Goal: Information Seeking & Learning: Learn about a topic

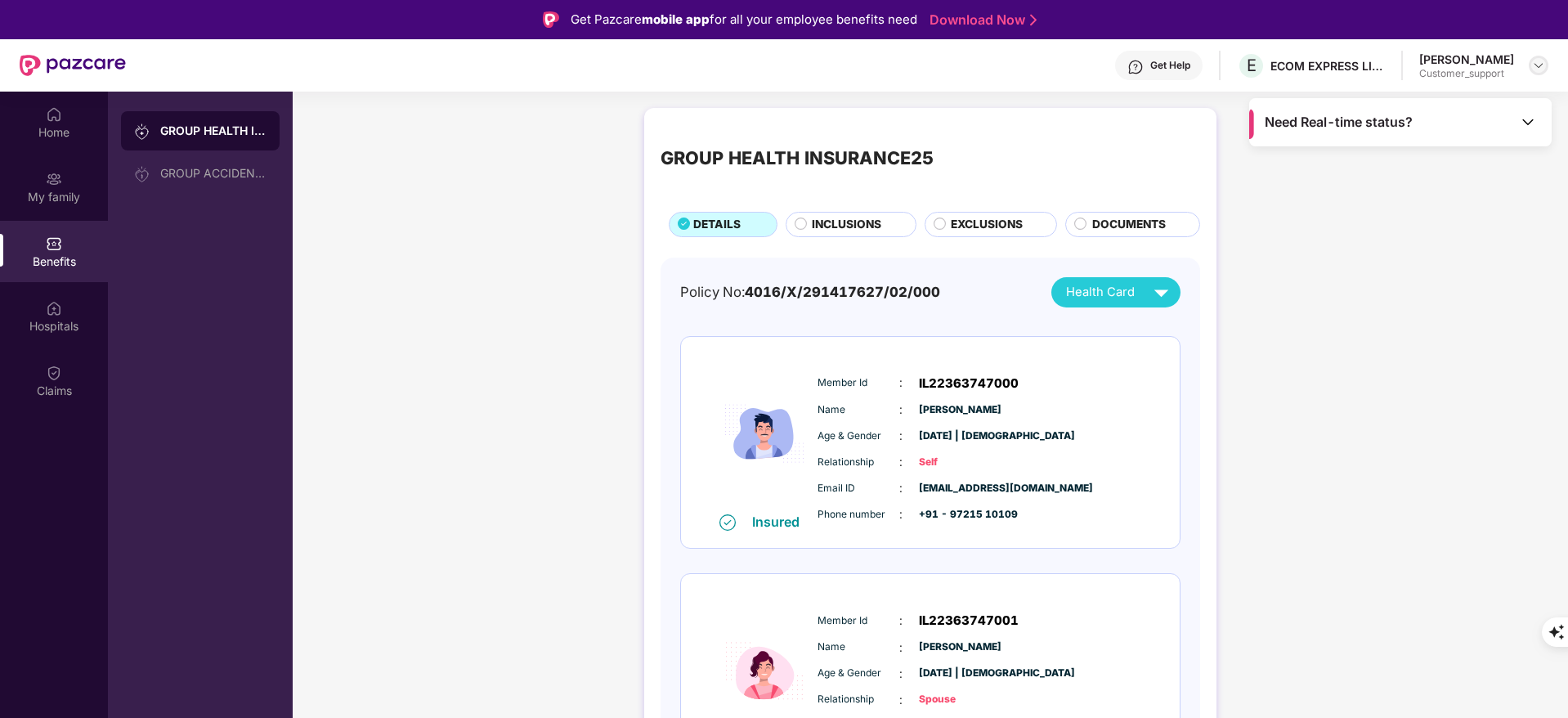
click at [1543, 71] on img at bounding box center [1538, 66] width 13 height 13
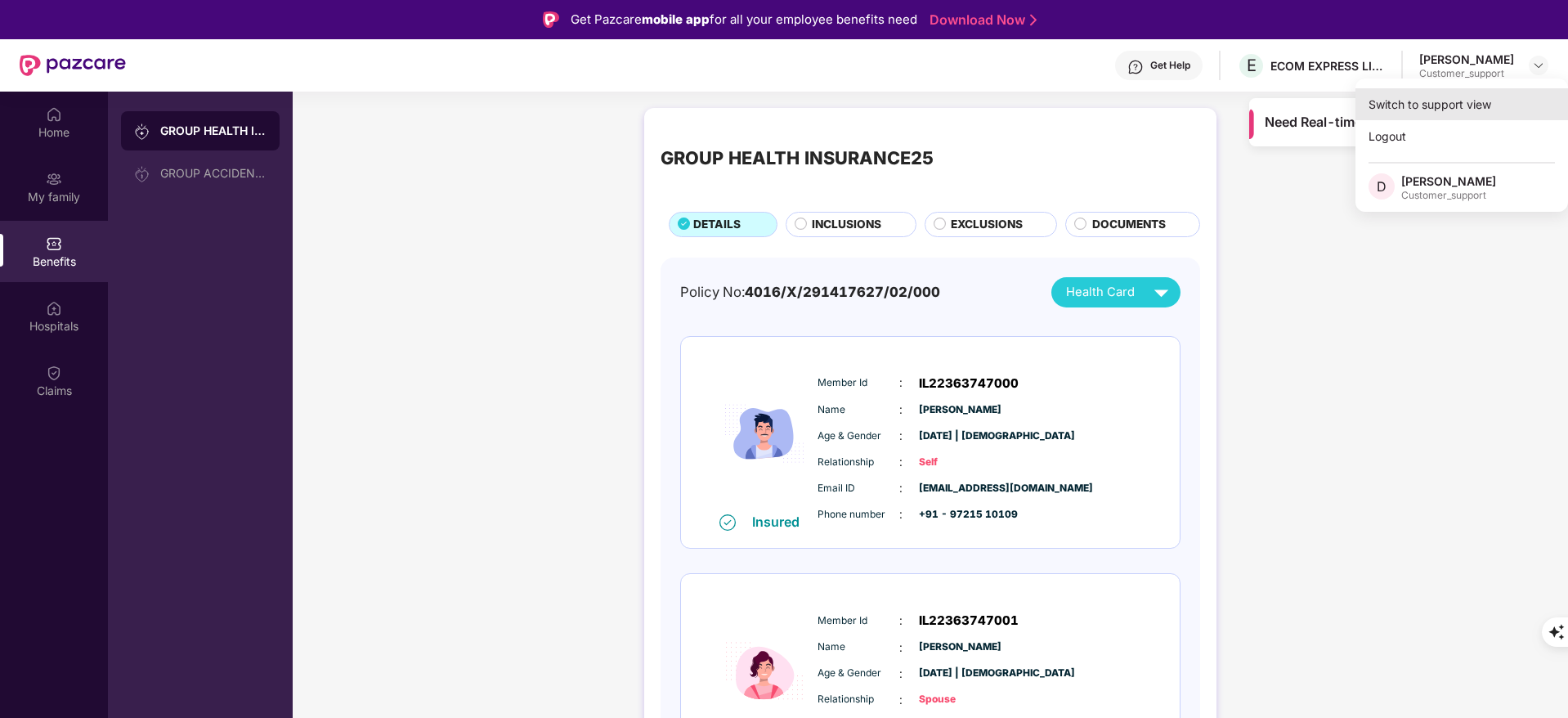
click at [1492, 109] on div "Switch to support view" at bounding box center [1461, 104] width 212 height 32
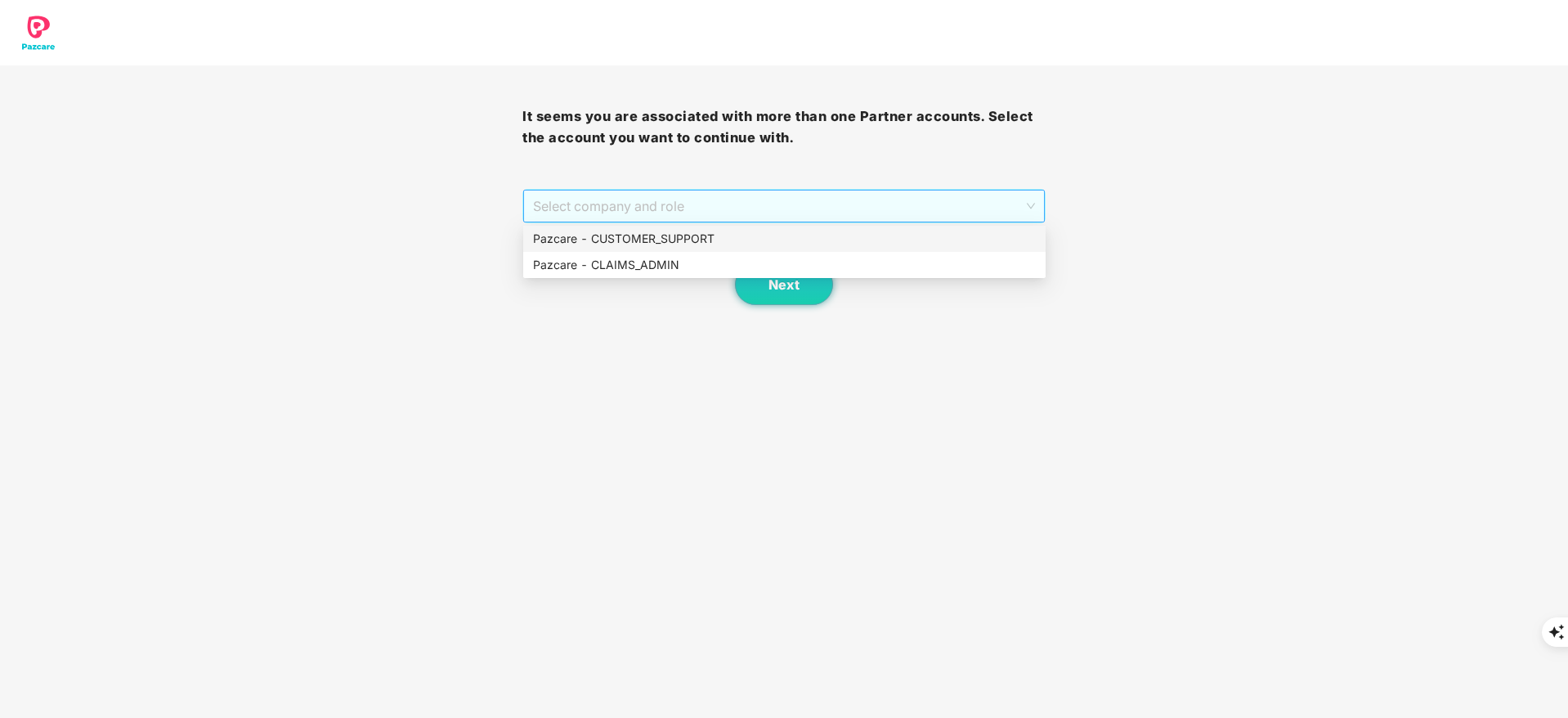
click at [711, 219] on span "Select company and role" at bounding box center [783, 206] width 501 height 31
click at [718, 241] on div "Pazcare - CUSTOMER_SUPPORT" at bounding box center [784, 239] width 503 height 18
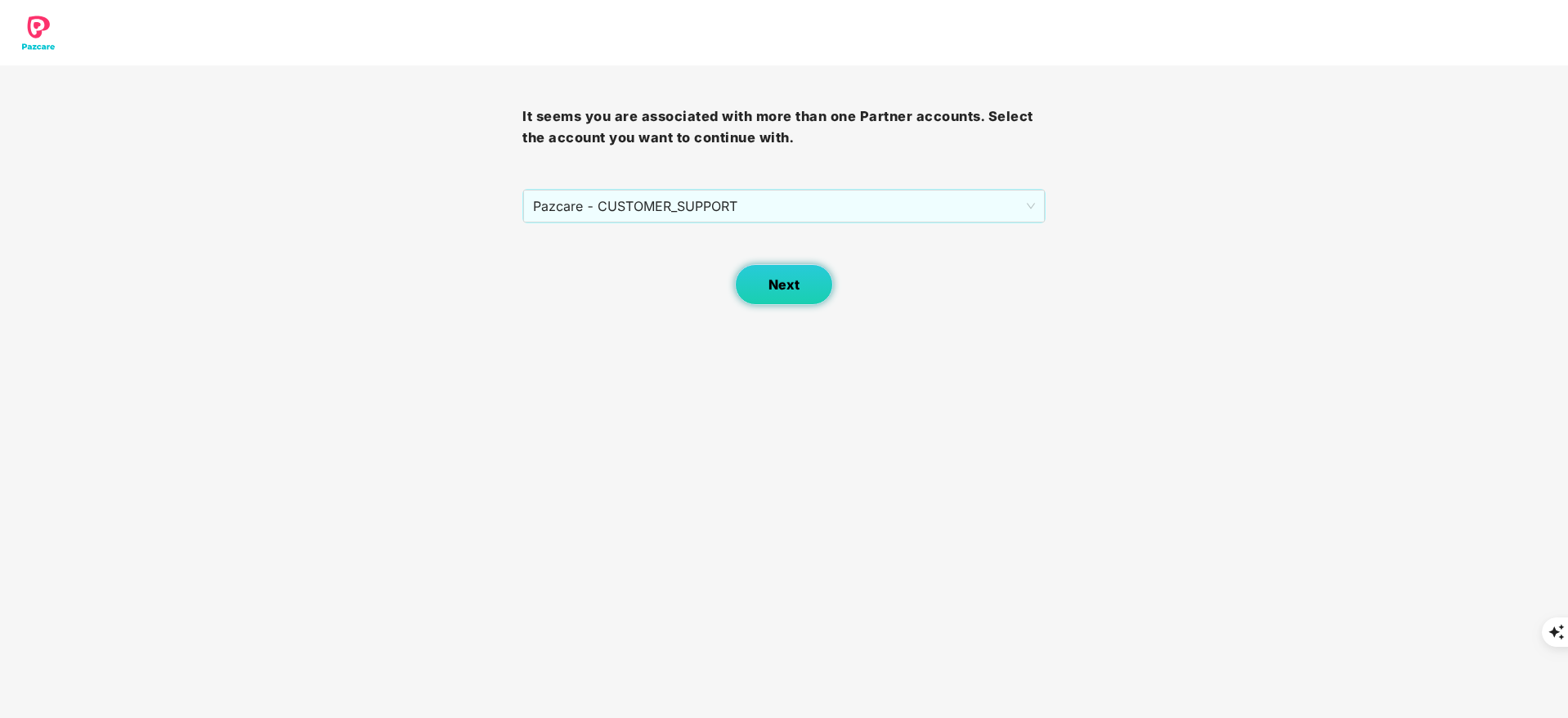
click at [770, 283] on span "Next" at bounding box center [784, 284] width 31 height 15
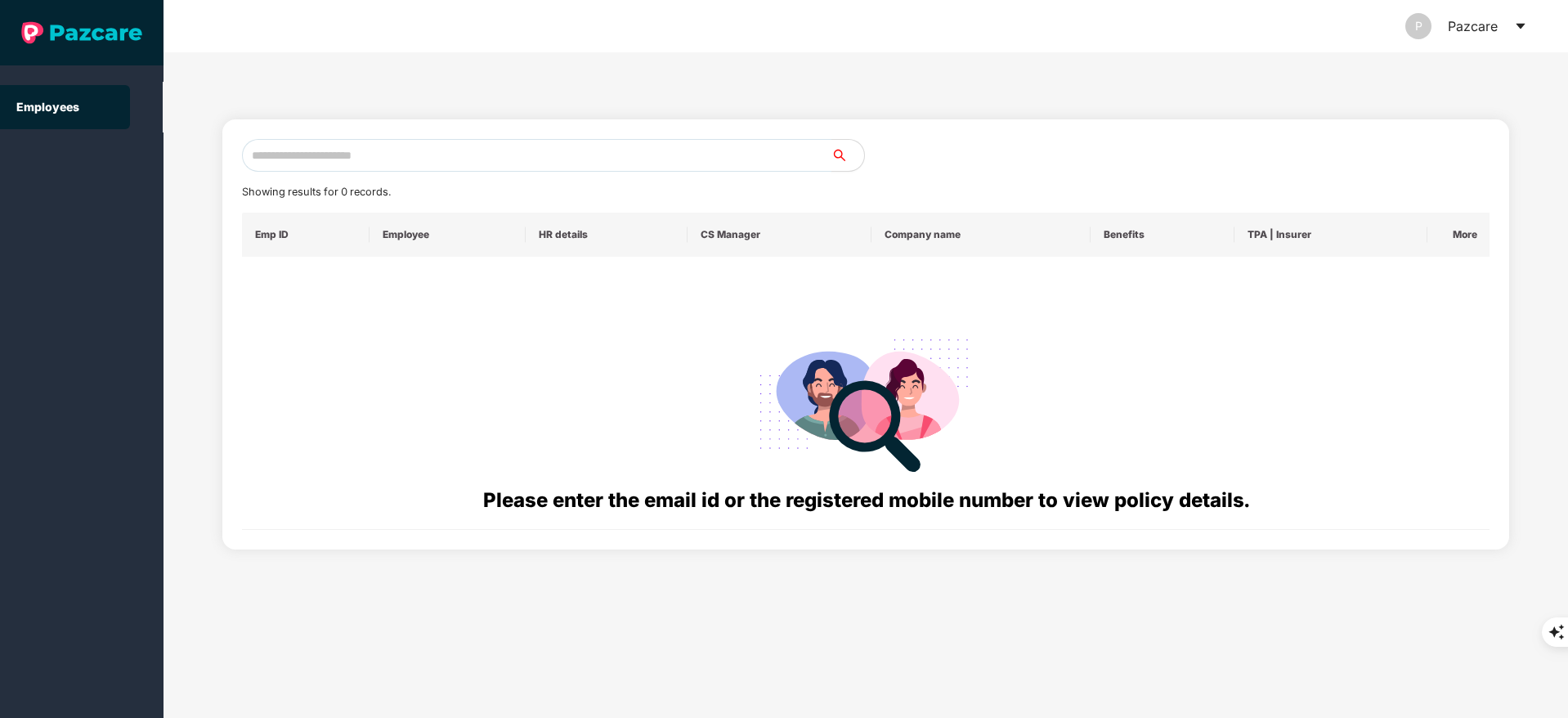
drag, startPoint x: 340, startPoint y: 129, endPoint x: 322, endPoint y: 162, distance: 37.6
click at [322, 162] on div "Showing results for 0 records. Emp ID Employee HR details CS Manager Company na…" at bounding box center [866, 334] width 1288 height 430
click at [322, 162] on input "text" at bounding box center [536, 156] width 589 height 33
paste input "**********"
type input "**********"
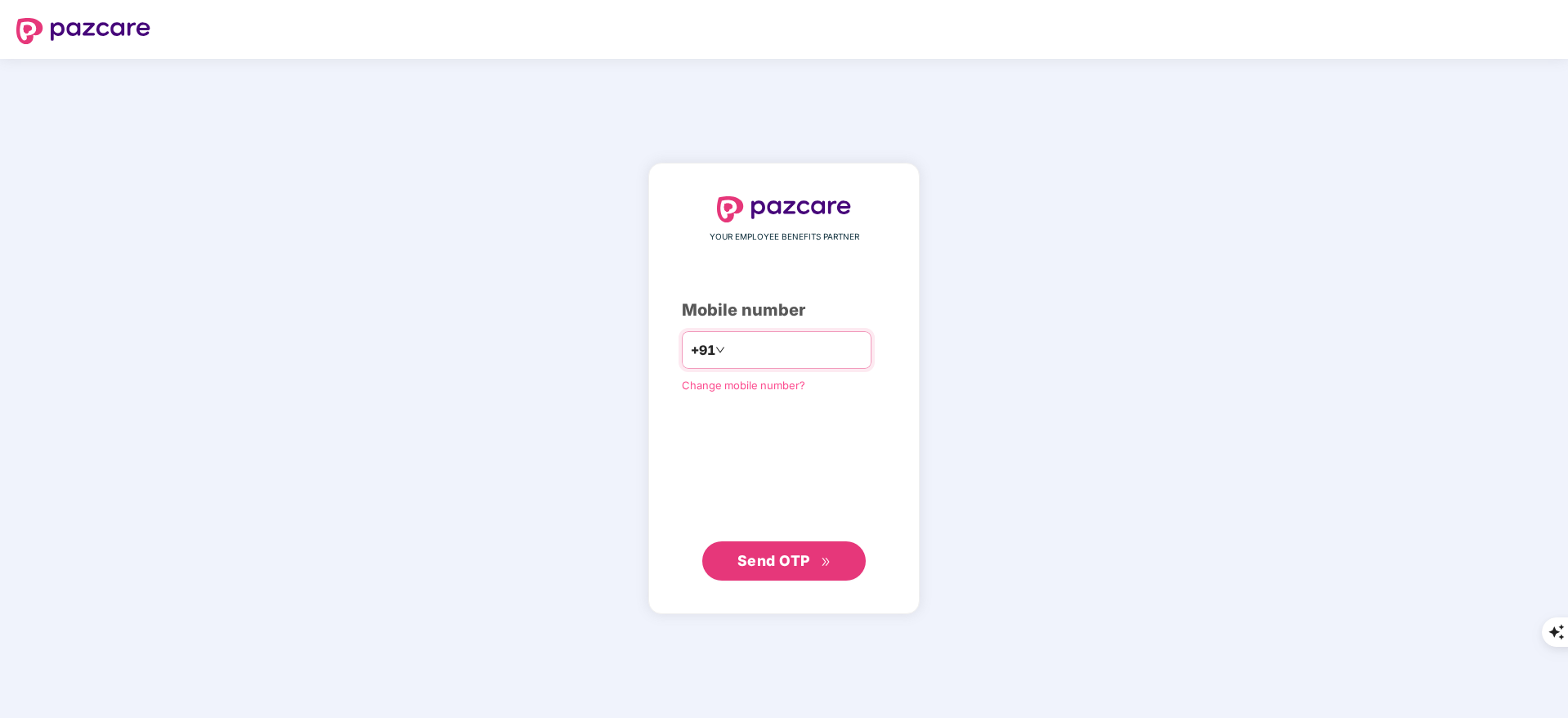
click at [770, 356] on input "number" at bounding box center [795, 350] width 134 height 26
type input "**********"
click at [803, 564] on span "Send OTP" at bounding box center [774, 560] width 73 height 17
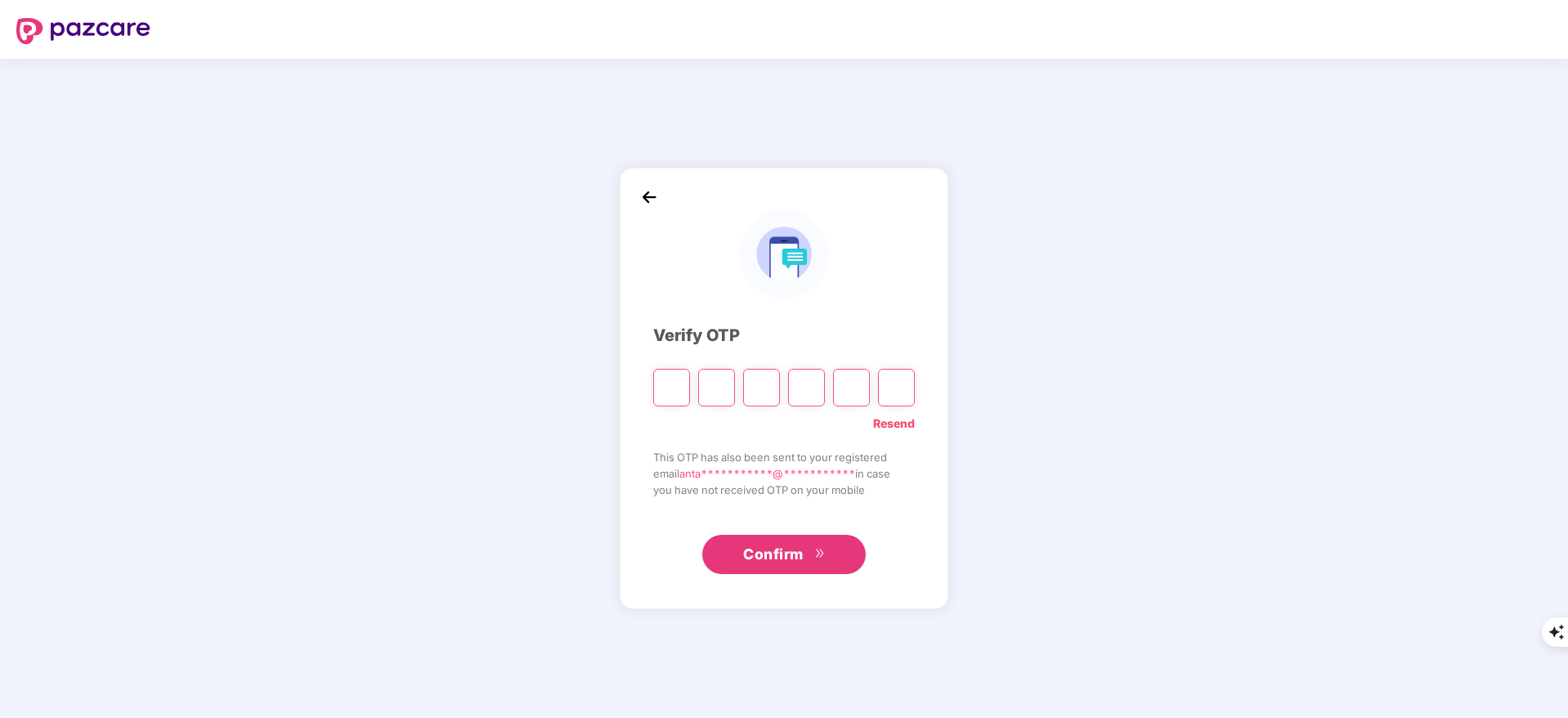
drag, startPoint x: 803, startPoint y: 564, endPoint x: 1150, endPoint y: 653, distance: 358.2
drag, startPoint x: 1150, startPoint y: 653, endPoint x: 478, endPoint y: 453, distance: 701.1
click at [478, 453] on div "**********" at bounding box center [784, 389] width 1568 height 660
click at [663, 389] on input "Please enter verification code. Digit 1" at bounding box center [671, 387] width 36 height 37
type input "*"
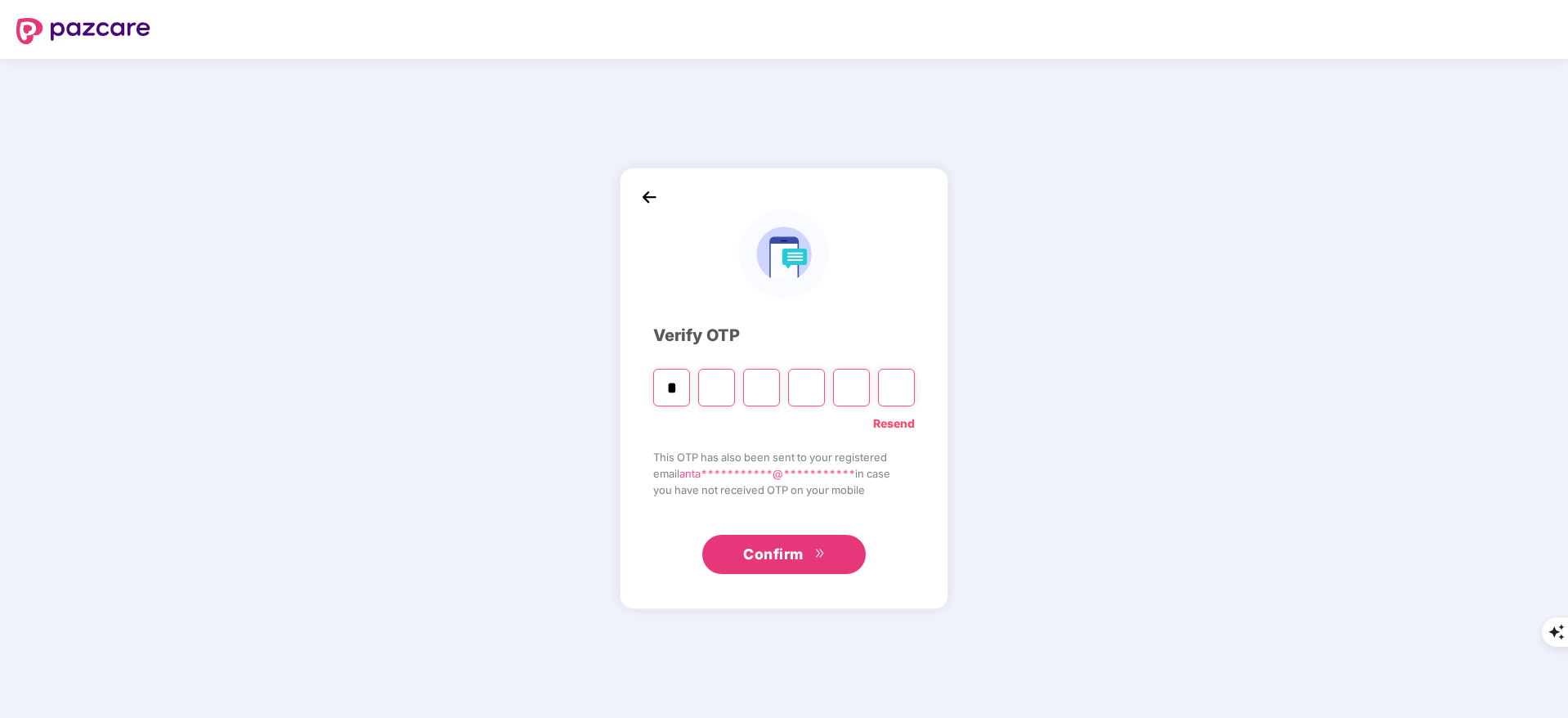
type input "*"
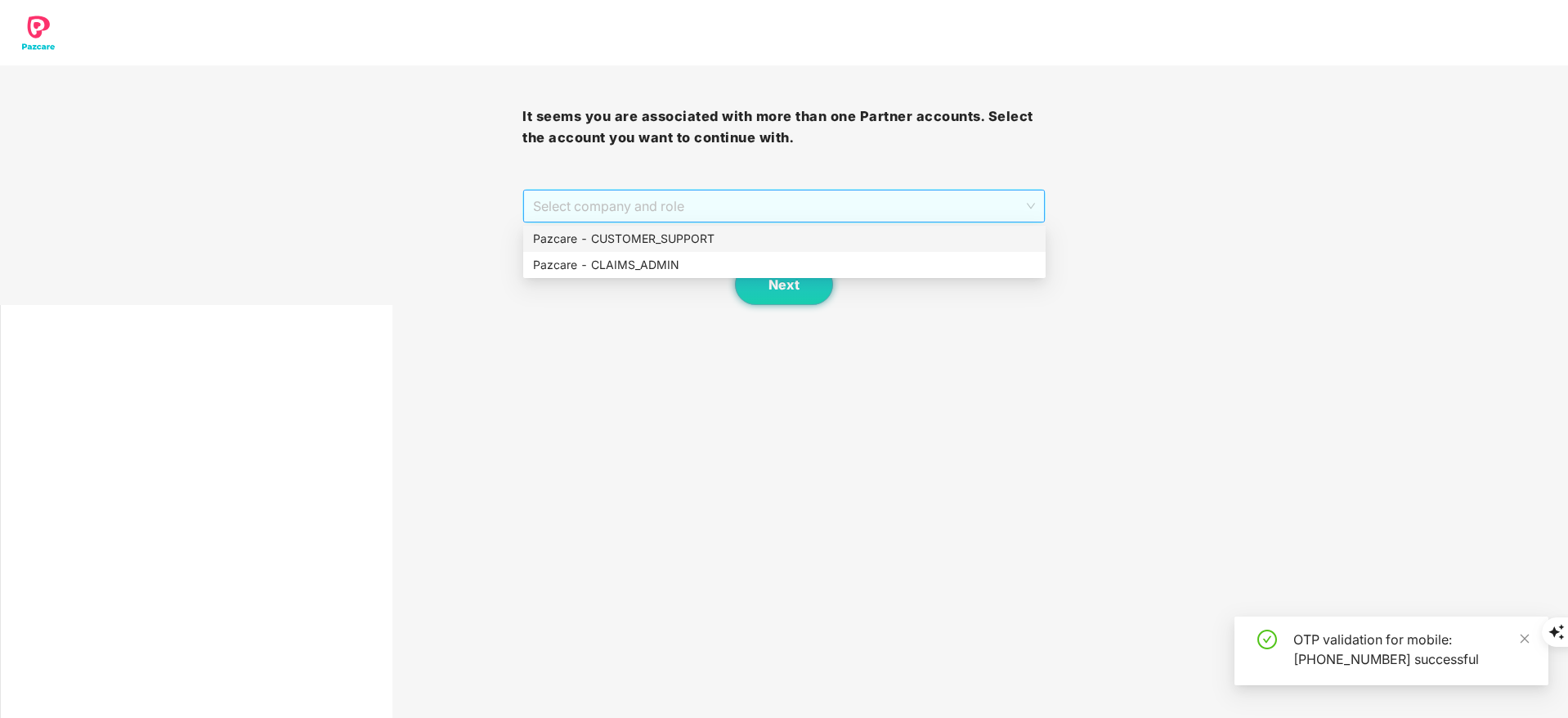
click at [611, 204] on span "Select company and role" at bounding box center [783, 206] width 501 height 31
click at [619, 242] on div "Pazcare - CUSTOMER_SUPPORT" at bounding box center [784, 239] width 503 height 18
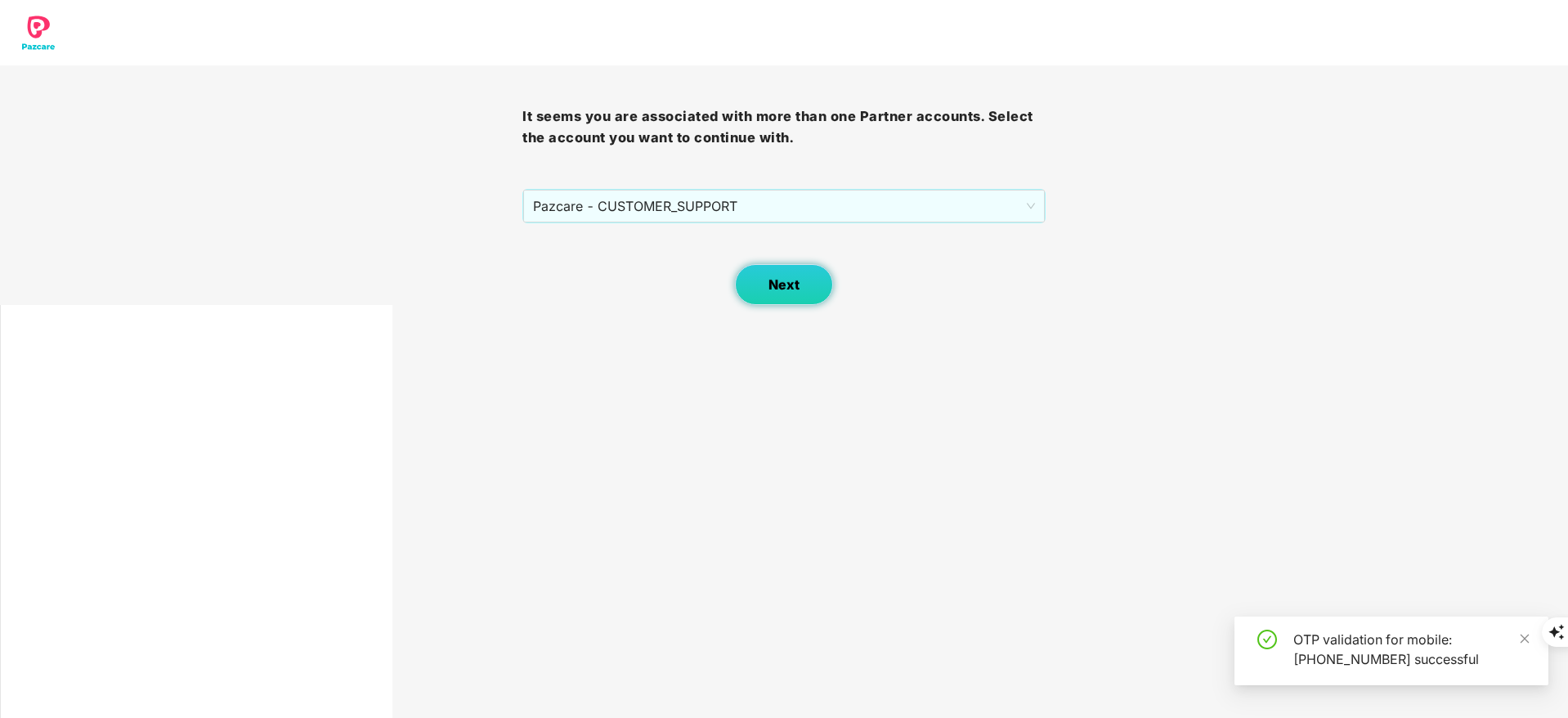
click at [762, 272] on button "Next" at bounding box center [784, 284] width 98 height 41
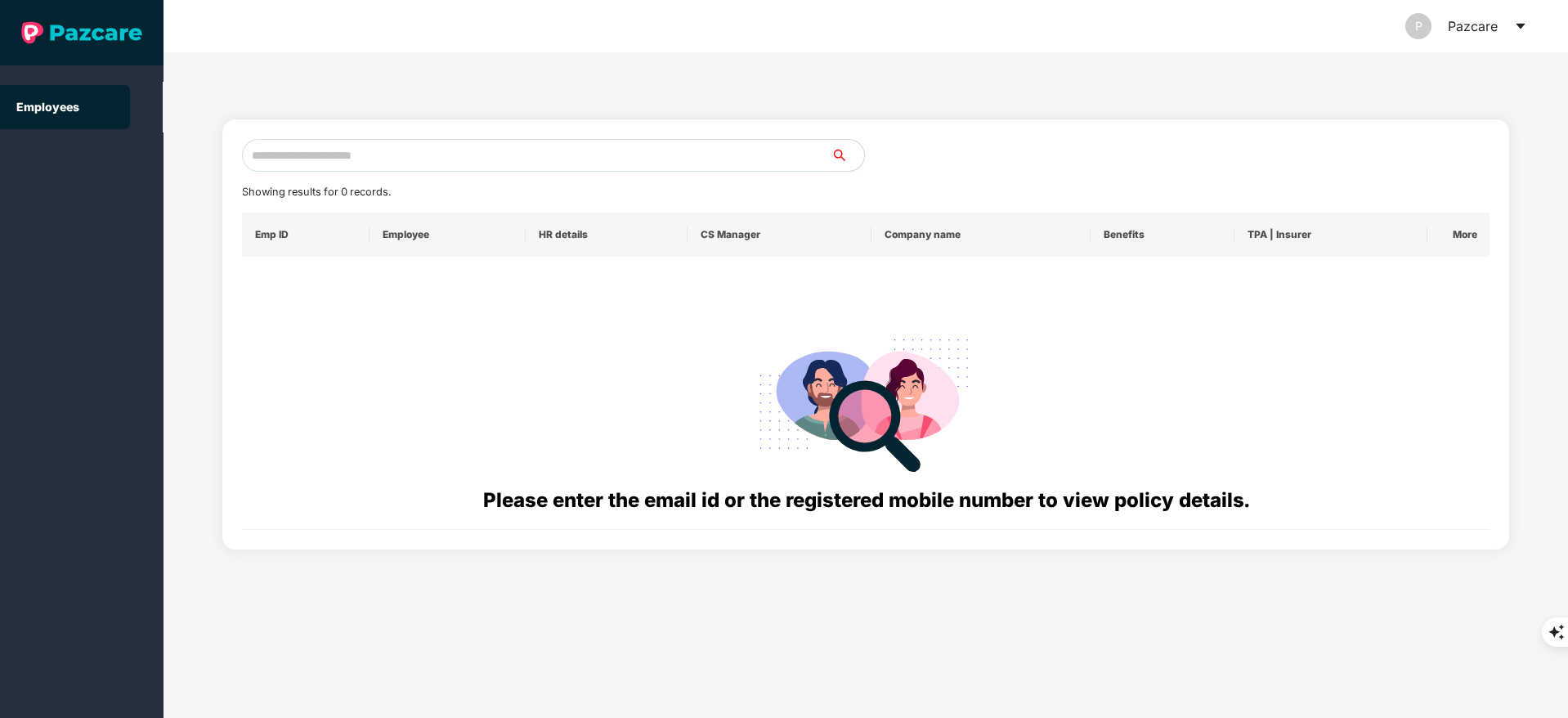
click at [367, 161] on input "text" at bounding box center [536, 156] width 589 height 33
paste input "**********"
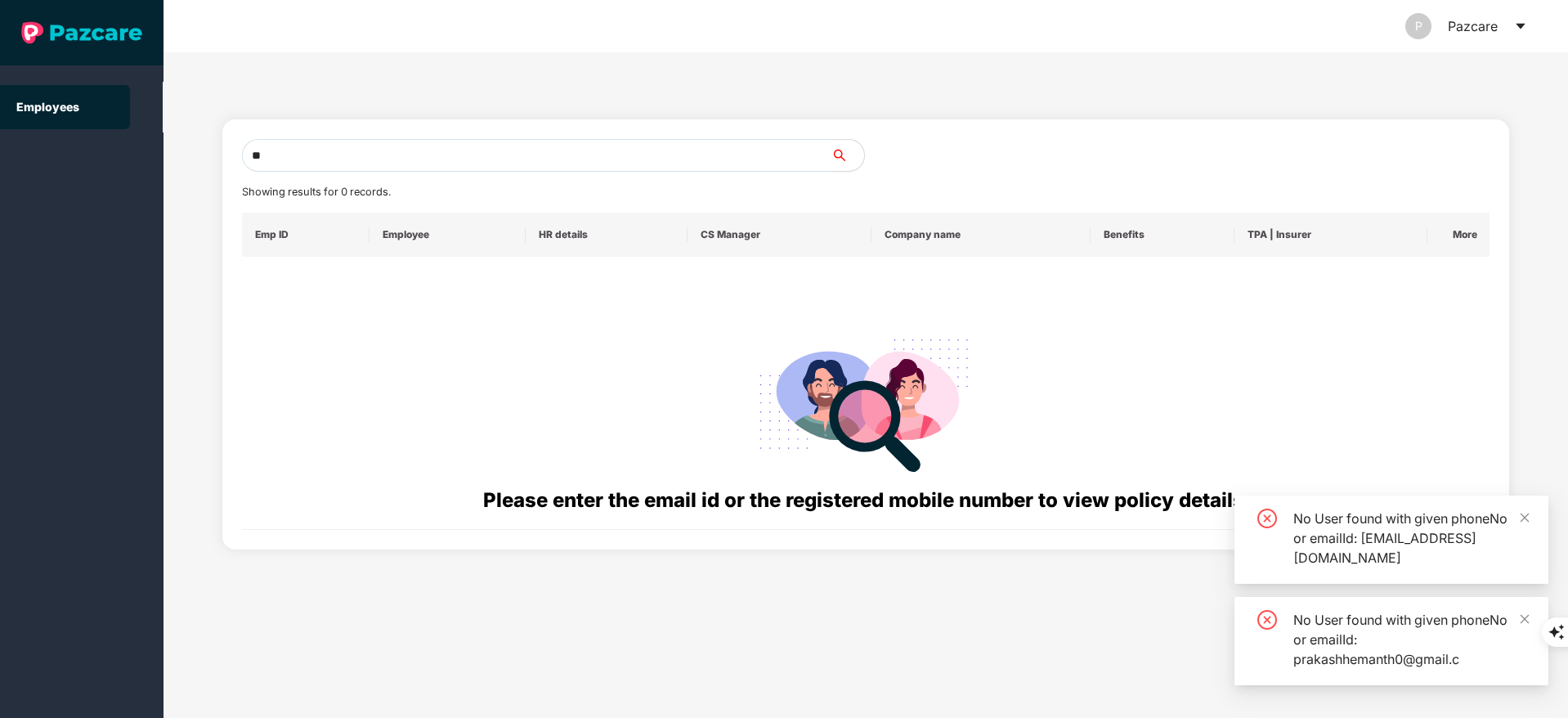
type input "*"
paste input "**********"
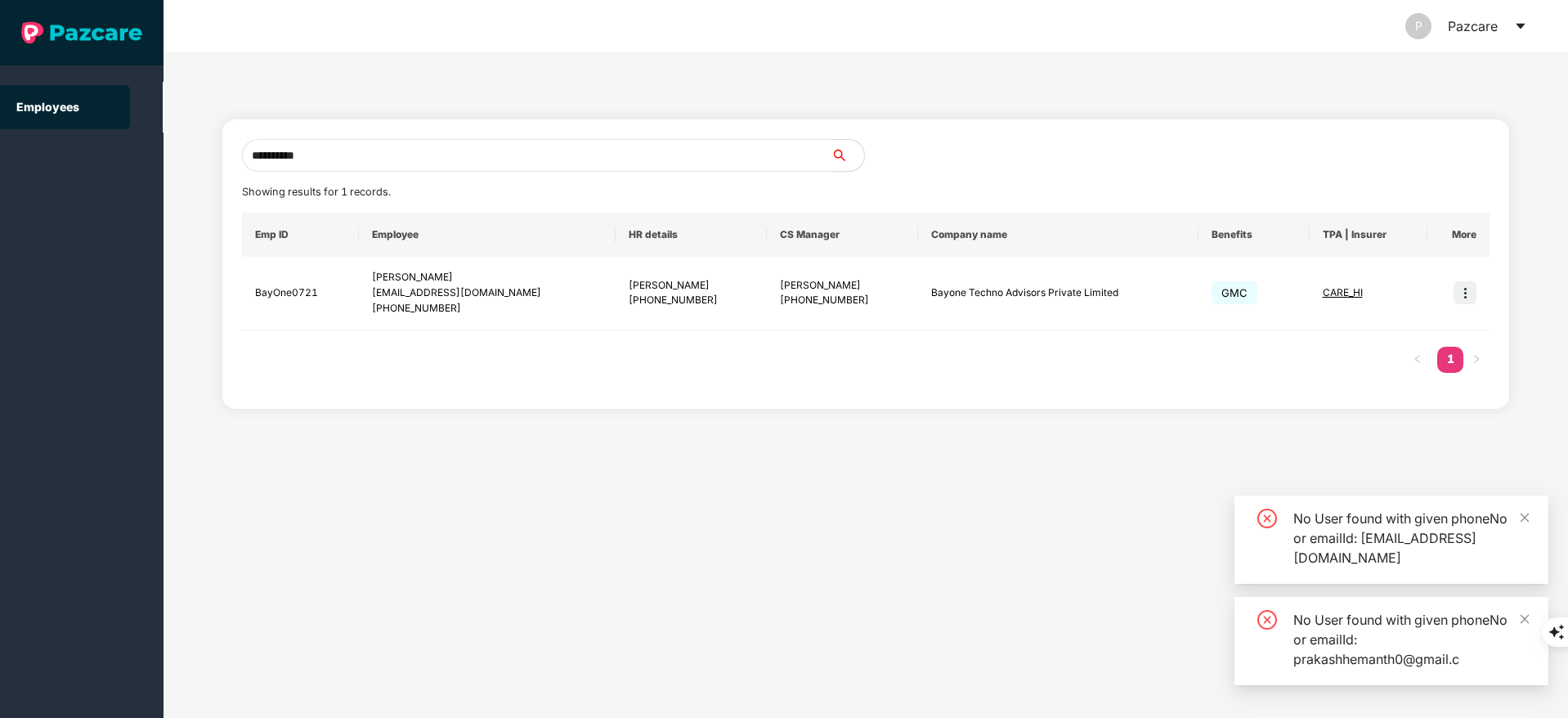
type input "**********"
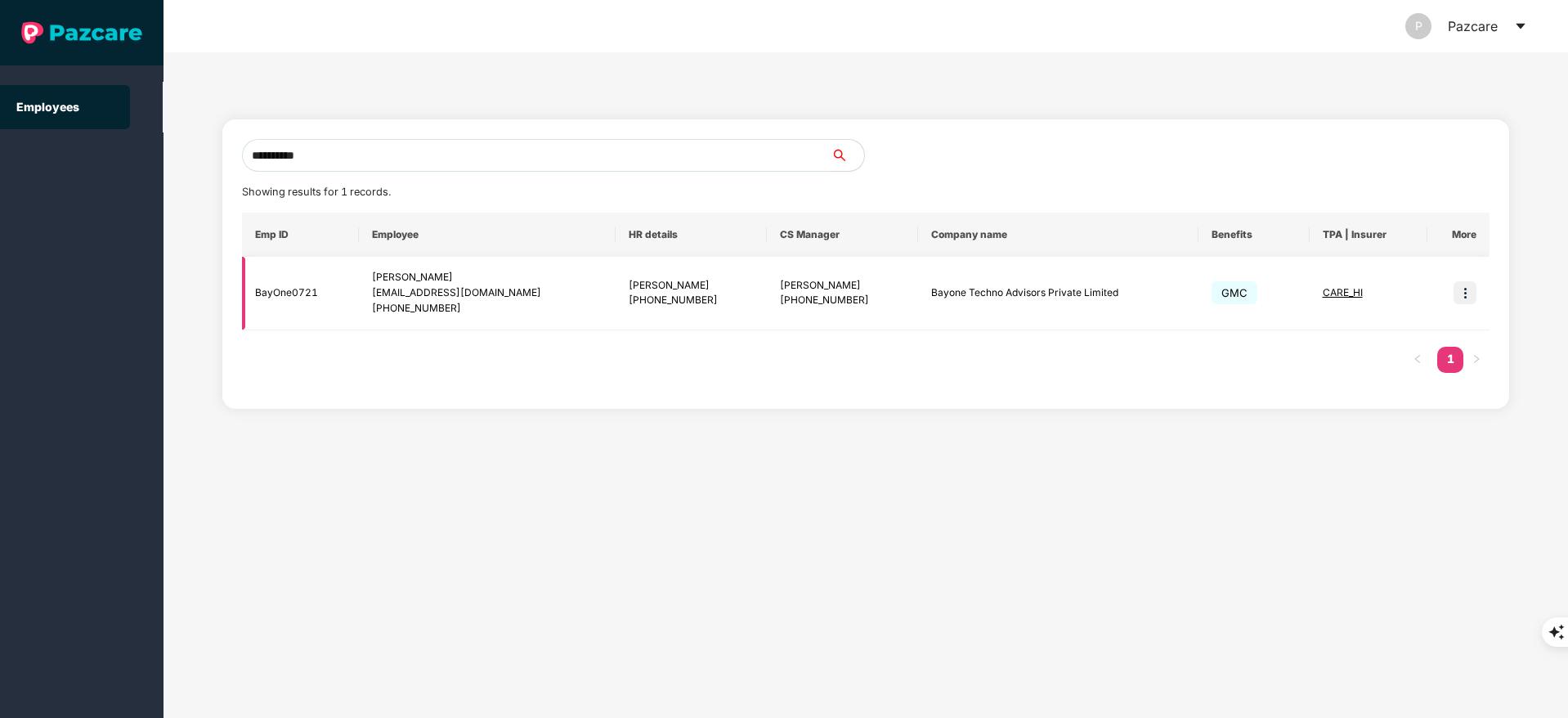
click at [1461, 300] on img at bounding box center [1464, 292] width 23 height 23
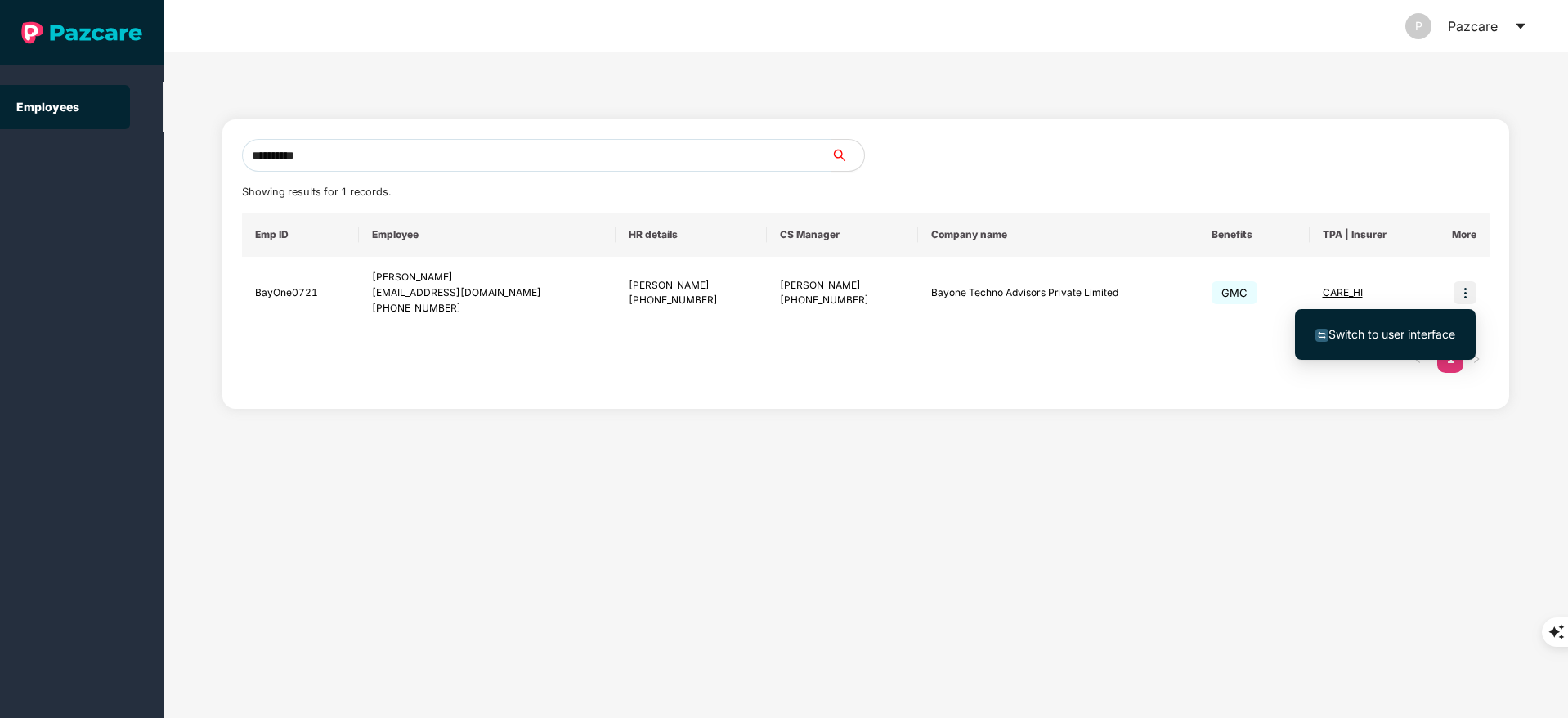
click at [1386, 345] on li "Switch to user interface" at bounding box center [1385, 334] width 180 height 35
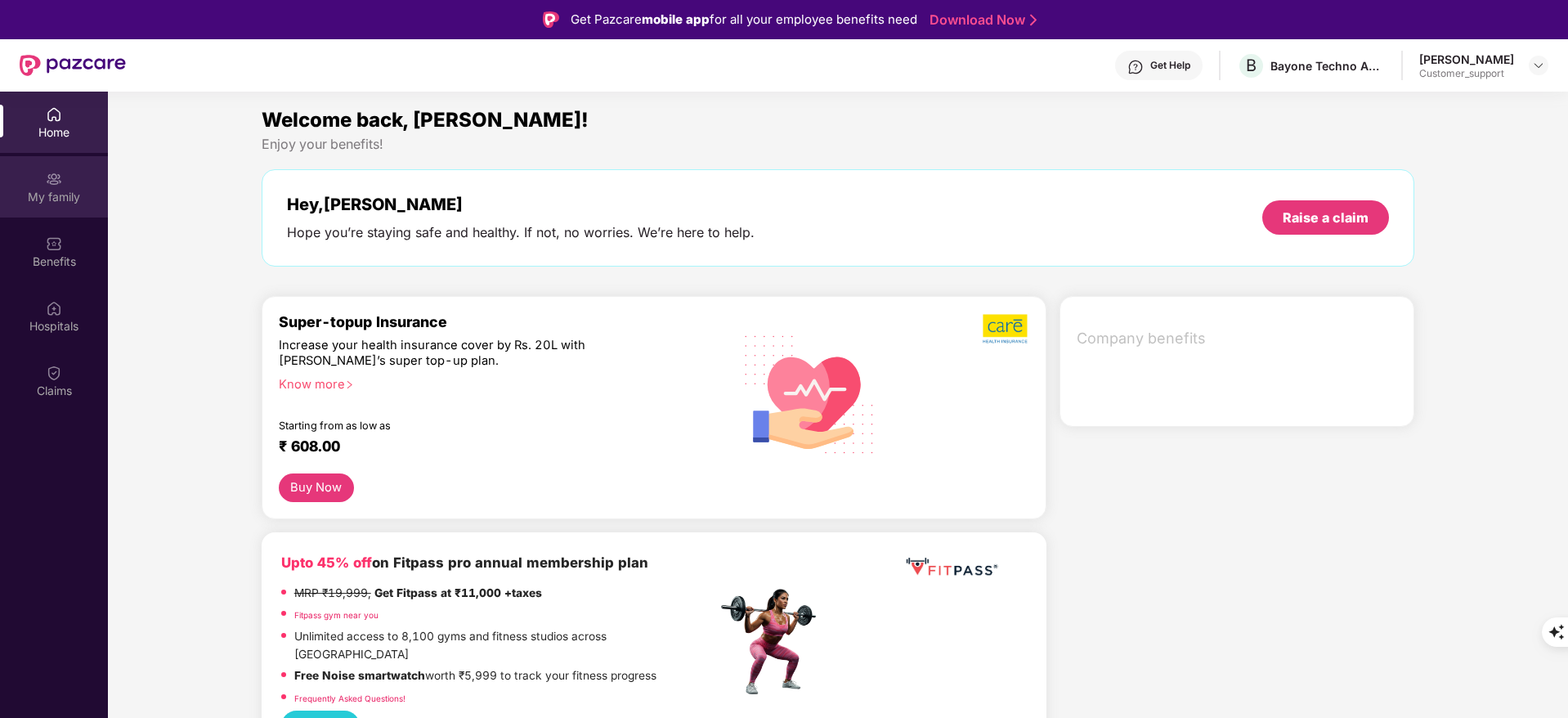
click at [26, 195] on div "My family" at bounding box center [54, 197] width 107 height 16
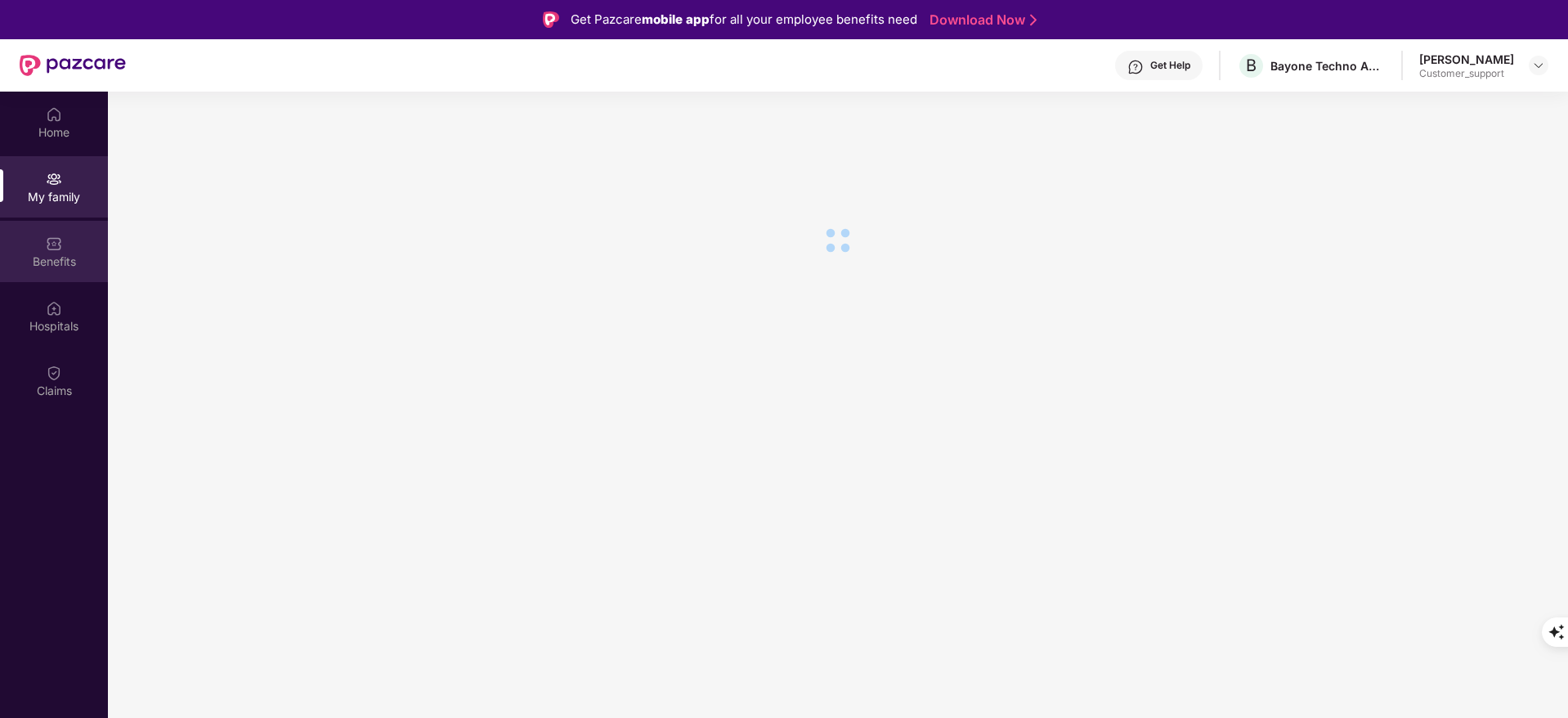
click at [38, 238] on div "Benefits" at bounding box center [54, 251] width 107 height 61
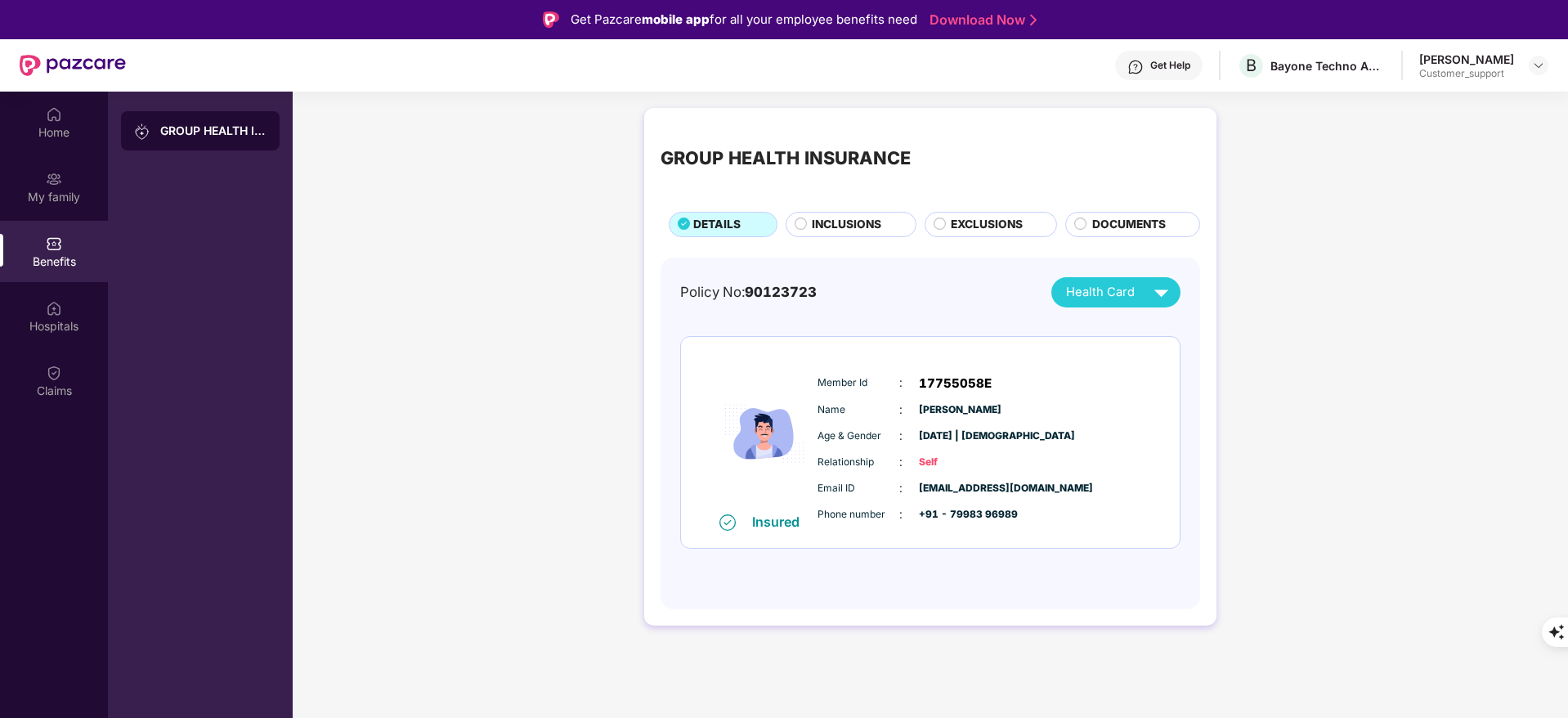
click at [829, 213] on div "INCLUSIONS" at bounding box center [851, 225] width 131 height 26
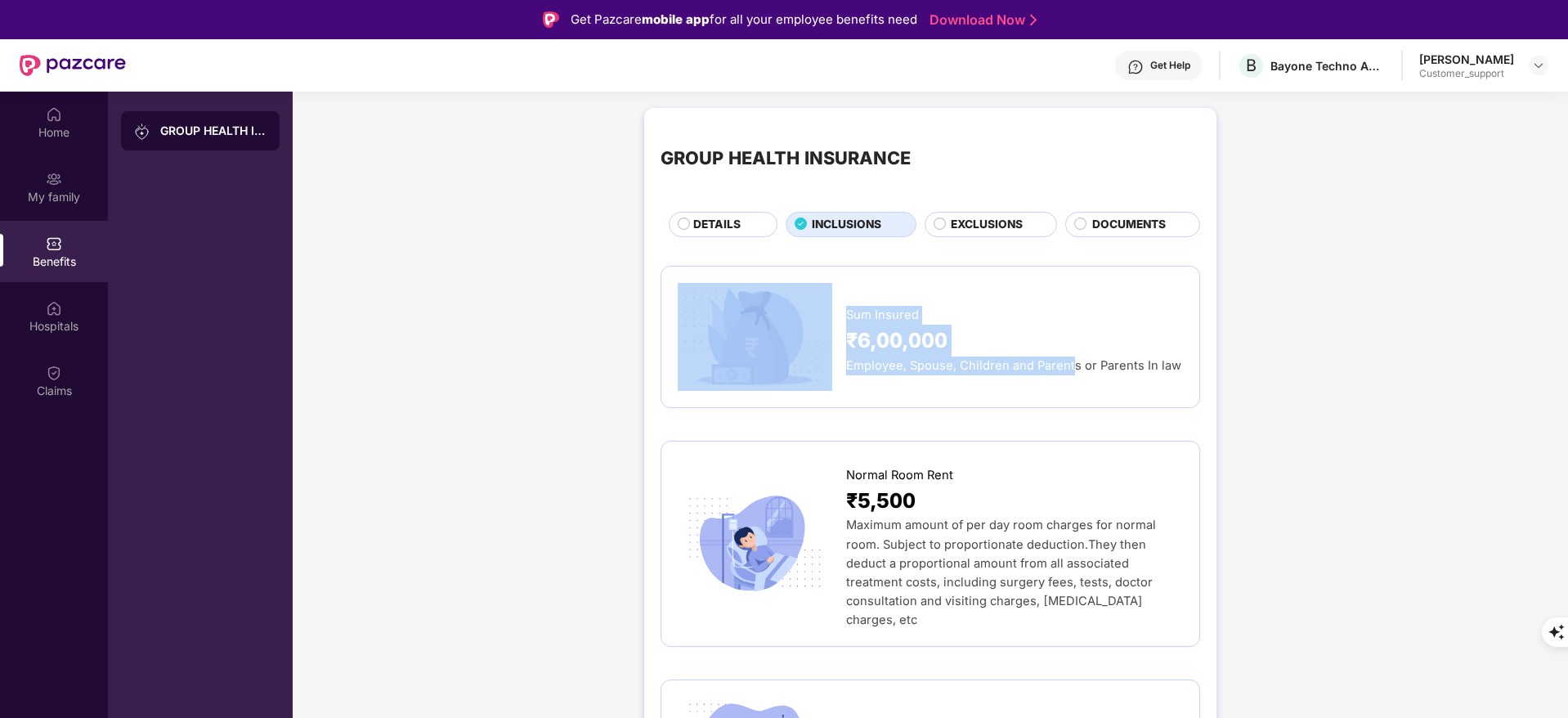
drag, startPoint x: 843, startPoint y: 364, endPoint x: 1067, endPoint y: 363, distance: 224.0
click at [1067, 363] on div "Sum Insured ₹6,00,000 Employee, Spouse, Children and Parents or Parents In law" at bounding box center [930, 337] width 505 height 108
click at [1067, 363] on span "Employee, Spouse, Children and Parents or Parents In law" at bounding box center [1013, 365] width 335 height 15
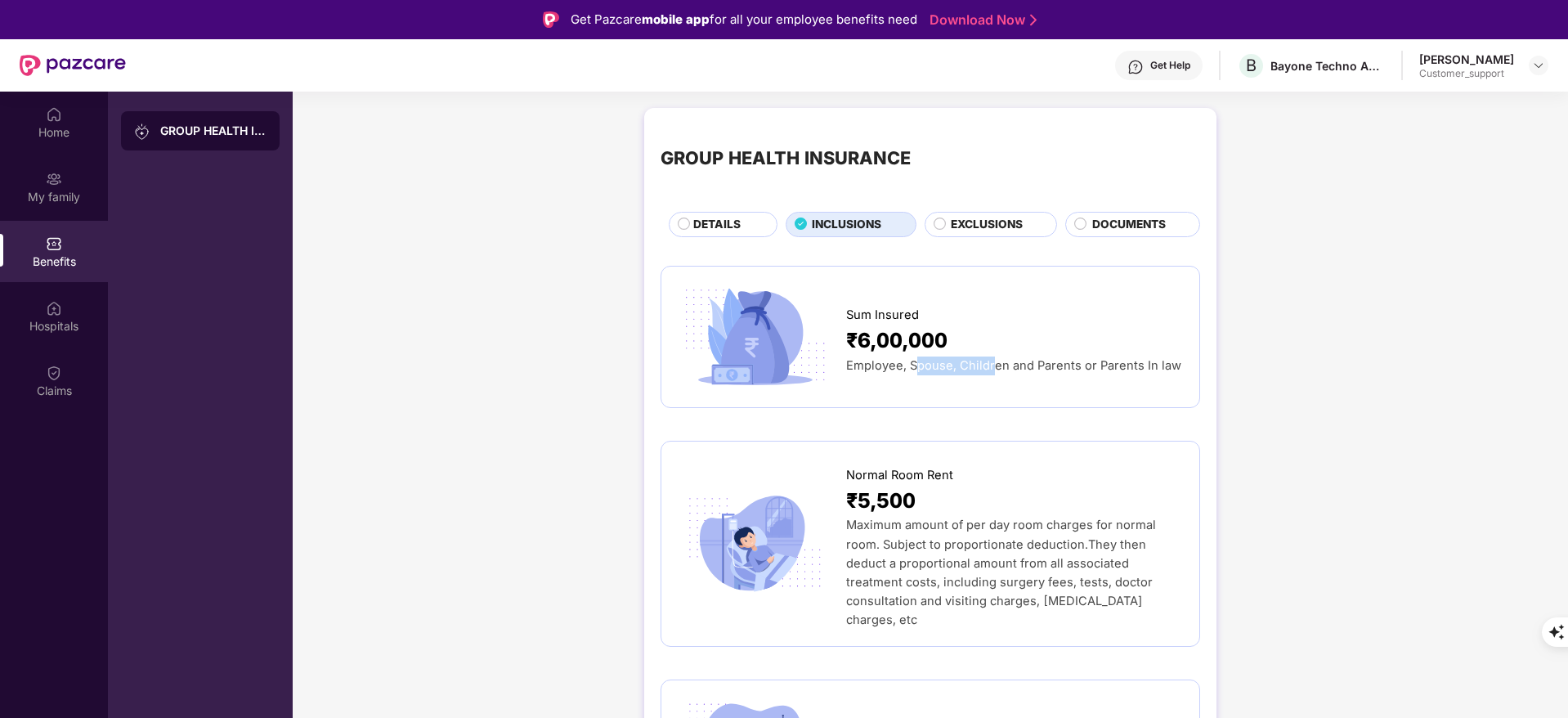
drag, startPoint x: 914, startPoint y: 364, endPoint x: 993, endPoint y: 366, distance: 79.0
click at [993, 366] on span "Employee, Spouse, Children and Parents or Parents In law" at bounding box center [1013, 365] width 335 height 15
copy span "Spouse, Children and Parents or Parents In law"
drag, startPoint x: 907, startPoint y: 367, endPoint x: 1173, endPoint y: 385, distance: 266.6
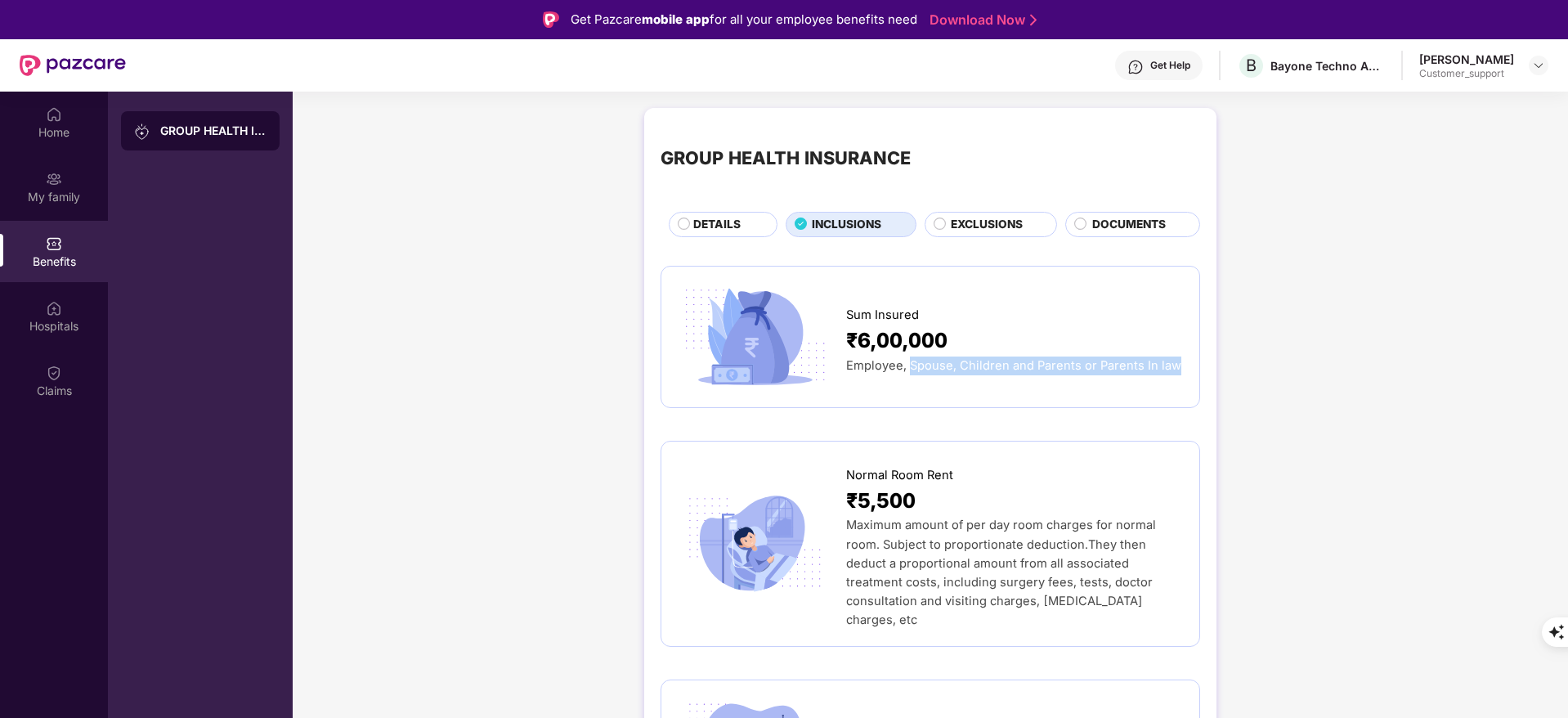
click at [1173, 385] on div "Sum Insured ₹6,00,000 Employee, Spouse, Children and Parents or Parents In law" at bounding box center [930, 337] width 505 height 108
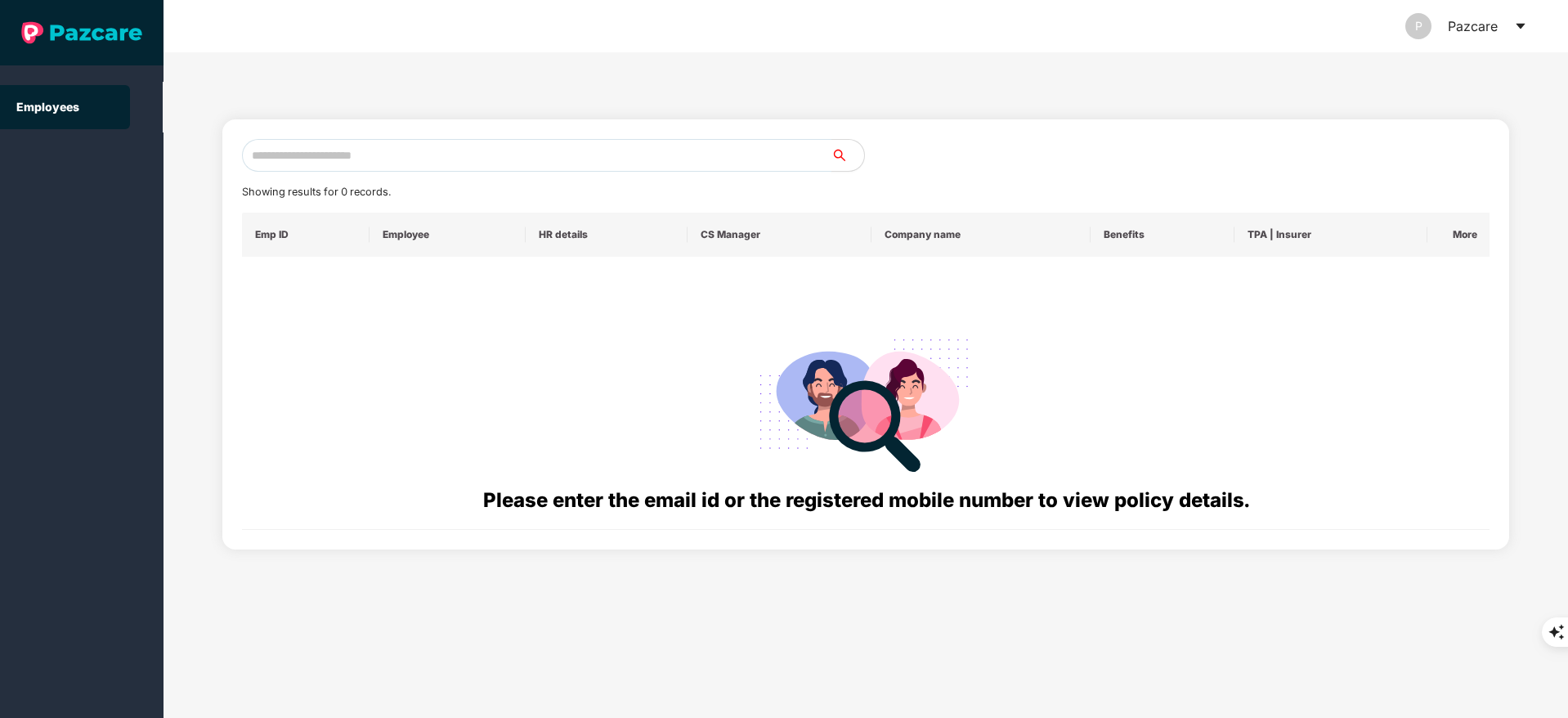
click at [291, 161] on input "text" at bounding box center [536, 156] width 589 height 33
paste input "**********"
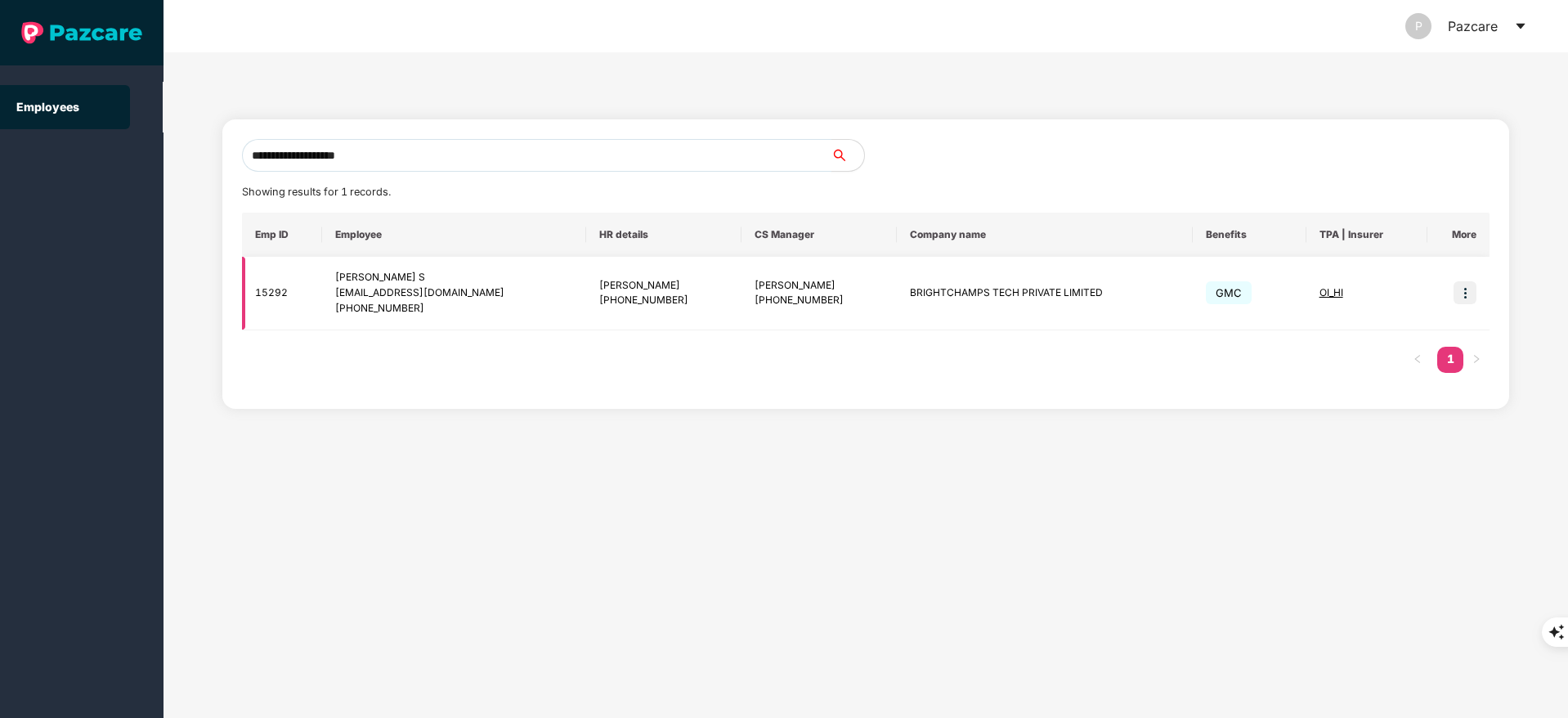
type input "**********"
click at [1471, 290] on img at bounding box center [1464, 292] width 23 height 23
click at [1410, 333] on span "Switch to user interface" at bounding box center [1391, 333] width 127 height 14
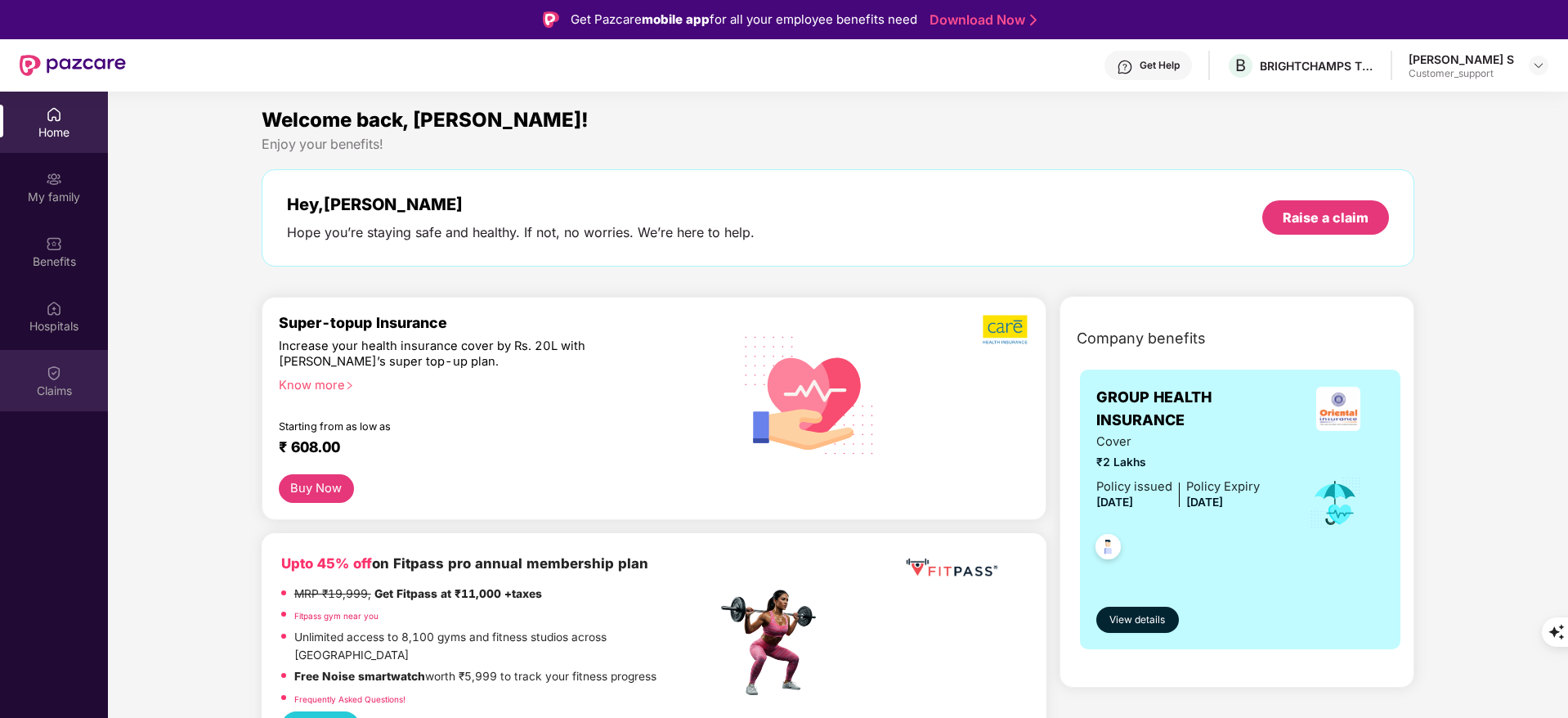
click at [56, 385] on div "Claims" at bounding box center [54, 391] width 107 height 16
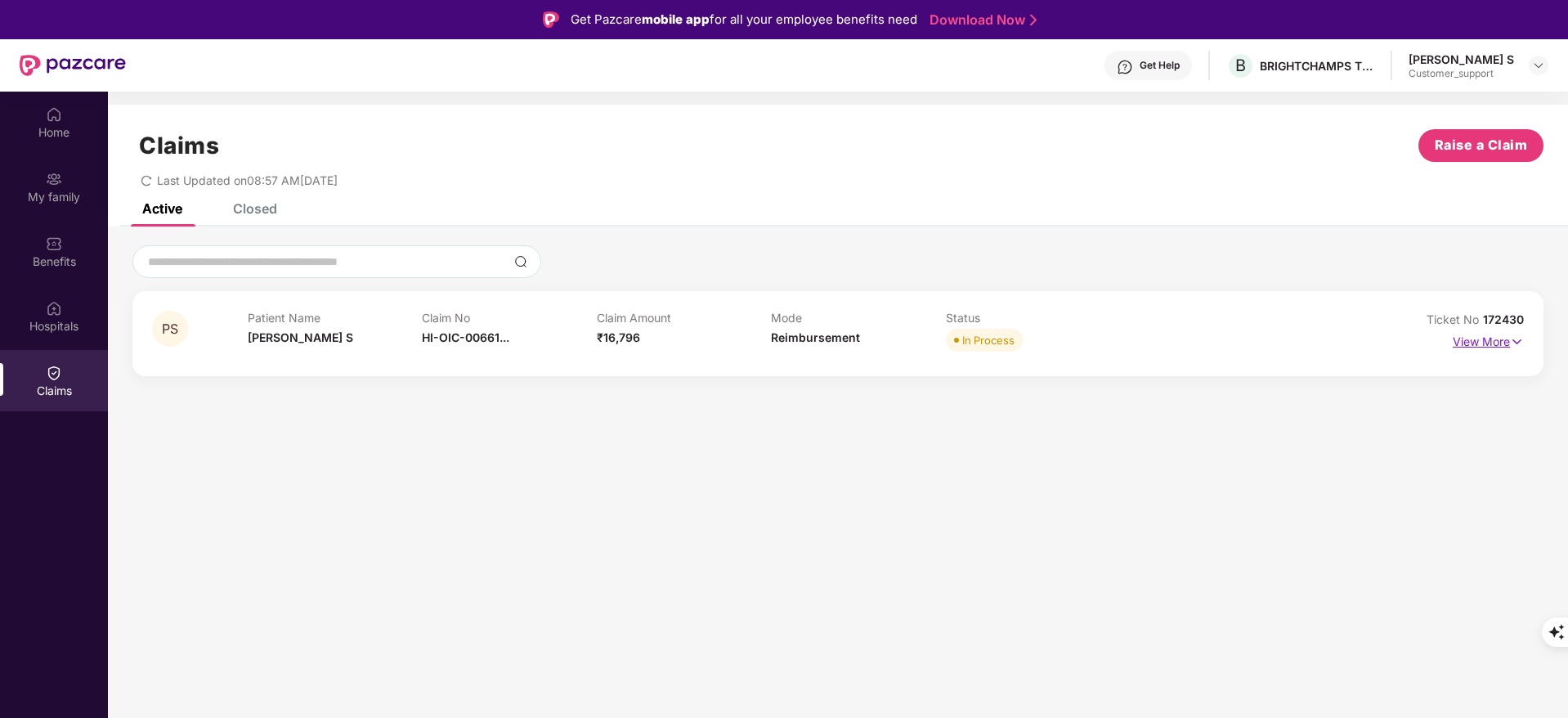
click at [1487, 340] on p "View More" at bounding box center [1488, 340] width 71 height 22
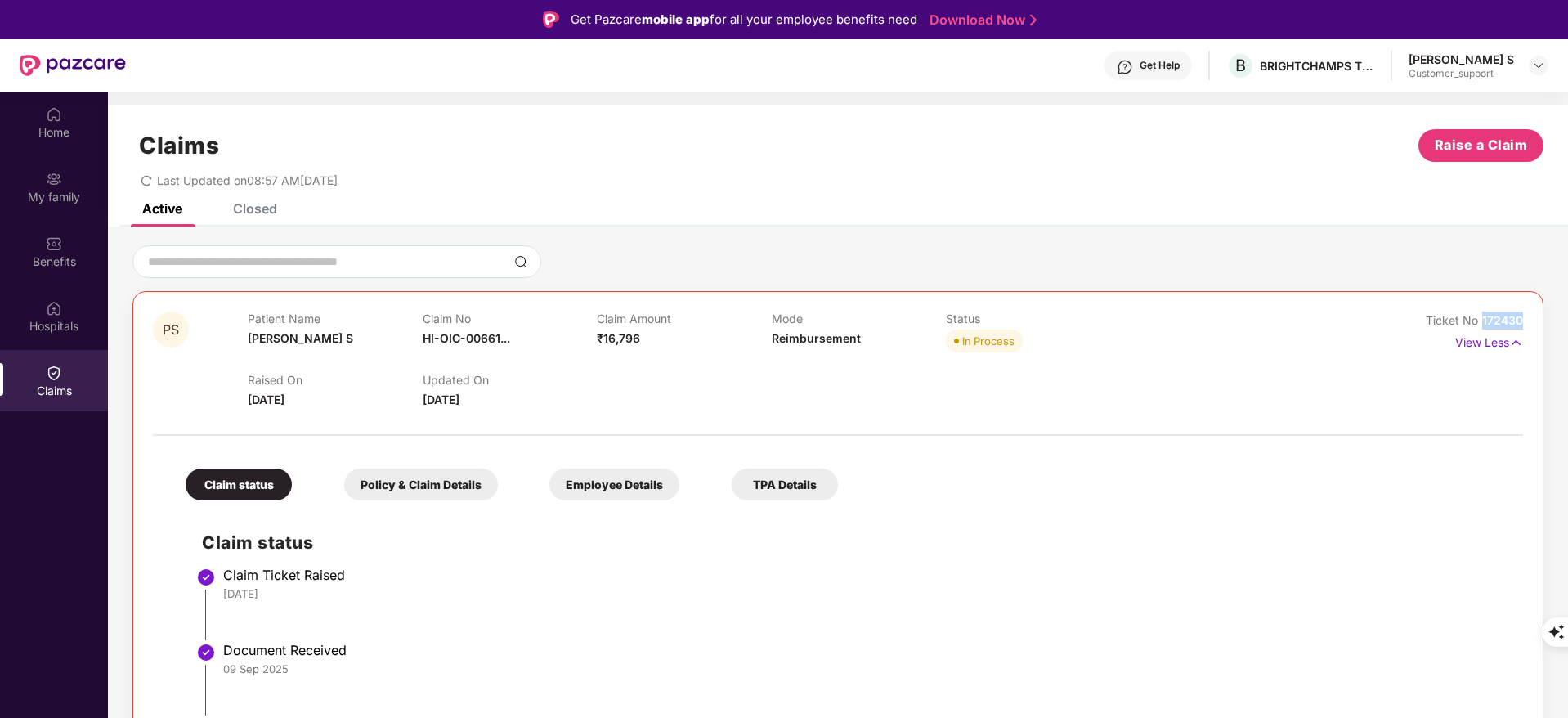
drag, startPoint x: 1480, startPoint y: 319, endPoint x: 1531, endPoint y: 316, distance: 51.1
click at [1531, 316] on div "PS Patient Name [PERSON_NAME] S Claim No HI-OIC-00661... Claim Amount ₹16,796 M…" at bounding box center [837, 642] width 1410 height 703
copy span "172430"
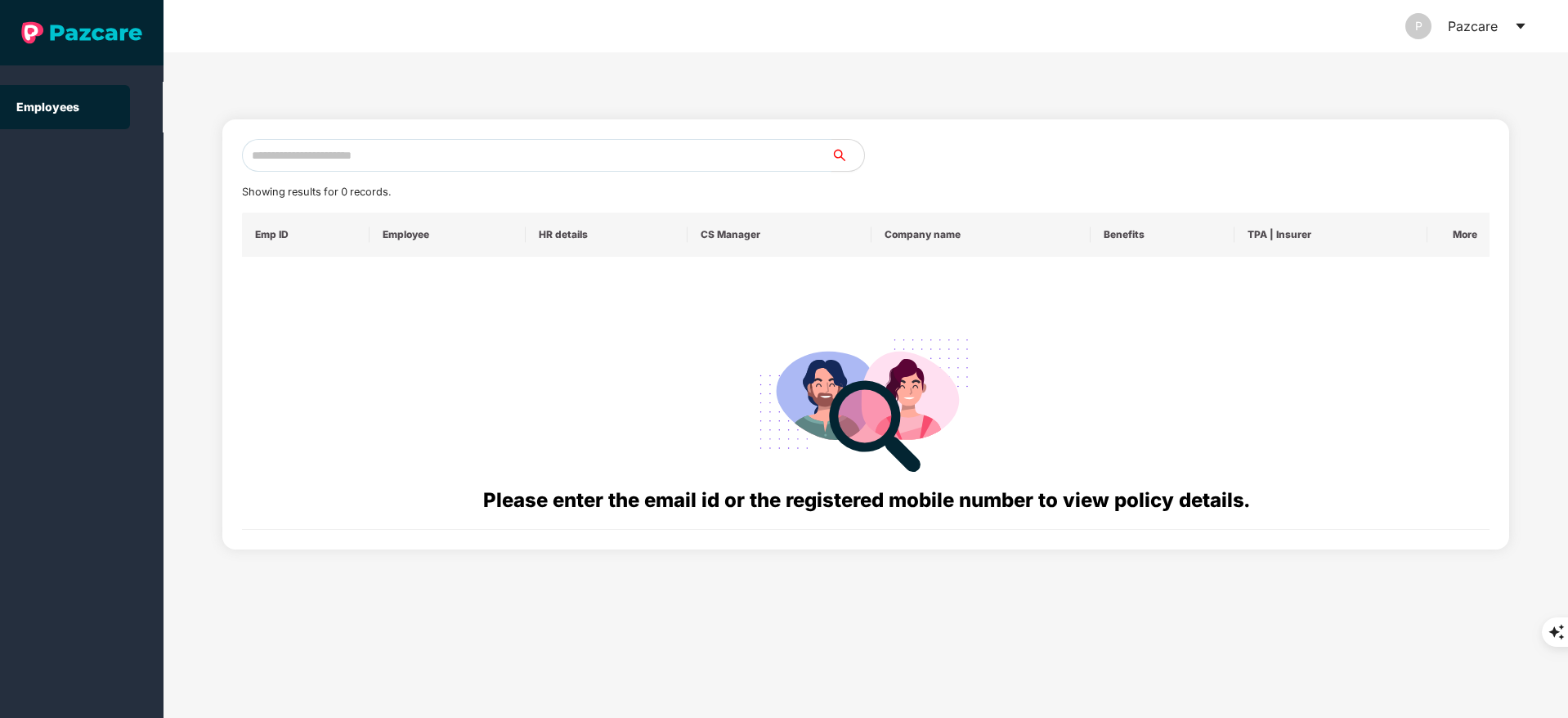
click at [268, 153] on input "text" at bounding box center [536, 156] width 589 height 33
paste input "**********"
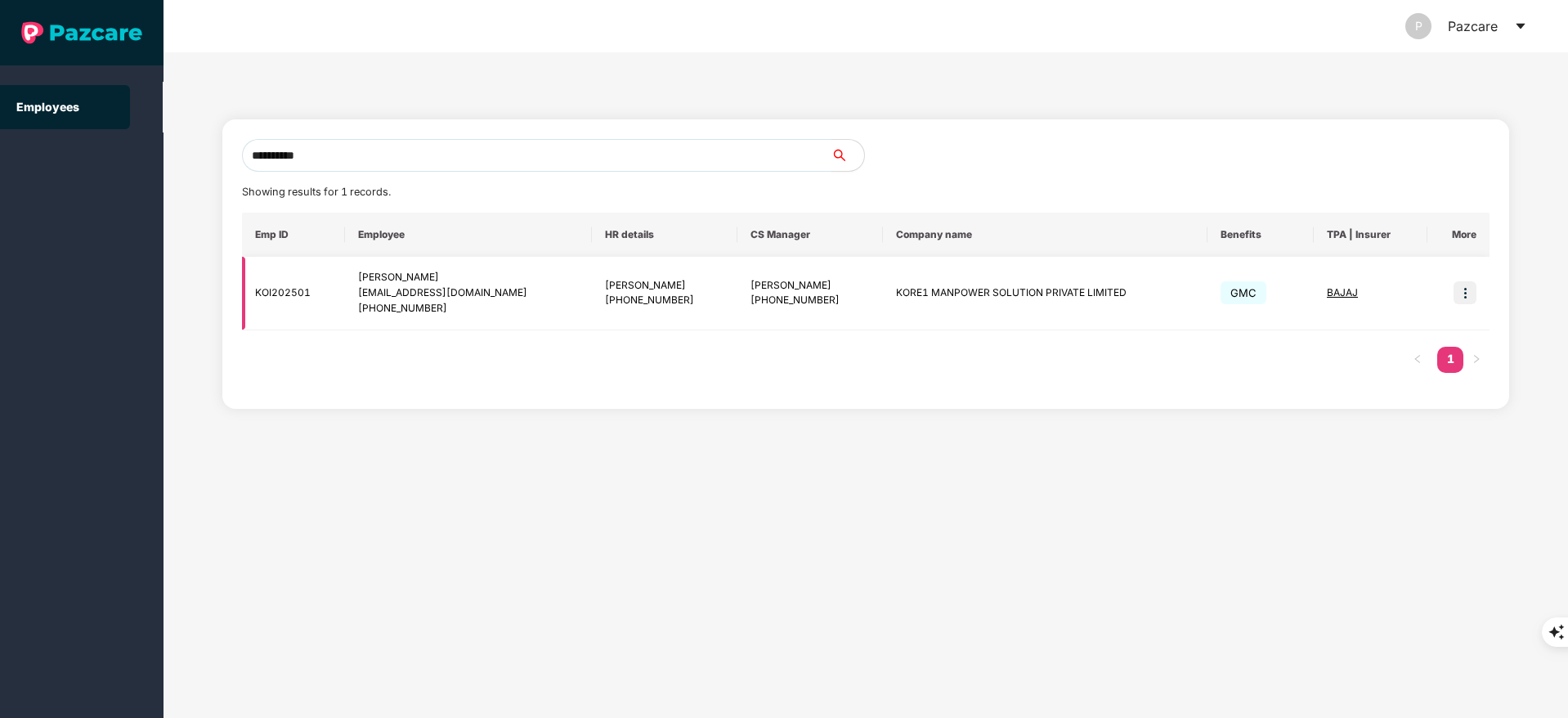
type input "**********"
click at [1472, 293] on img at bounding box center [1464, 292] width 23 height 23
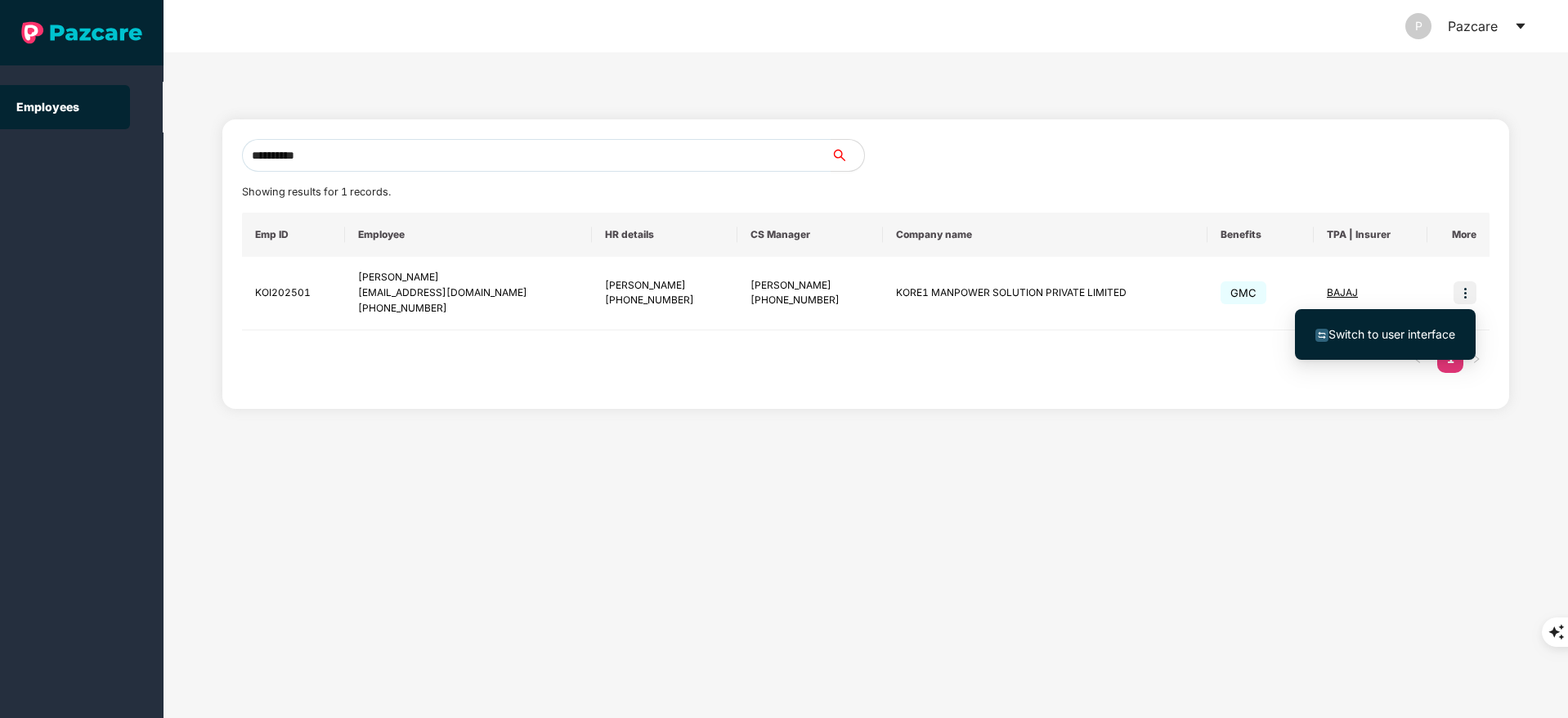
click at [1409, 327] on span "Switch to user interface" at bounding box center [1391, 333] width 127 height 14
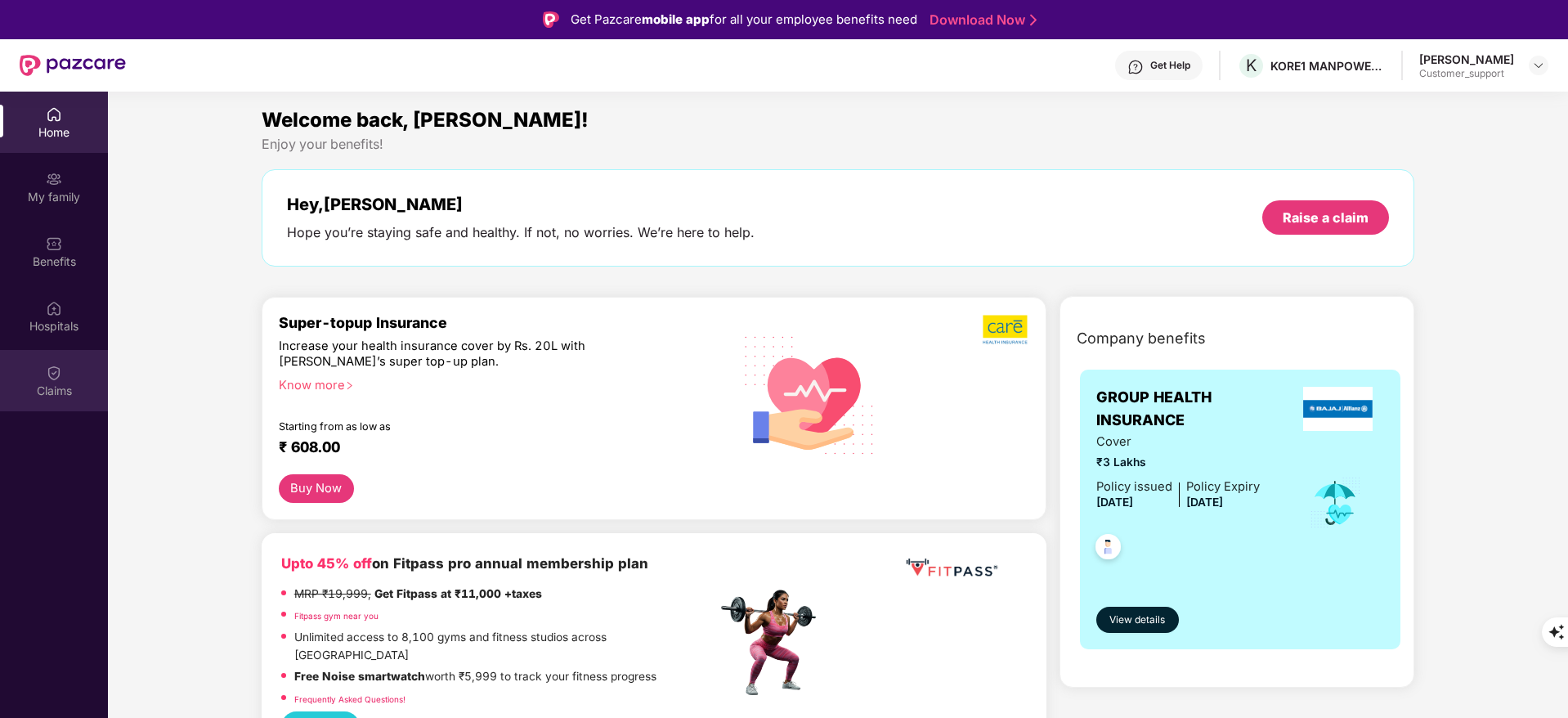
click at [38, 377] on div "Claims" at bounding box center [54, 380] width 107 height 61
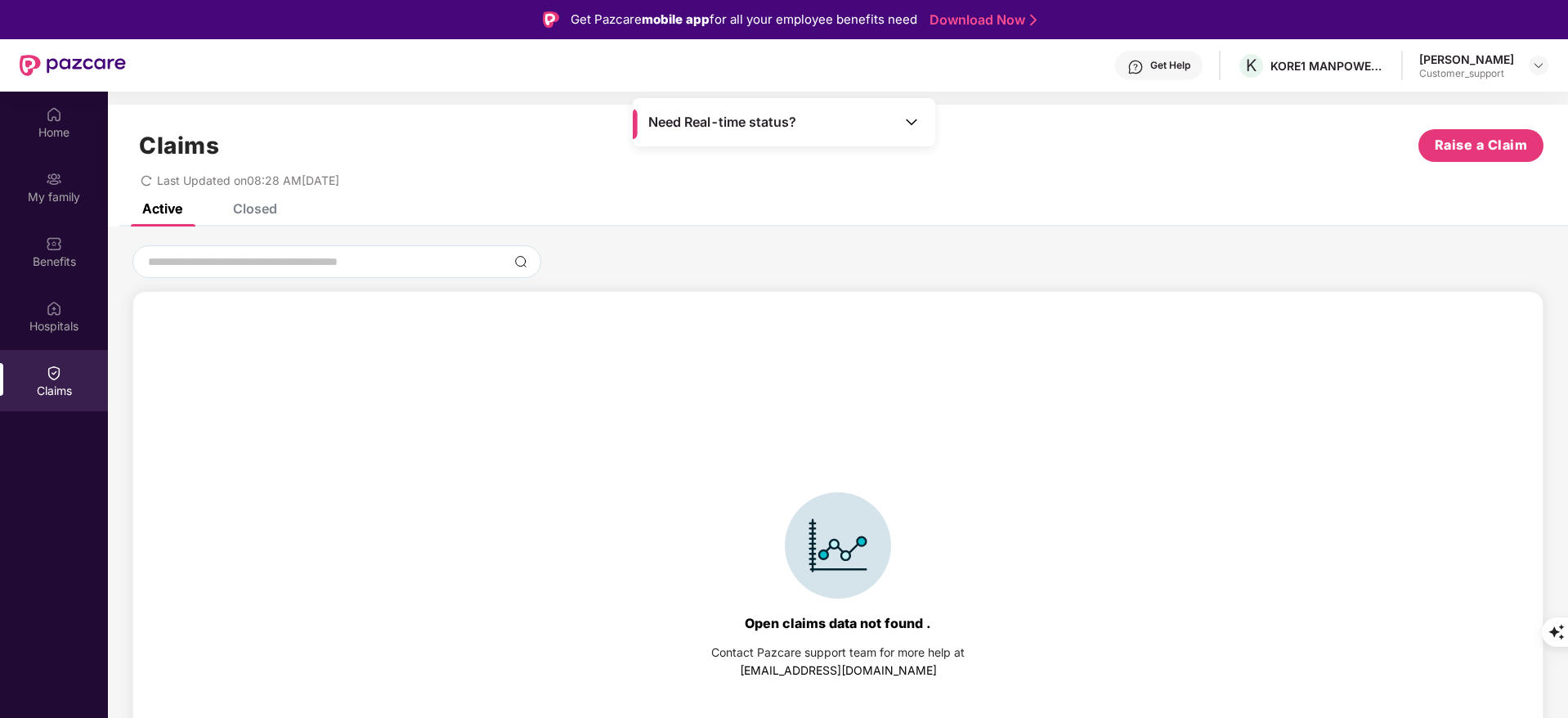
click at [265, 200] on div "Claims Raise a Claim Last Updated on 08:28 AM[DATE]" at bounding box center [837, 154] width 1460 height 99
click at [265, 201] on div "Claims Raise a Claim Last Updated on 08:28 AM[DATE]" at bounding box center [837, 154] width 1460 height 99
click at [263, 204] on div "Closed" at bounding box center [255, 209] width 44 height 16
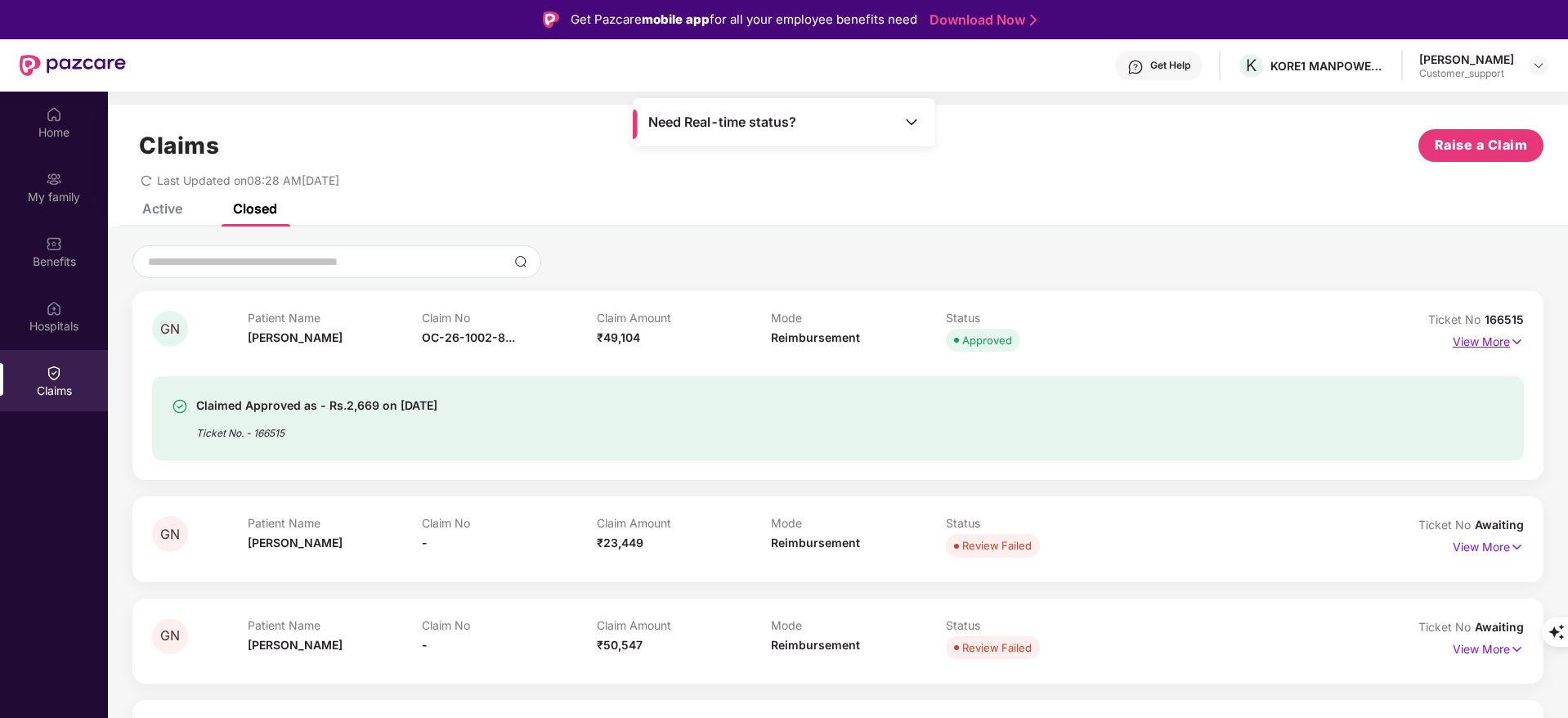
click at [1500, 337] on p "View More" at bounding box center [1488, 340] width 71 height 22
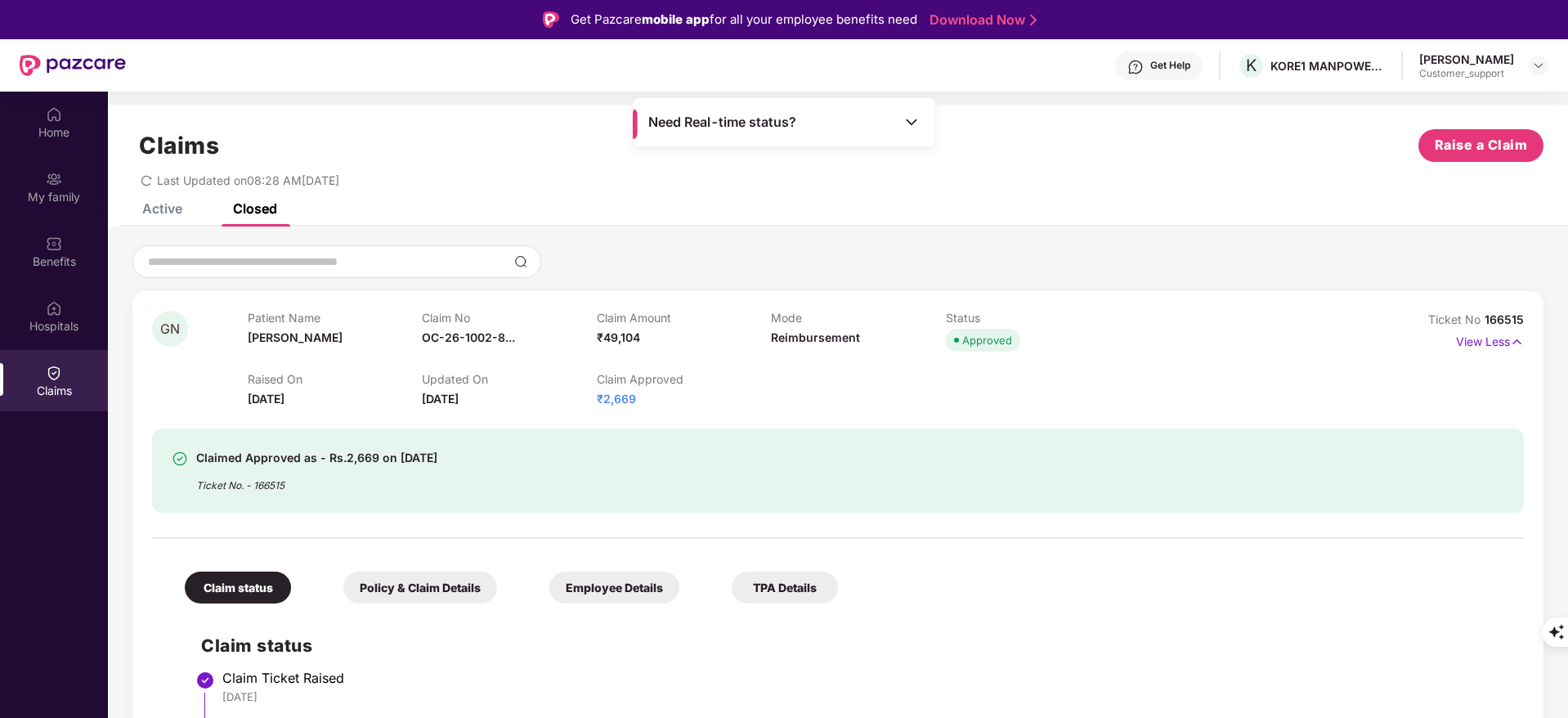
click at [1478, 318] on span "Ticket No" at bounding box center [1456, 319] width 56 height 14
drag, startPoint x: 1482, startPoint y: 319, endPoint x: 1543, endPoint y: 327, distance: 61.5
copy span "166515"
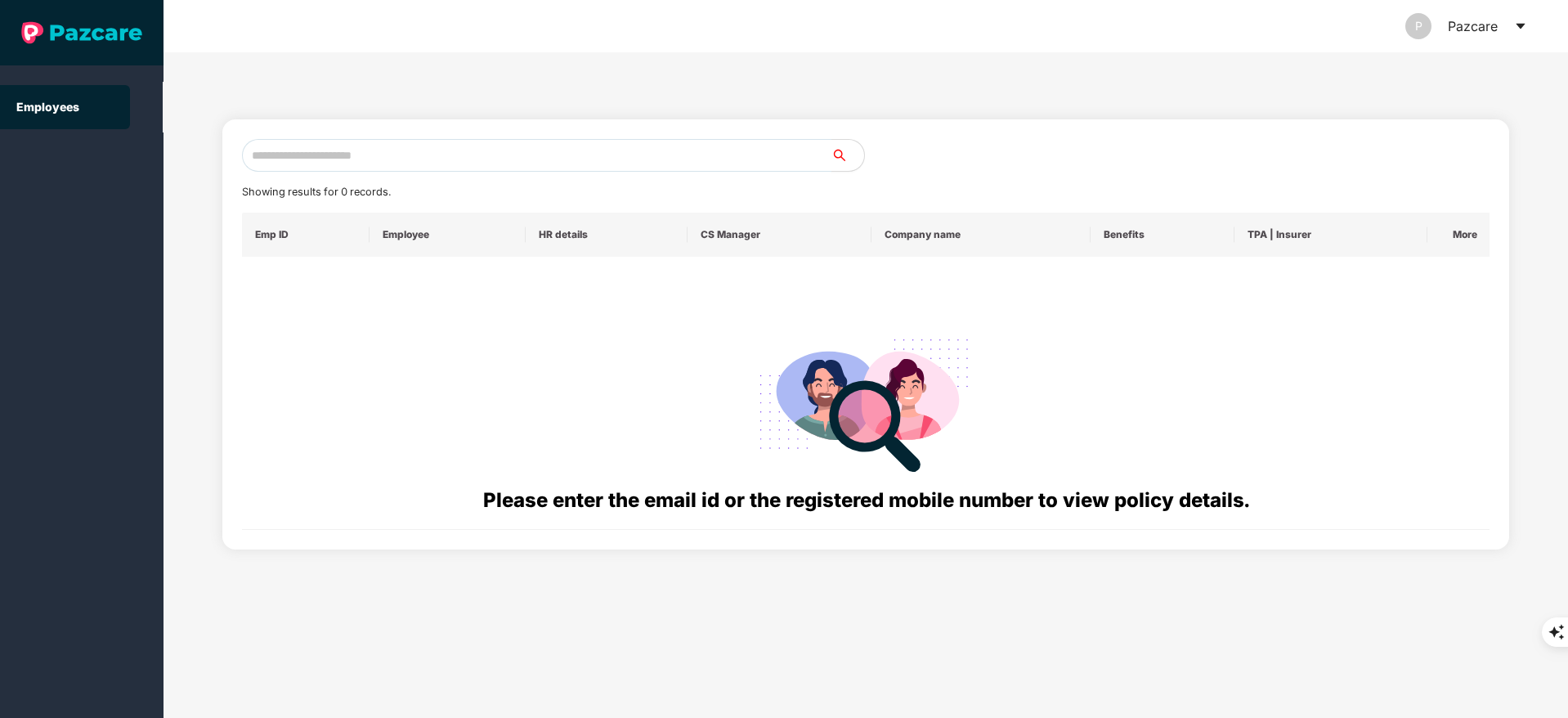
click at [344, 150] on input "text" at bounding box center [536, 156] width 589 height 33
paste input "**********"
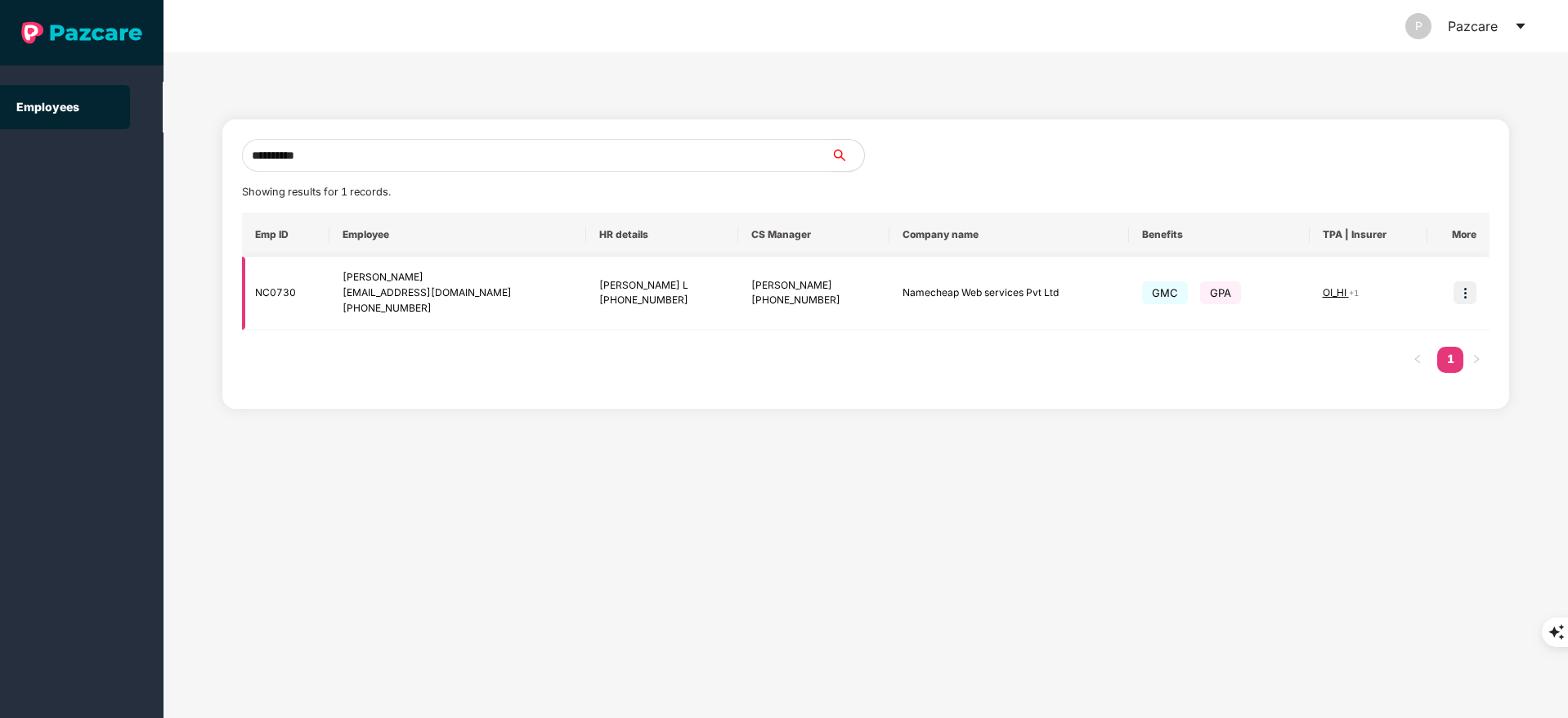
type input "**********"
click at [1462, 277] on td at bounding box center [1458, 293] width 62 height 74
click at [1467, 287] on img at bounding box center [1464, 292] width 23 height 23
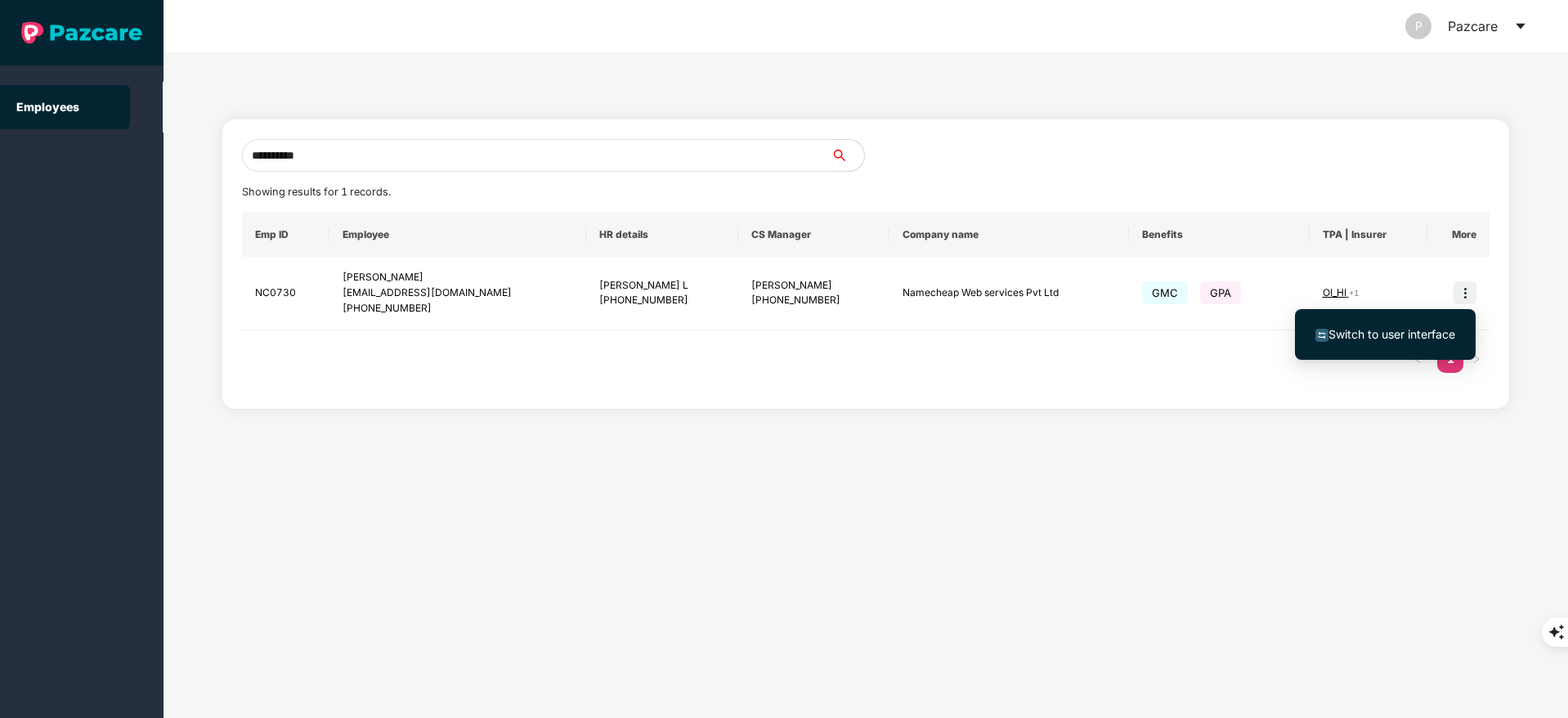
click at [1408, 330] on span "Switch to user interface" at bounding box center [1391, 333] width 127 height 14
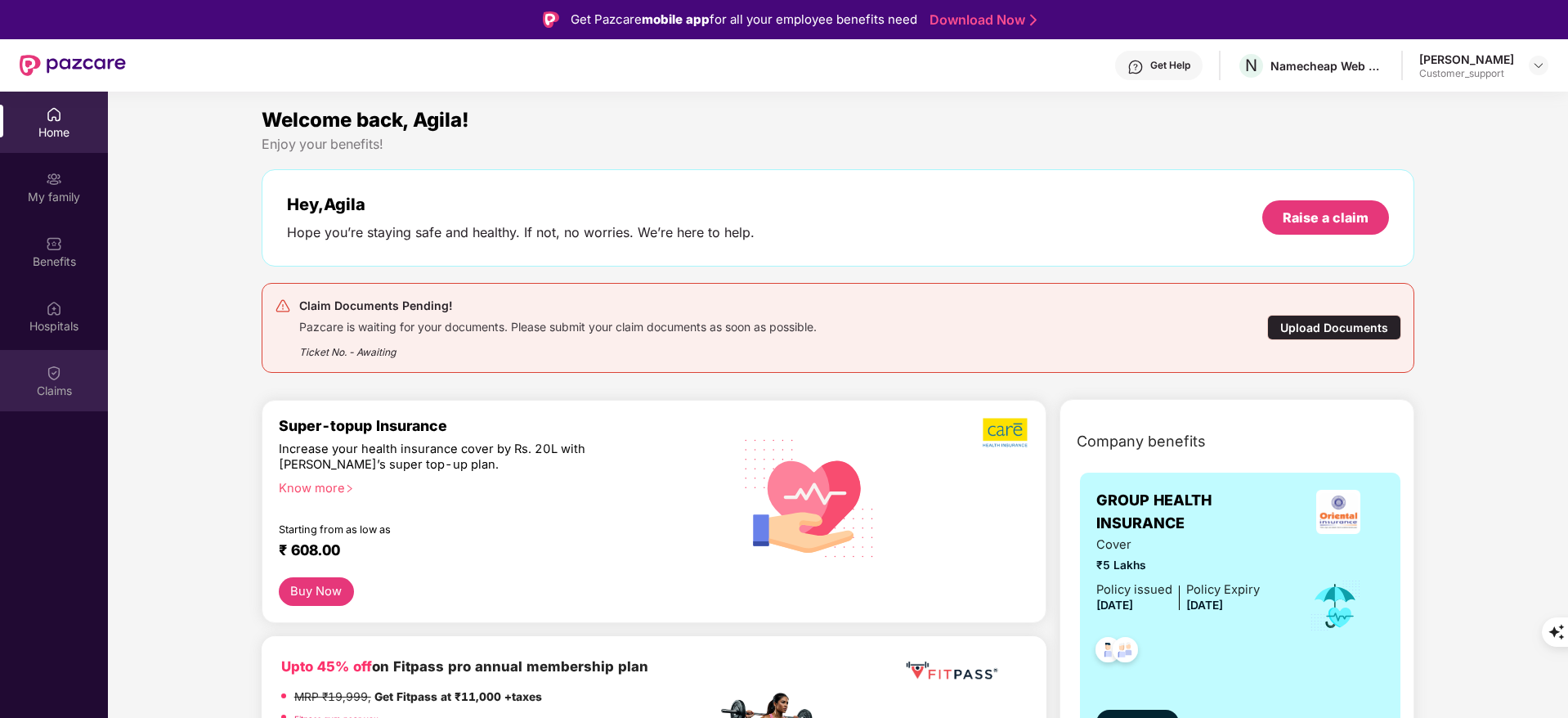
click at [52, 355] on div "Claims" at bounding box center [54, 380] width 107 height 61
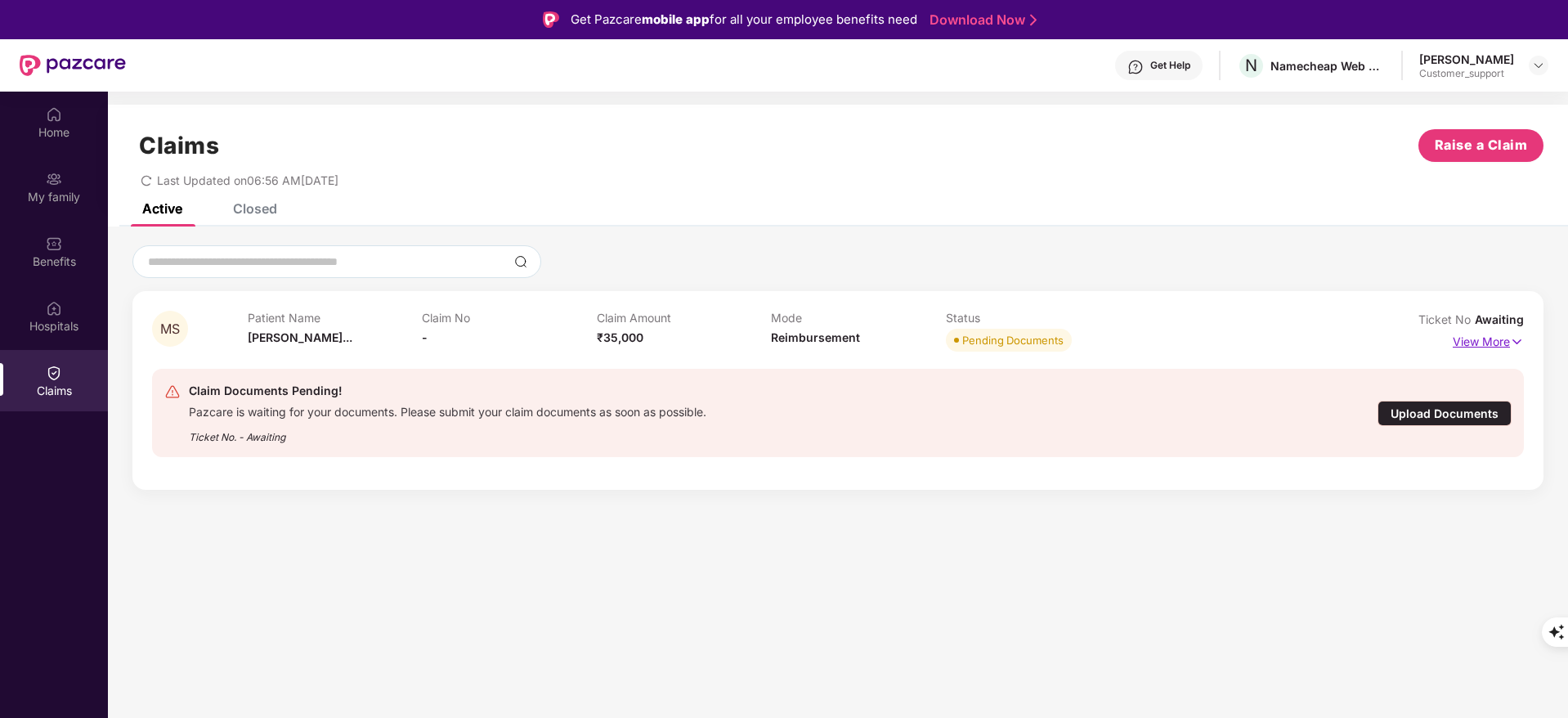
click at [1464, 341] on p "View More" at bounding box center [1488, 340] width 71 height 22
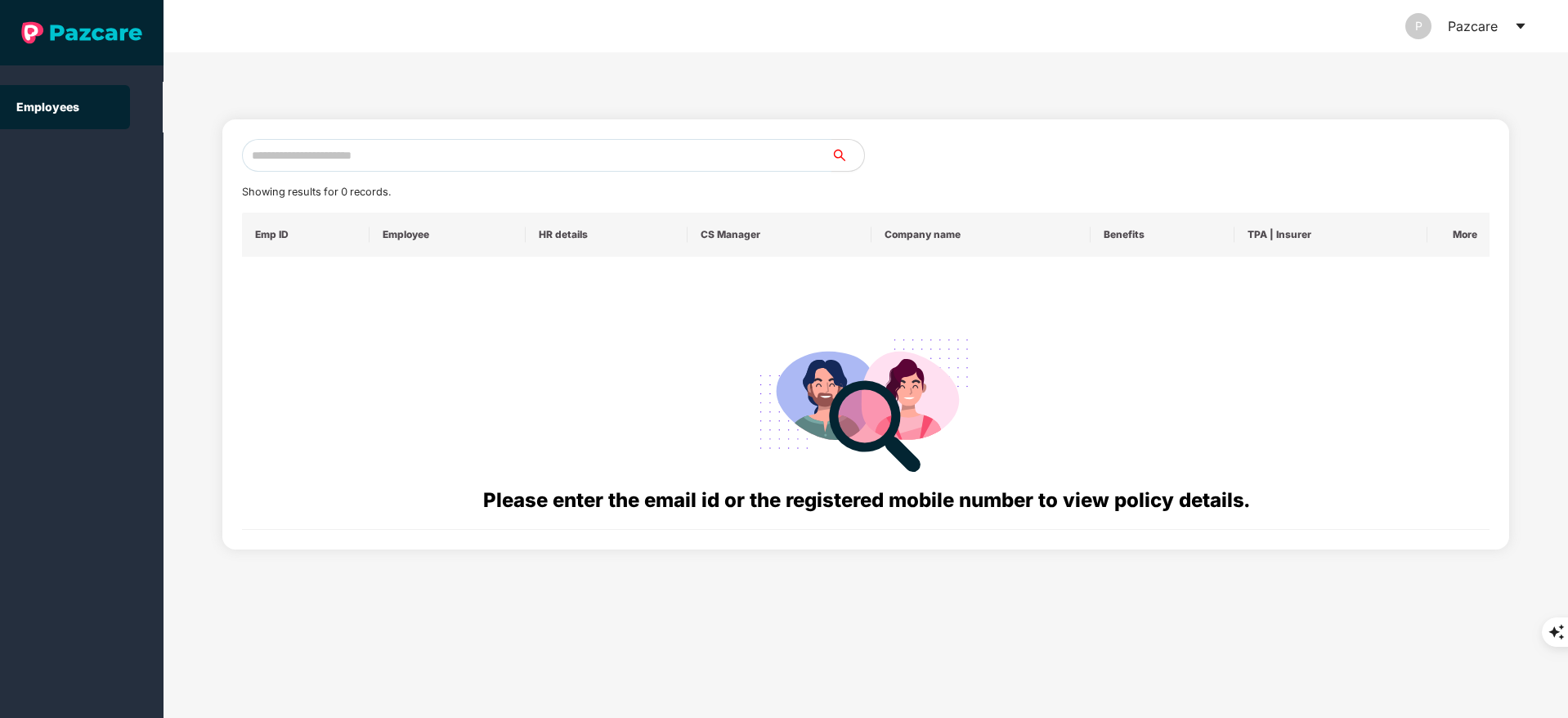
click at [321, 147] on input "text" at bounding box center [536, 156] width 589 height 33
paste input "**********"
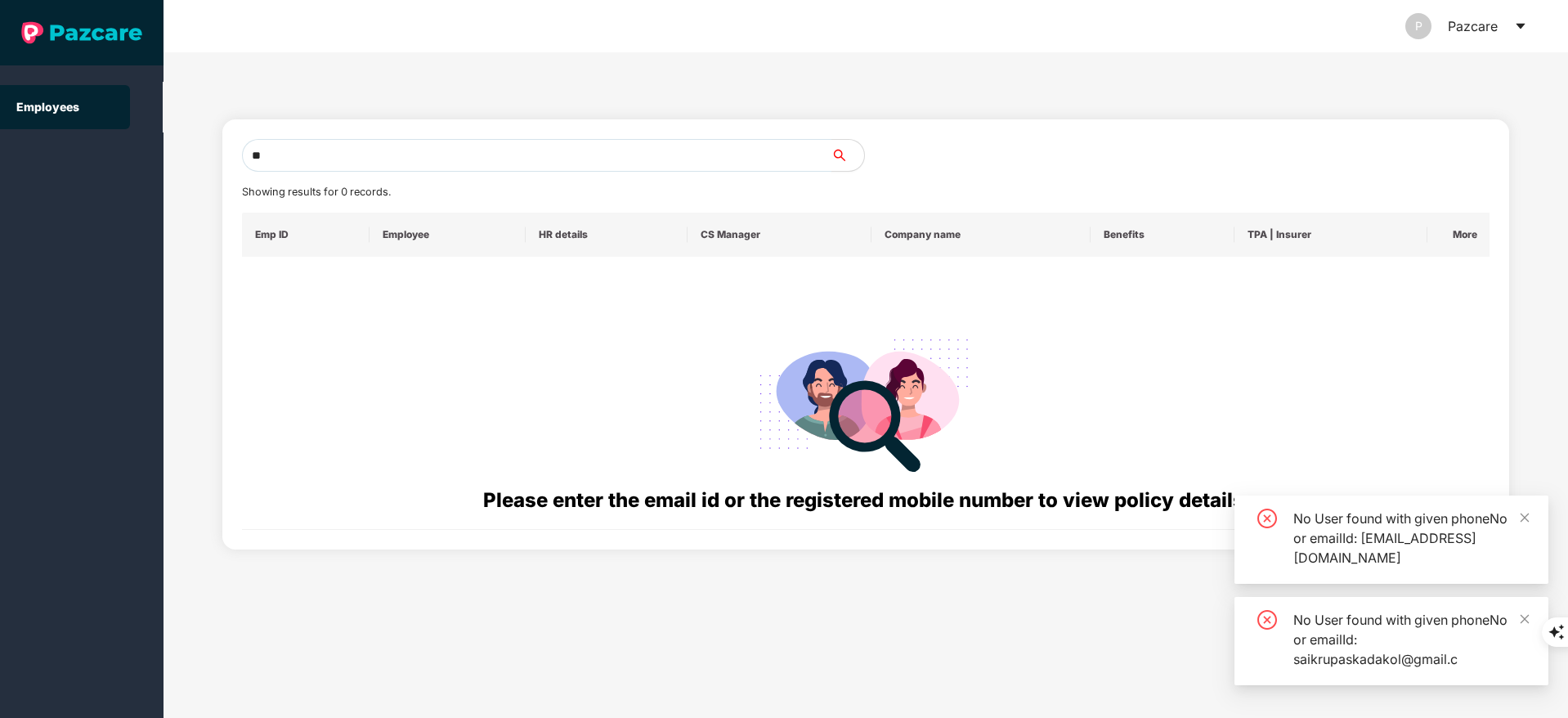
type input "*"
paste input "**********"
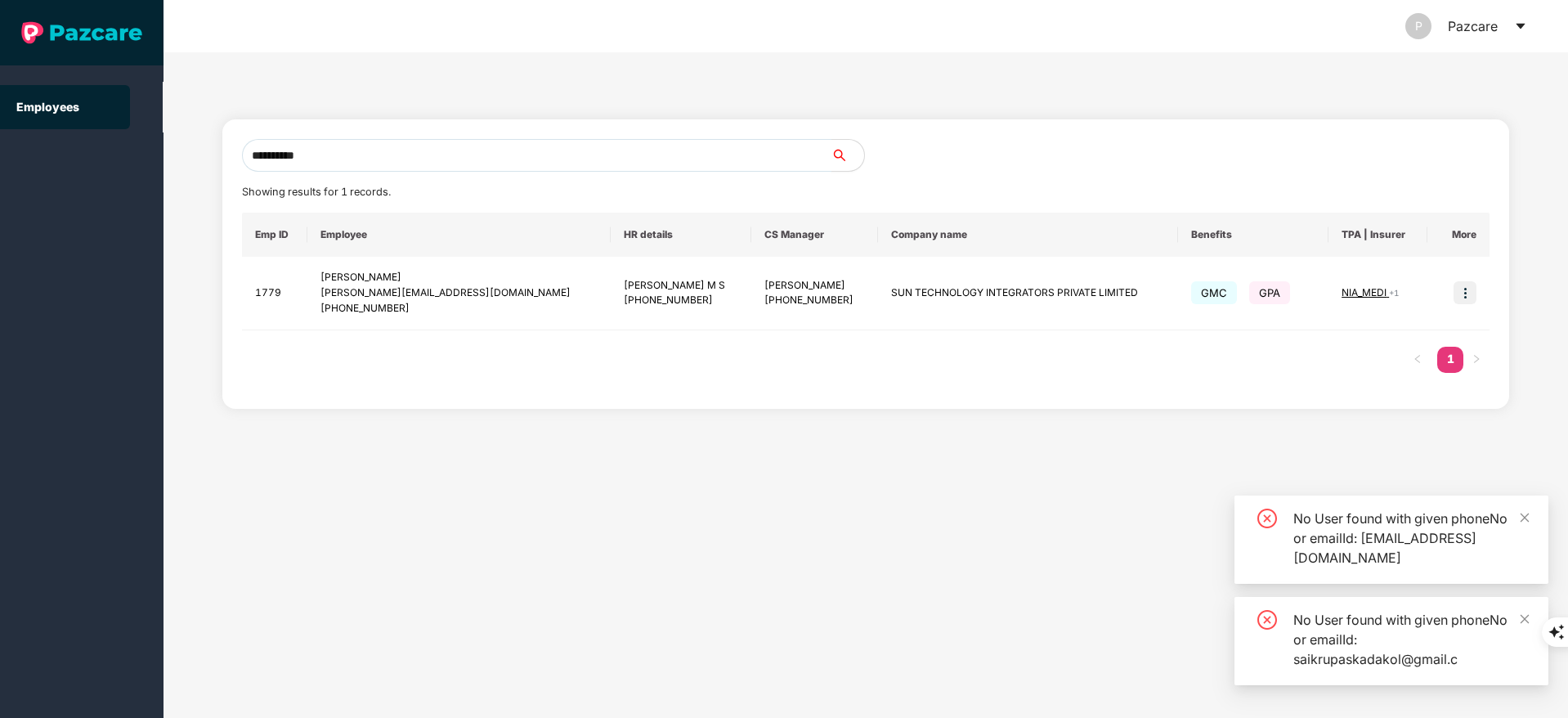
type input "**********"
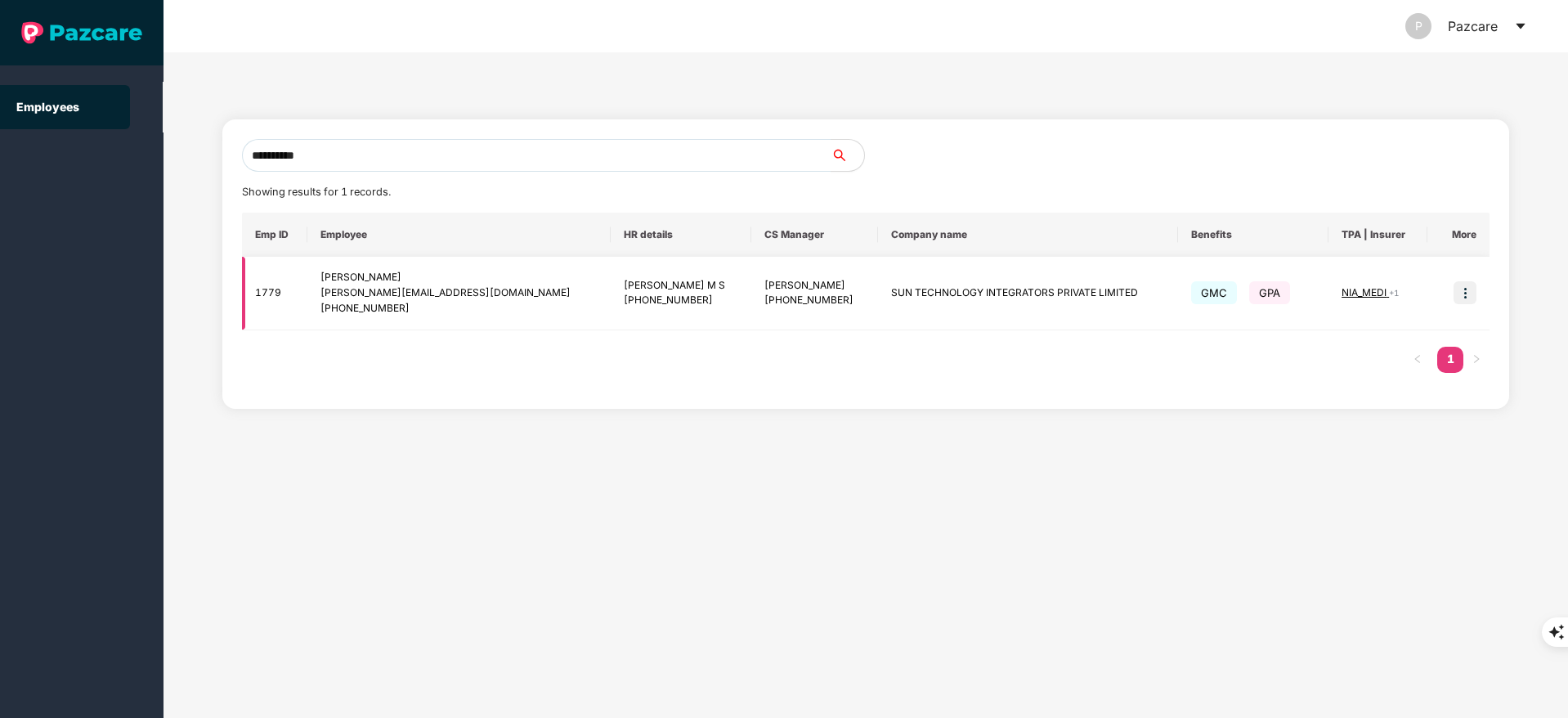
click at [1468, 290] on img at bounding box center [1464, 292] width 23 height 23
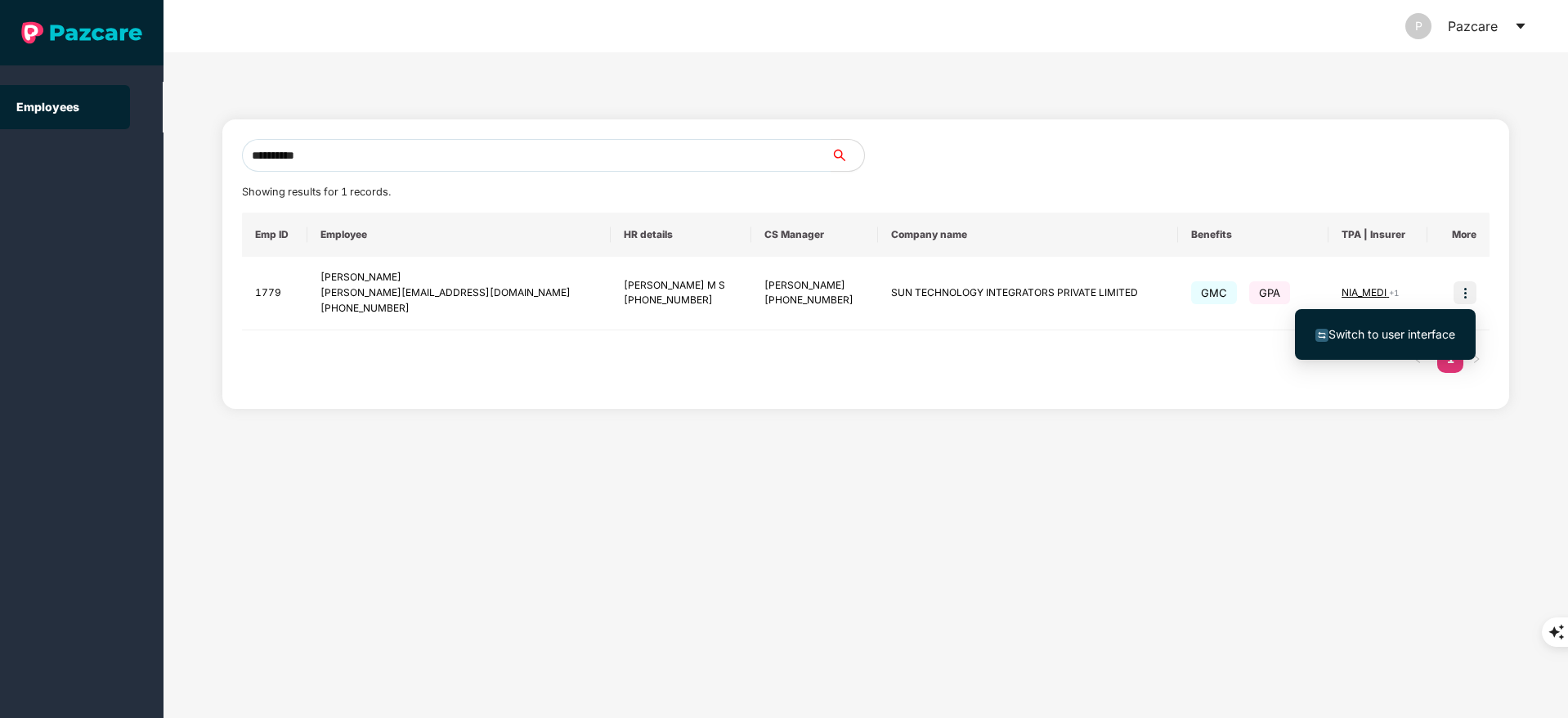
click at [1413, 352] on ul "Switch to user interface" at bounding box center [1385, 334] width 180 height 51
click at [1365, 329] on span "Switch to user interface" at bounding box center [1391, 333] width 127 height 14
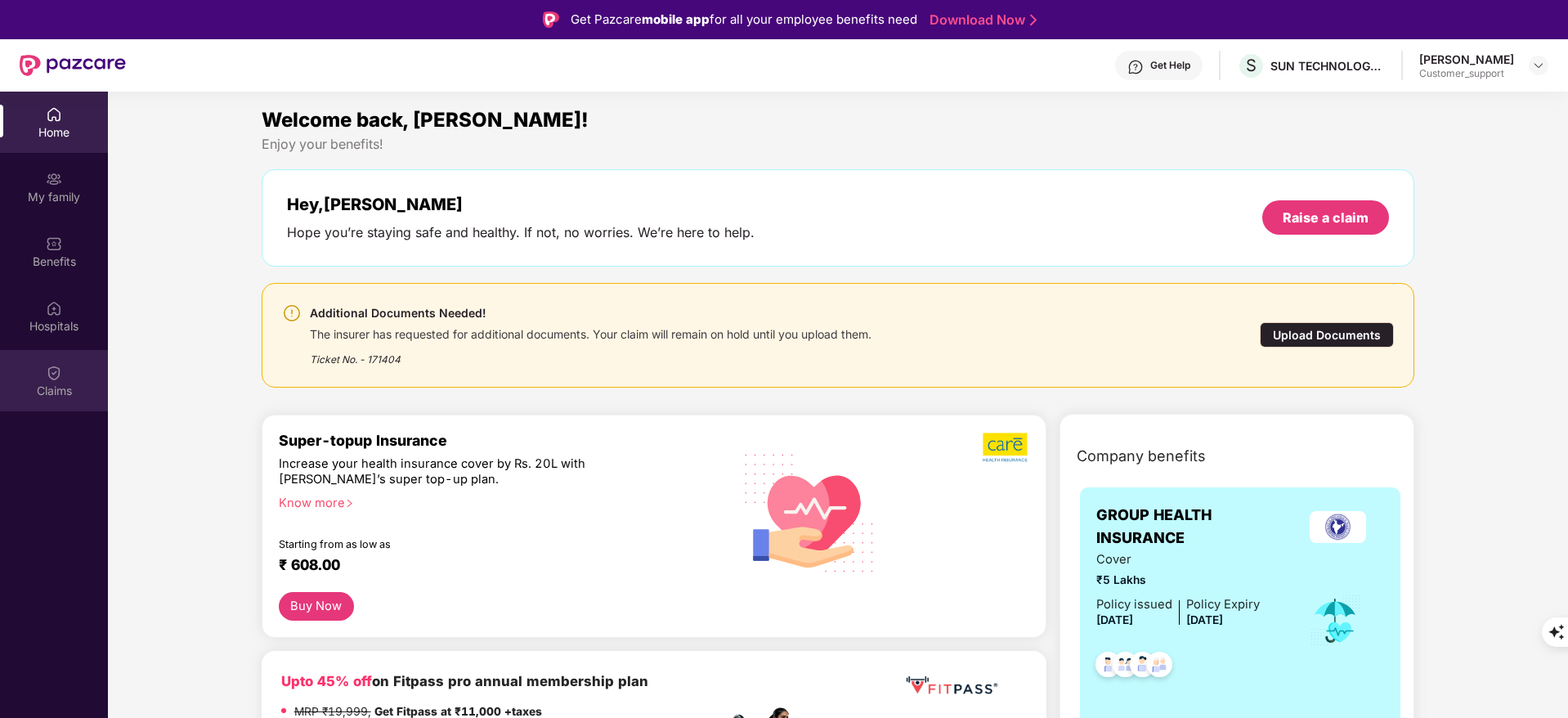
click at [39, 381] on div "Claims" at bounding box center [54, 380] width 107 height 61
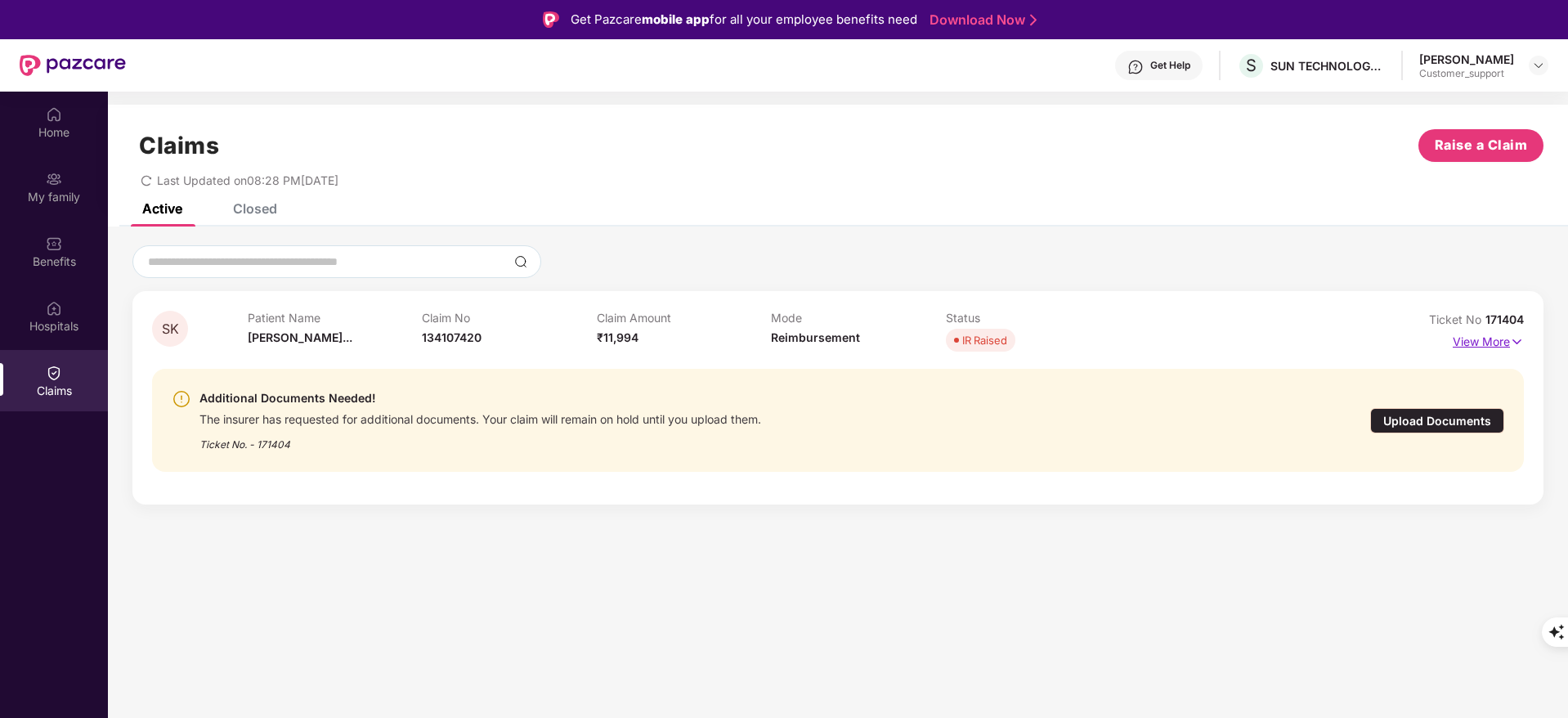
click at [1504, 341] on p "View More" at bounding box center [1488, 340] width 71 height 22
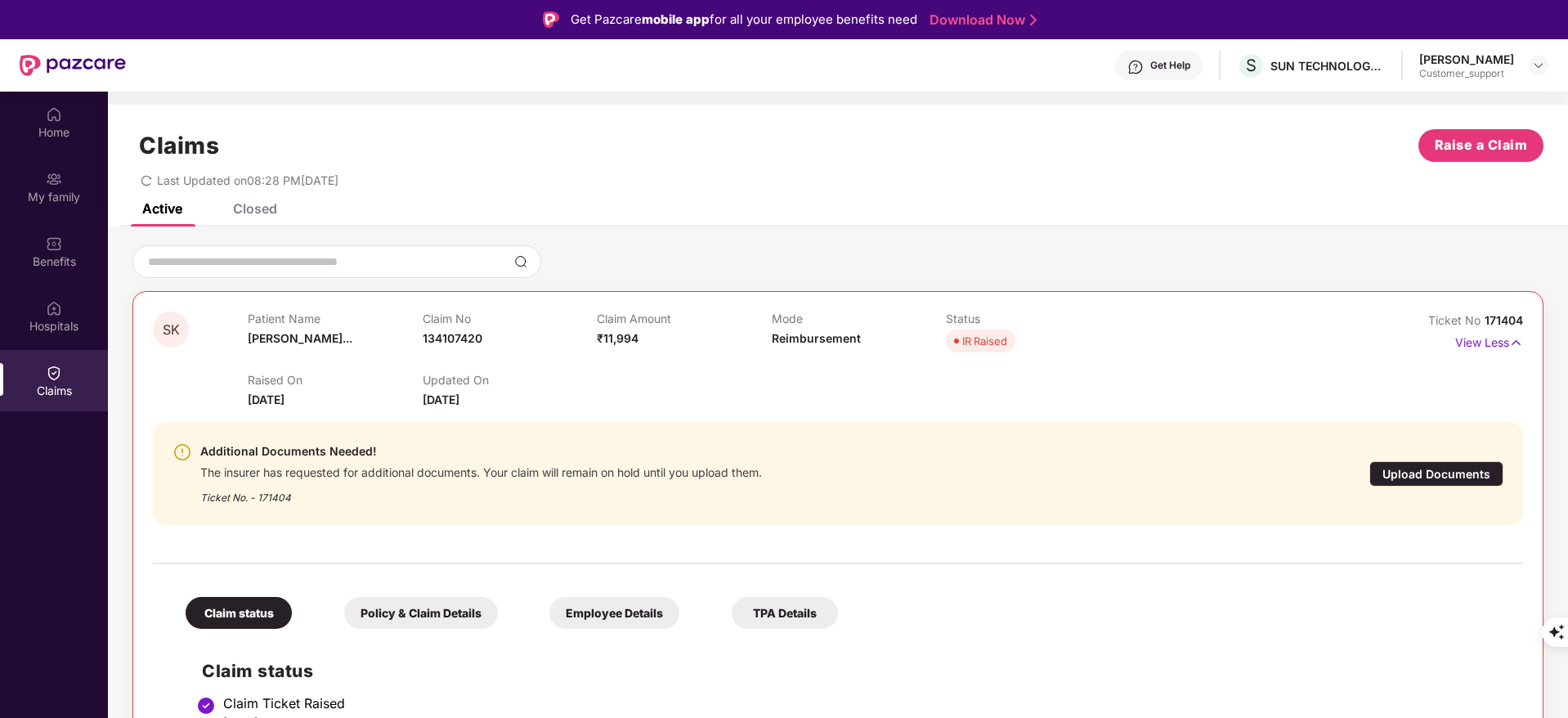
click at [1500, 313] on span "171404" at bounding box center [1503, 320] width 38 height 14
click at [1477, 325] on span "Ticket No" at bounding box center [1456, 320] width 56 height 14
drag, startPoint x: 1480, startPoint y: 318, endPoint x: 1546, endPoint y: 331, distance: 67.3
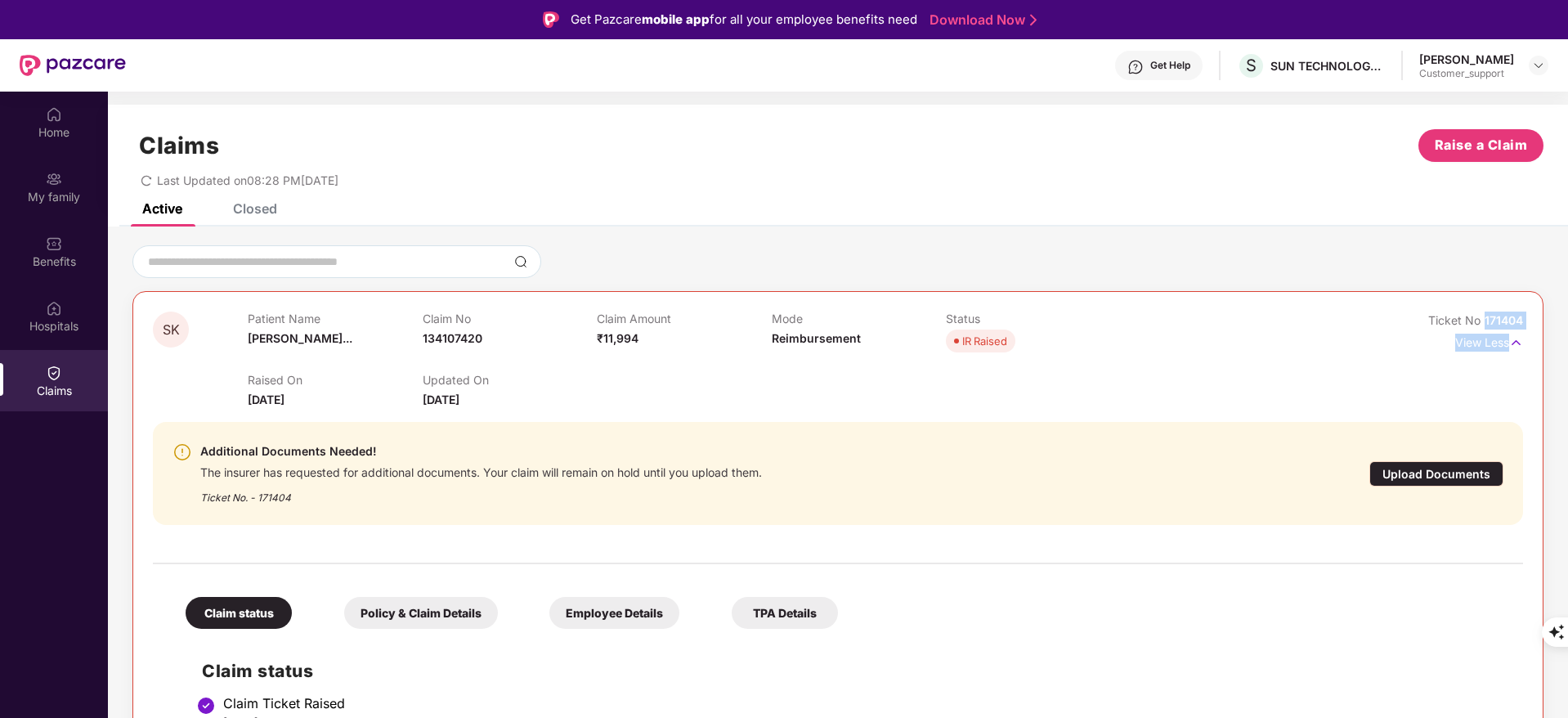
click at [1546, 331] on div "SK Patient Name [PERSON_NAME]... Claim No 134107420 Claim Amount ₹11,994 Mode R…" at bounding box center [837, 653] width 1460 height 816
drag, startPoint x: 1480, startPoint y: 316, endPoint x: 1552, endPoint y: 318, distance: 72.0
click at [1552, 318] on div "SK Patient Name [PERSON_NAME]... Claim No 134107420 Claim Amount ₹11,994 Mode R…" at bounding box center [837, 653] width 1460 height 816
copy span "171404"
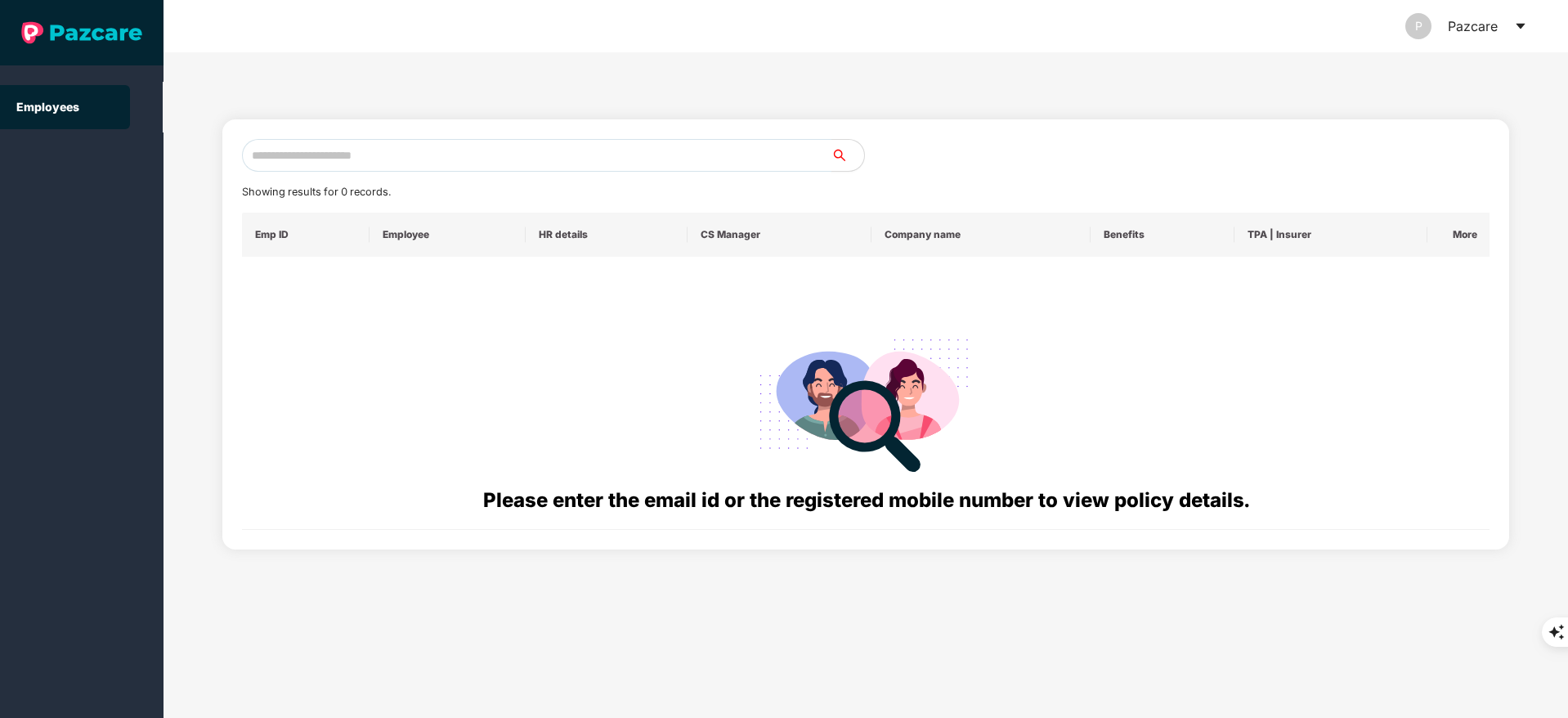
click at [378, 157] on input "text" at bounding box center [536, 156] width 589 height 33
paste input "**********"
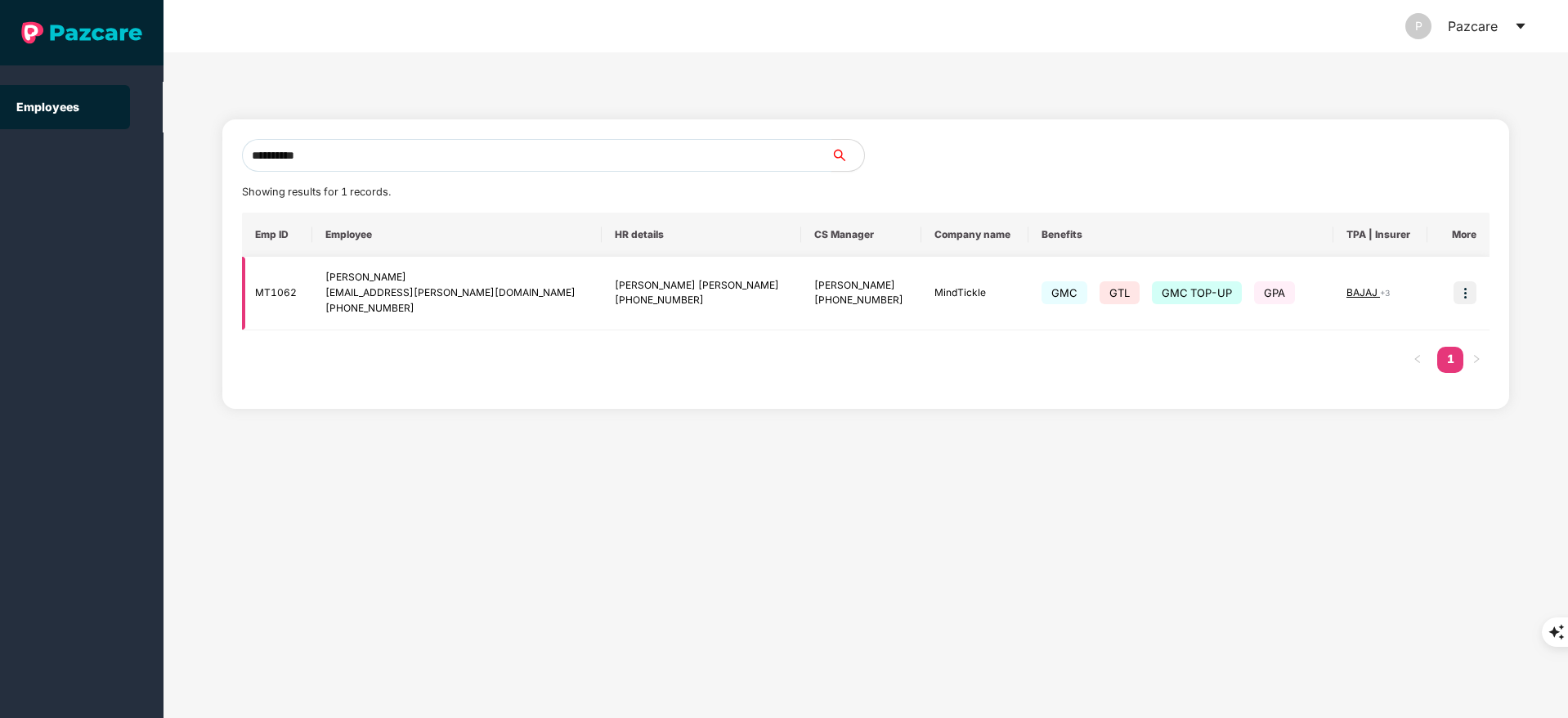
type input "**********"
click at [1468, 292] on img at bounding box center [1464, 292] width 23 height 23
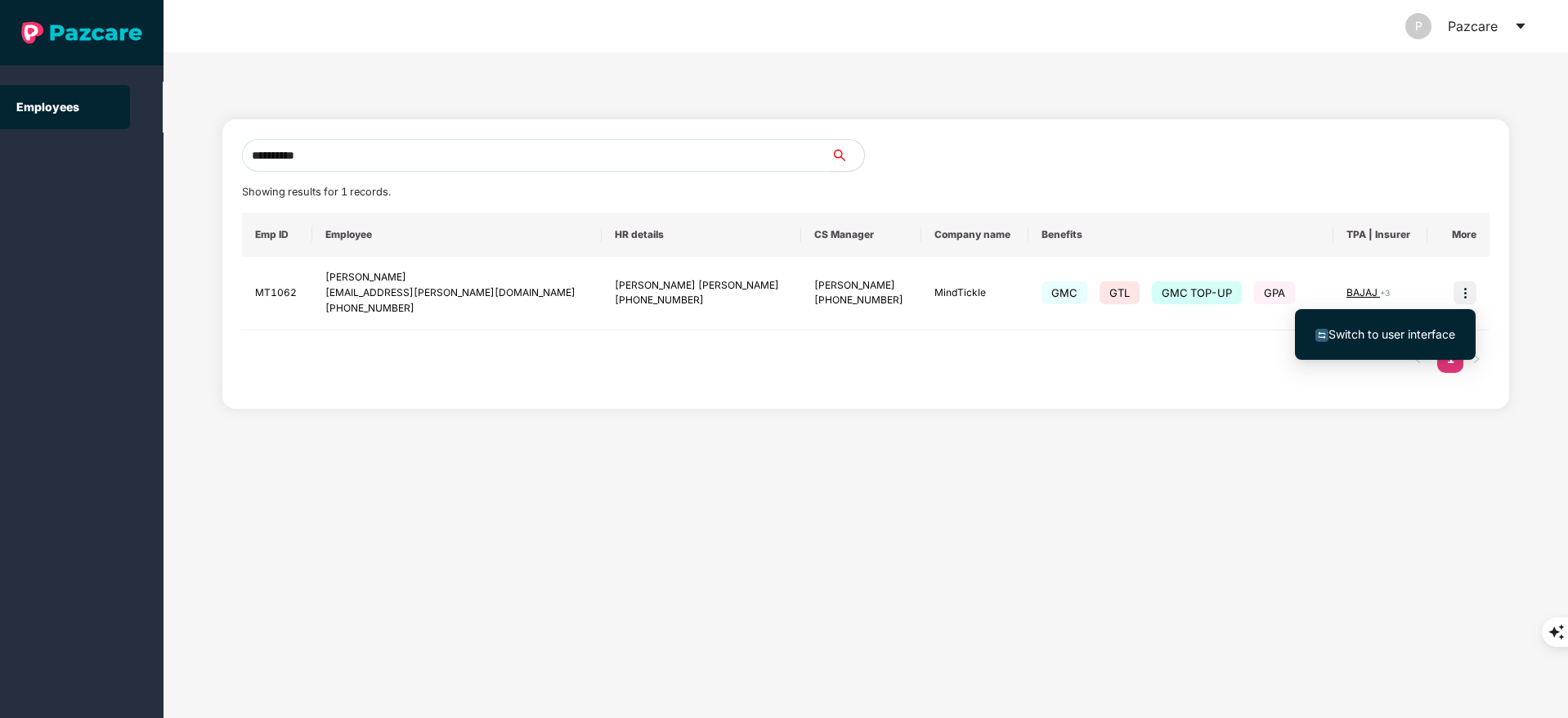
click at [1432, 325] on span "Switch to user interface" at bounding box center [1385, 334] width 140 height 18
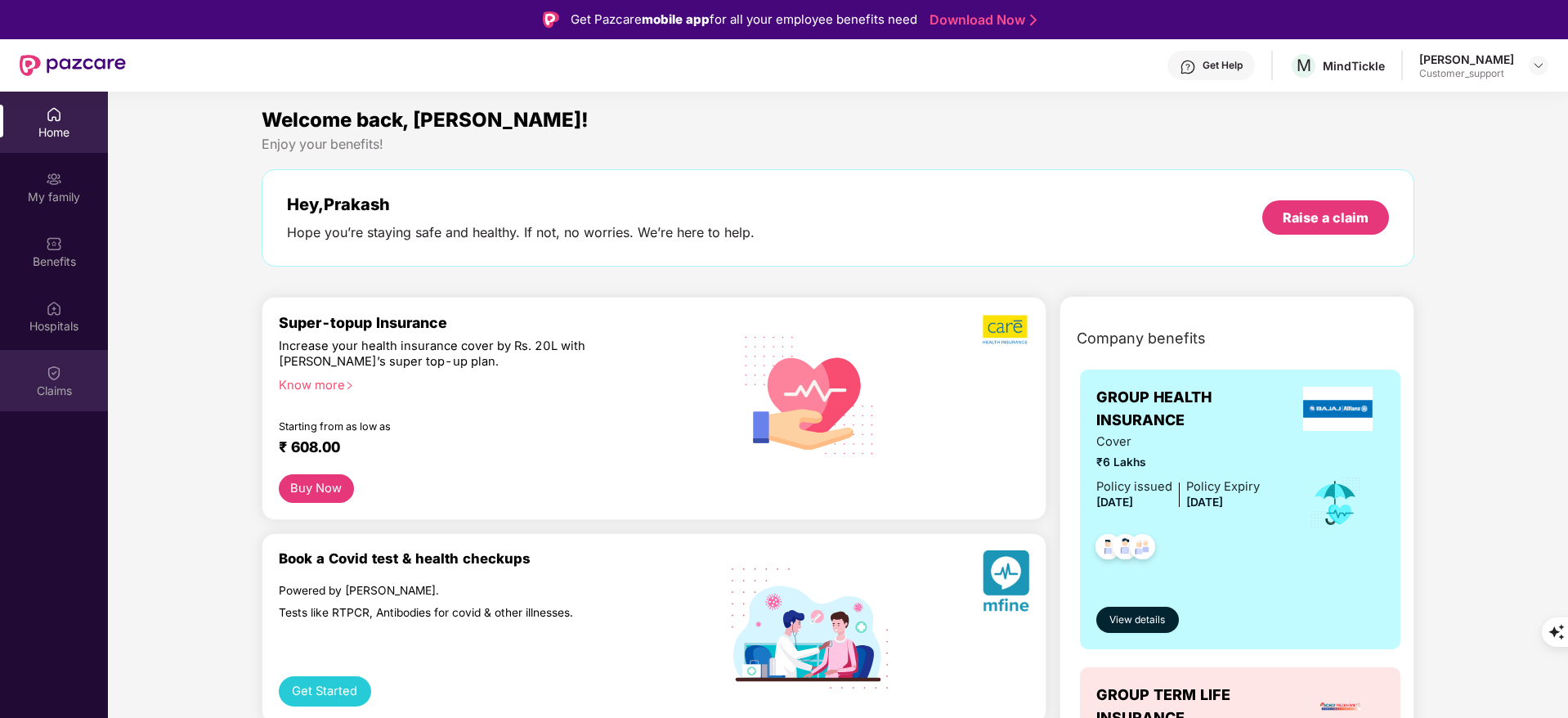
click at [69, 368] on div "Claims" at bounding box center [54, 380] width 107 height 61
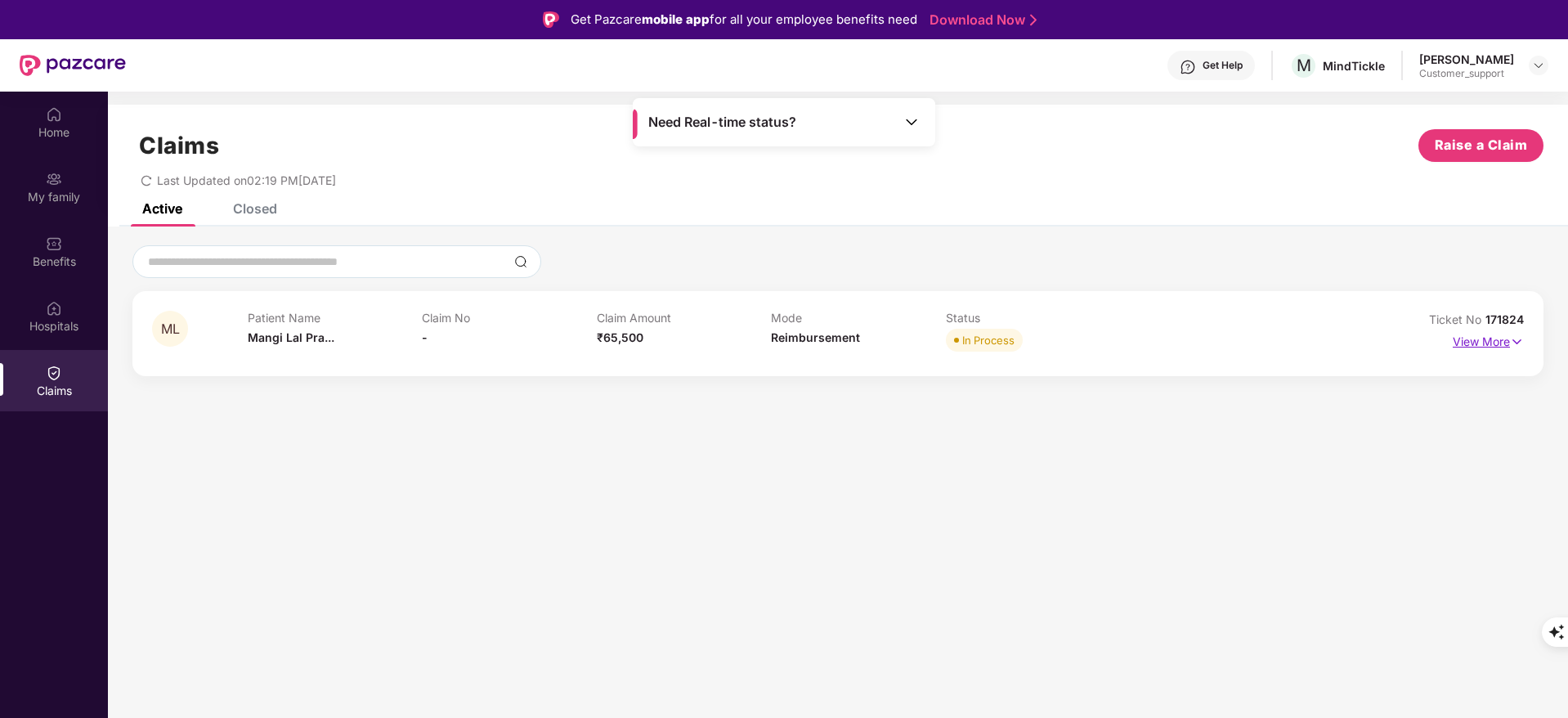
click at [1476, 337] on p "View More" at bounding box center [1488, 340] width 71 height 22
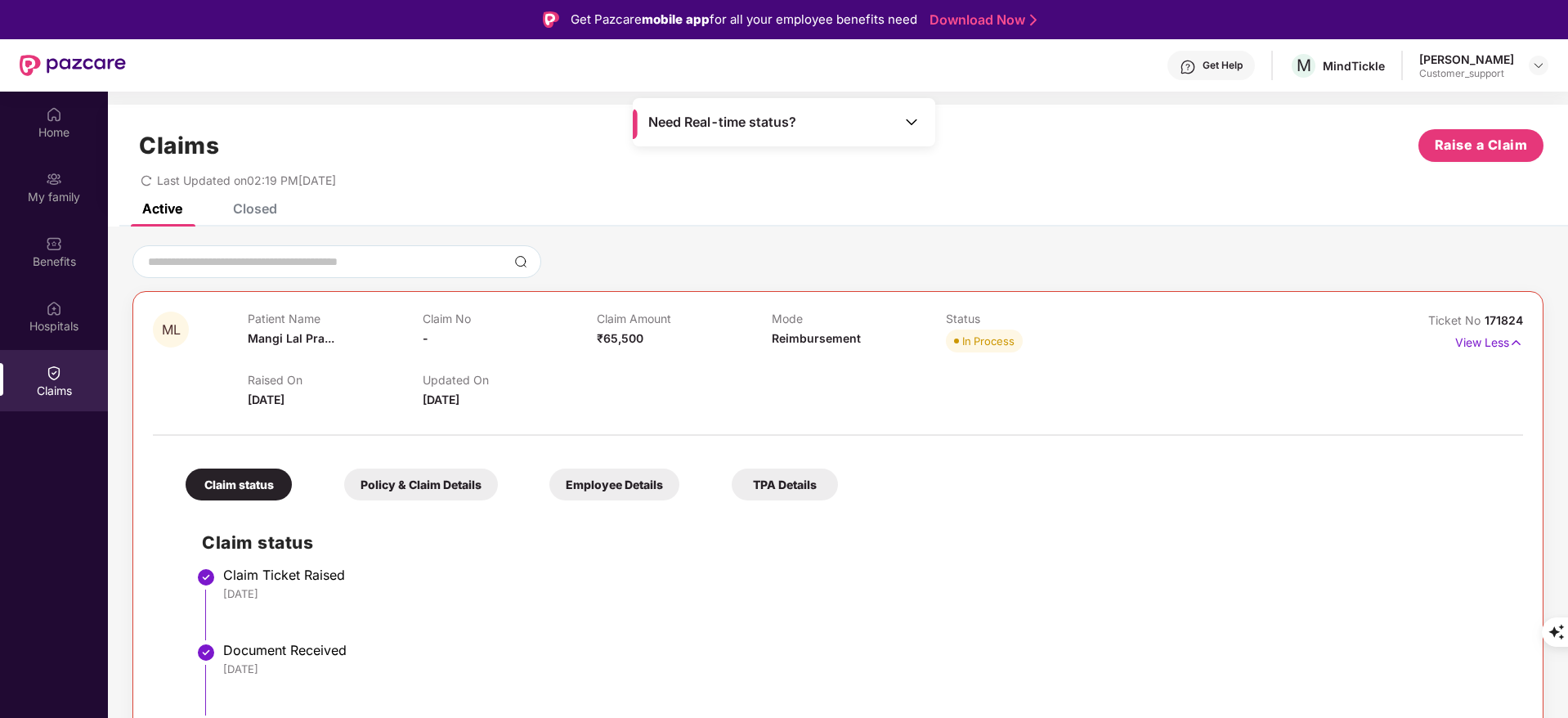
click at [230, 199] on div "Claims Raise a Claim Last Updated on 02:19 PM[DATE]" at bounding box center [837, 154] width 1460 height 99
click at [255, 207] on div "Closed" at bounding box center [255, 209] width 44 height 16
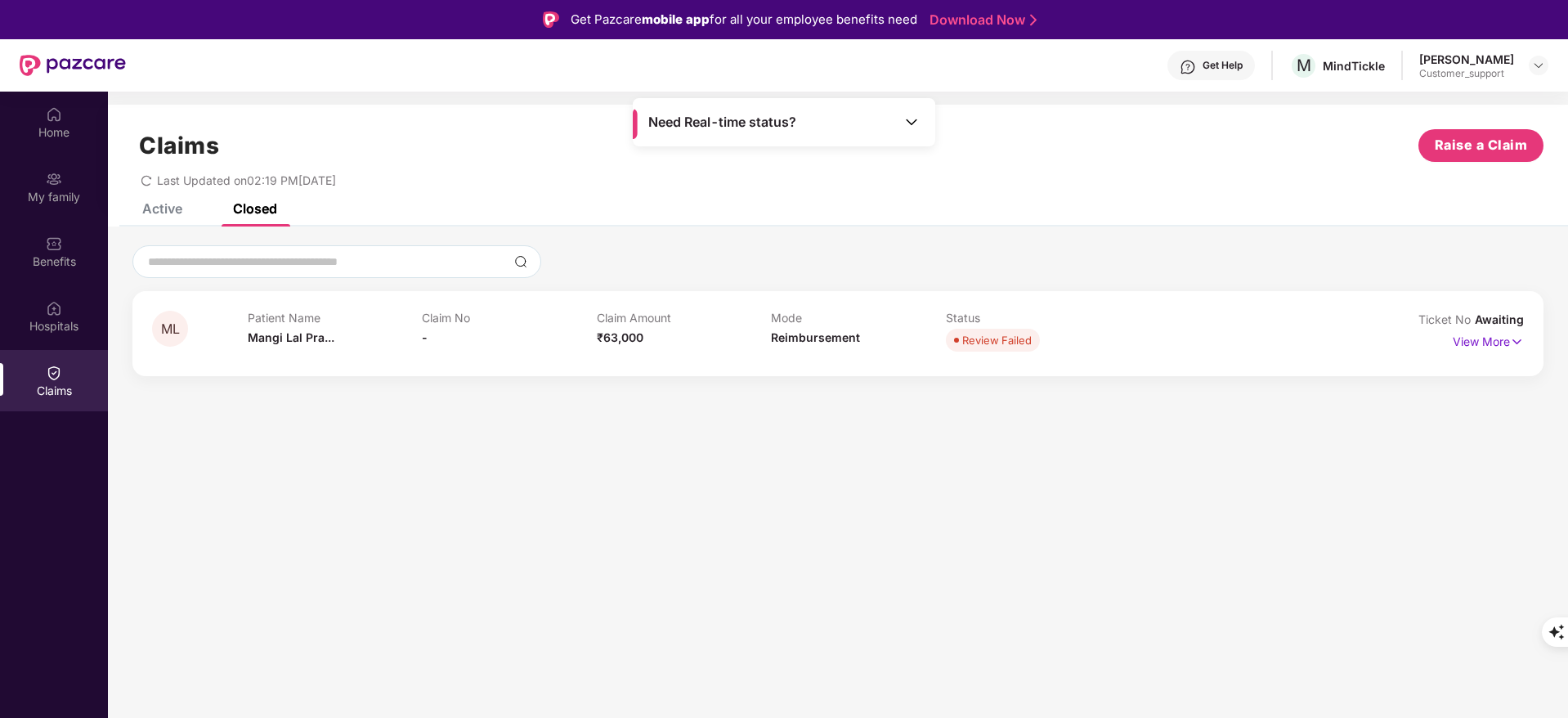
click at [158, 220] on div "Active" at bounding box center [149, 208] width 65 height 36
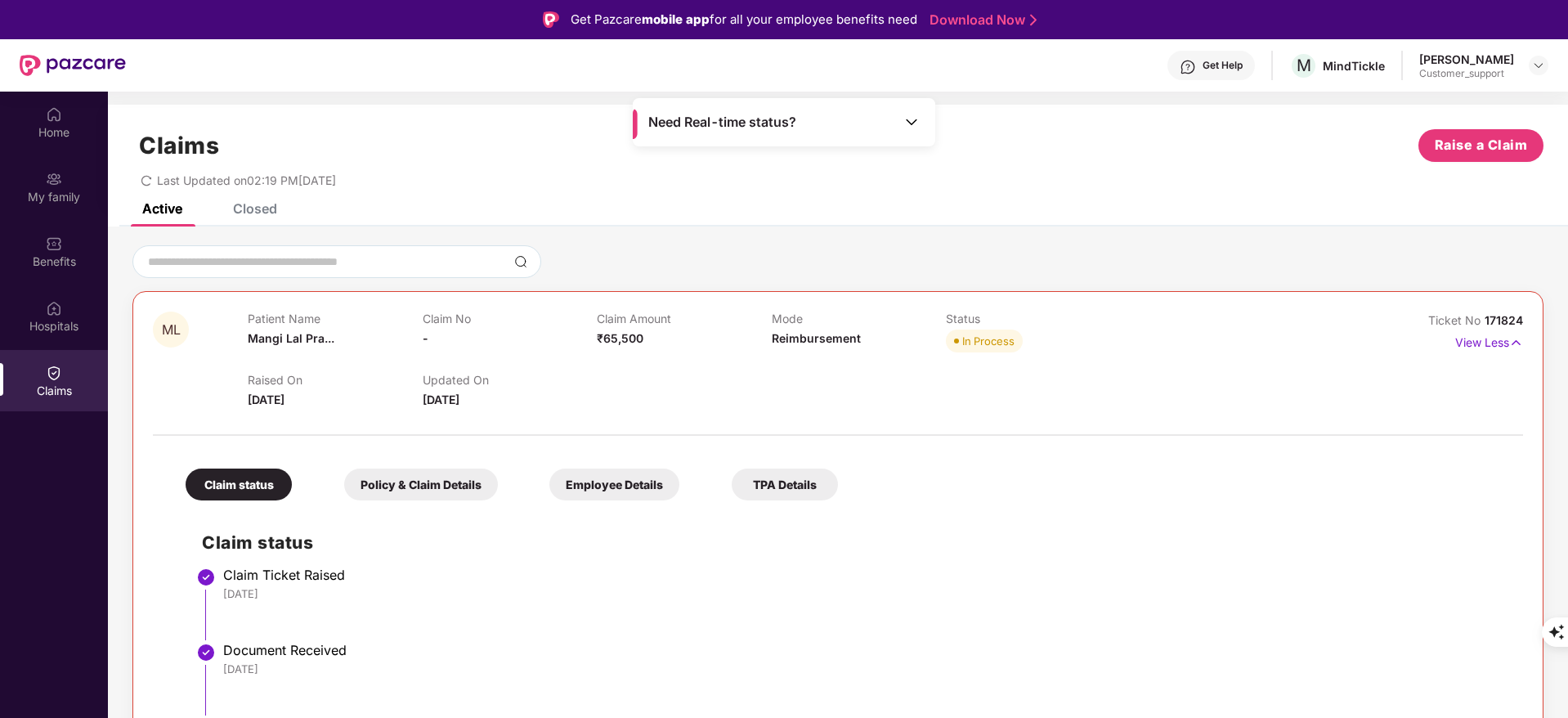
click at [1488, 327] on div "Ticket No 171824" at bounding box center [1475, 321] width 95 height 18
click at [1487, 323] on span "171824" at bounding box center [1503, 320] width 38 height 14
drag, startPoint x: 1483, startPoint y: 320, endPoint x: 1553, endPoint y: 316, distance: 70.1
click at [1553, 316] on div "ML Patient Name [PERSON_NAME]... Claim No - Claim Amount ₹65,500 Mode Reimburse…" at bounding box center [837, 581] width 1460 height 673
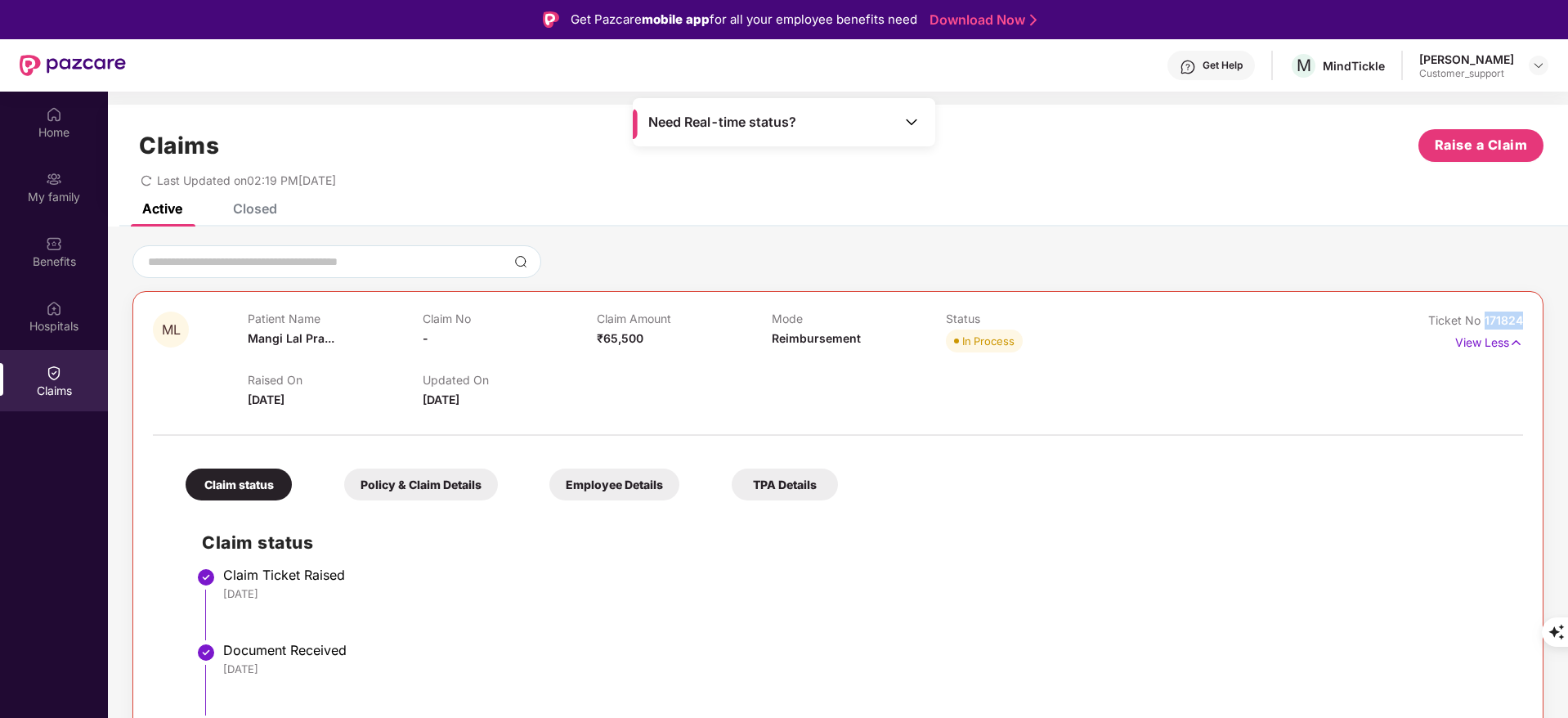
copy span "171824"
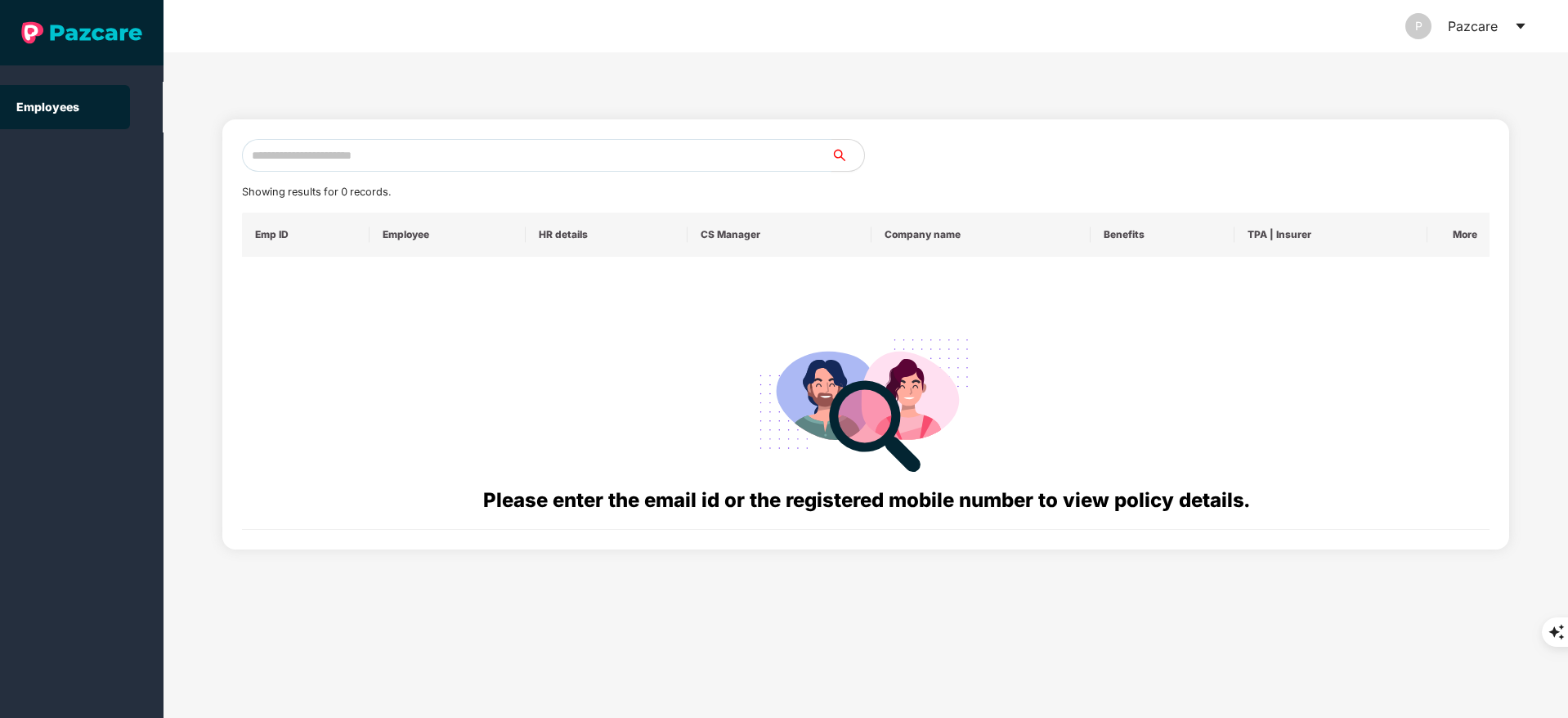
click at [345, 152] on input "text" at bounding box center [536, 156] width 589 height 33
paste input "**********"
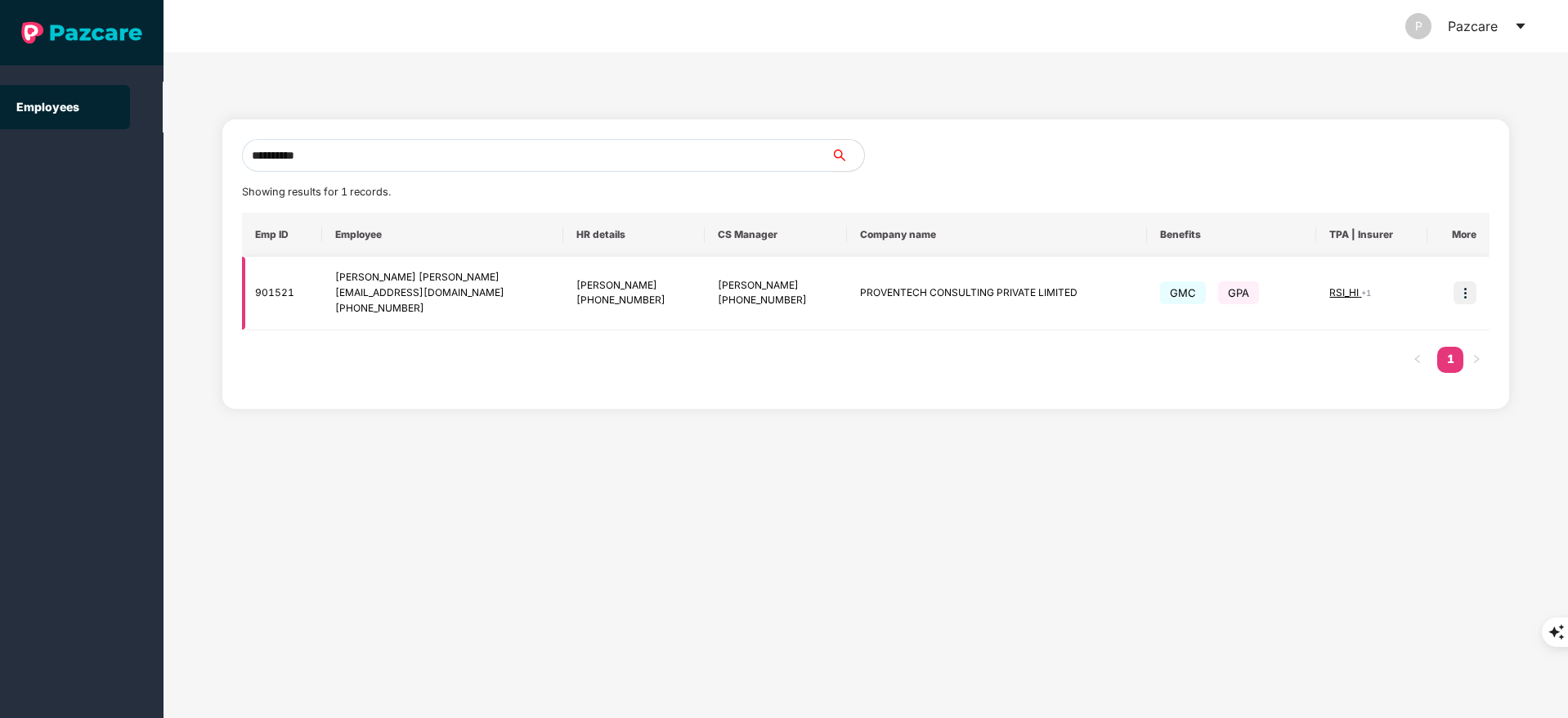
type input "**********"
click at [1457, 295] on img at bounding box center [1464, 292] width 23 height 23
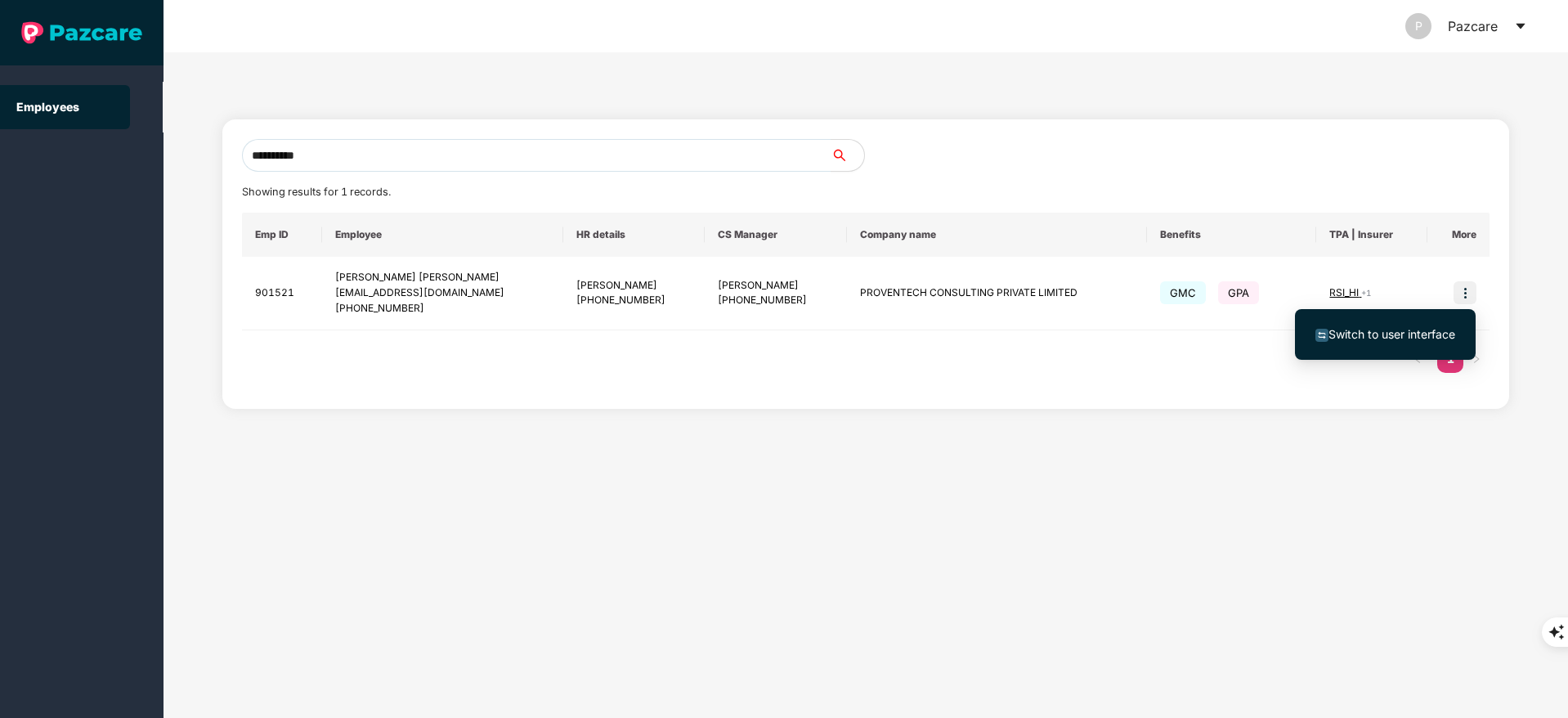
click at [1402, 344] on li "Switch to user interface" at bounding box center [1385, 334] width 180 height 35
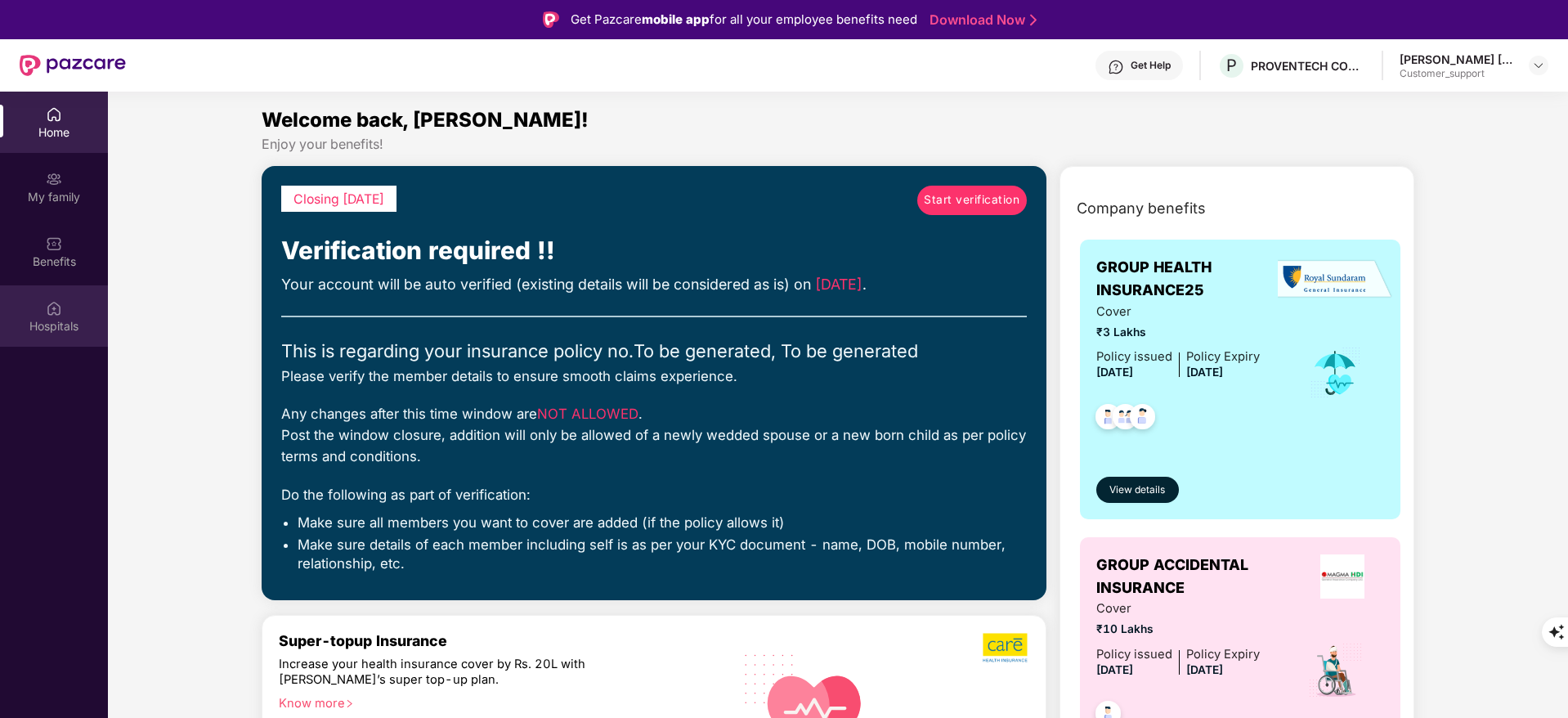
click at [65, 303] on div "Hospitals" at bounding box center [54, 315] width 107 height 61
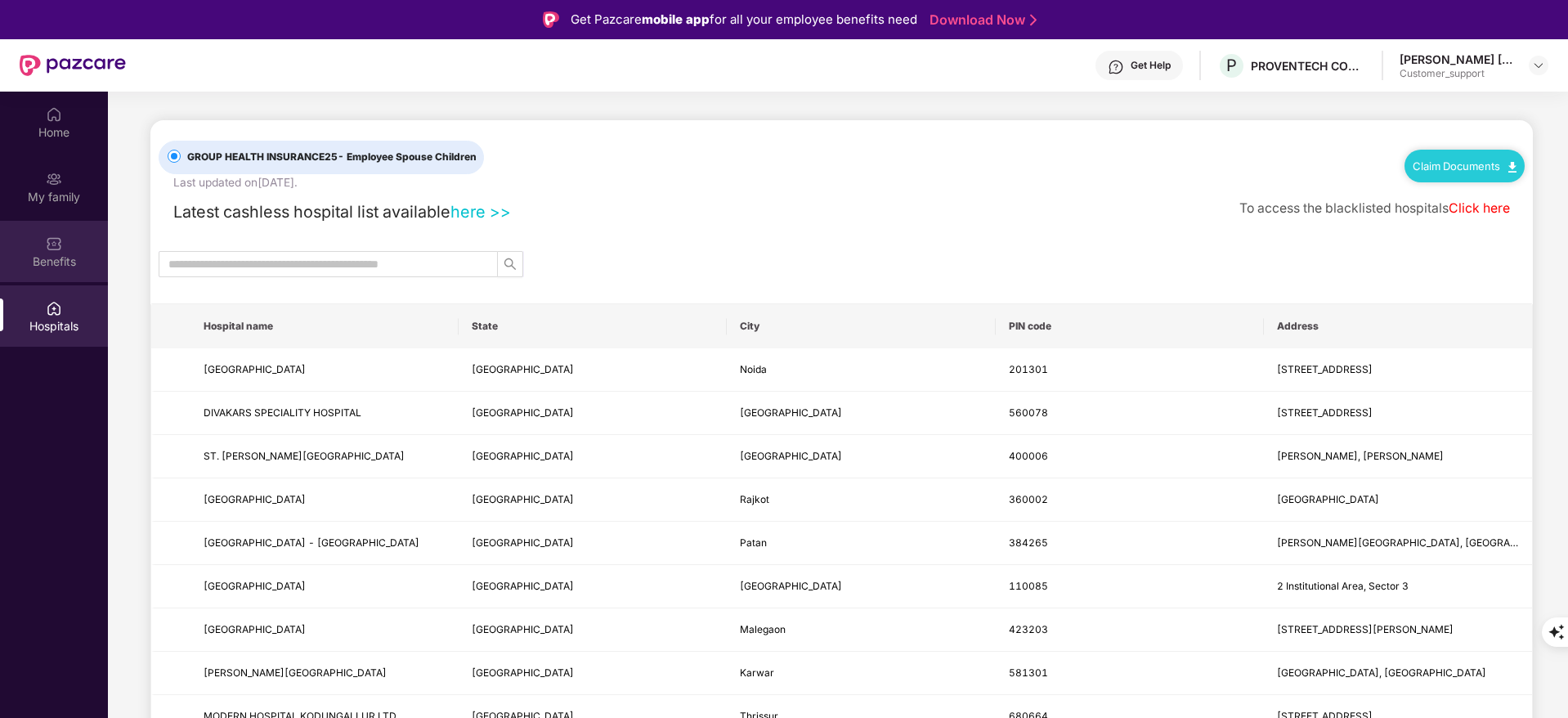
click at [55, 242] on img at bounding box center [54, 244] width 16 height 16
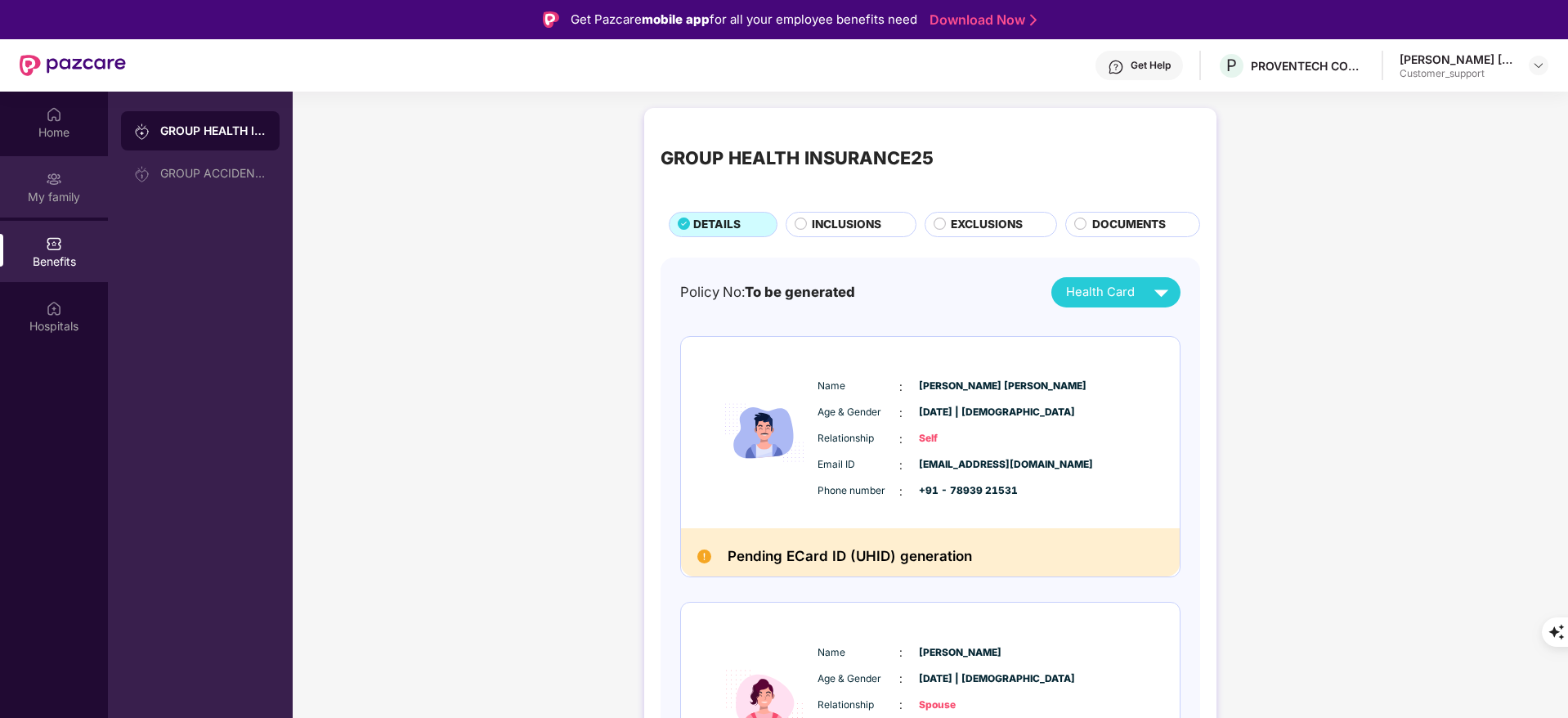
click at [68, 180] on div "My family" at bounding box center [54, 186] width 107 height 61
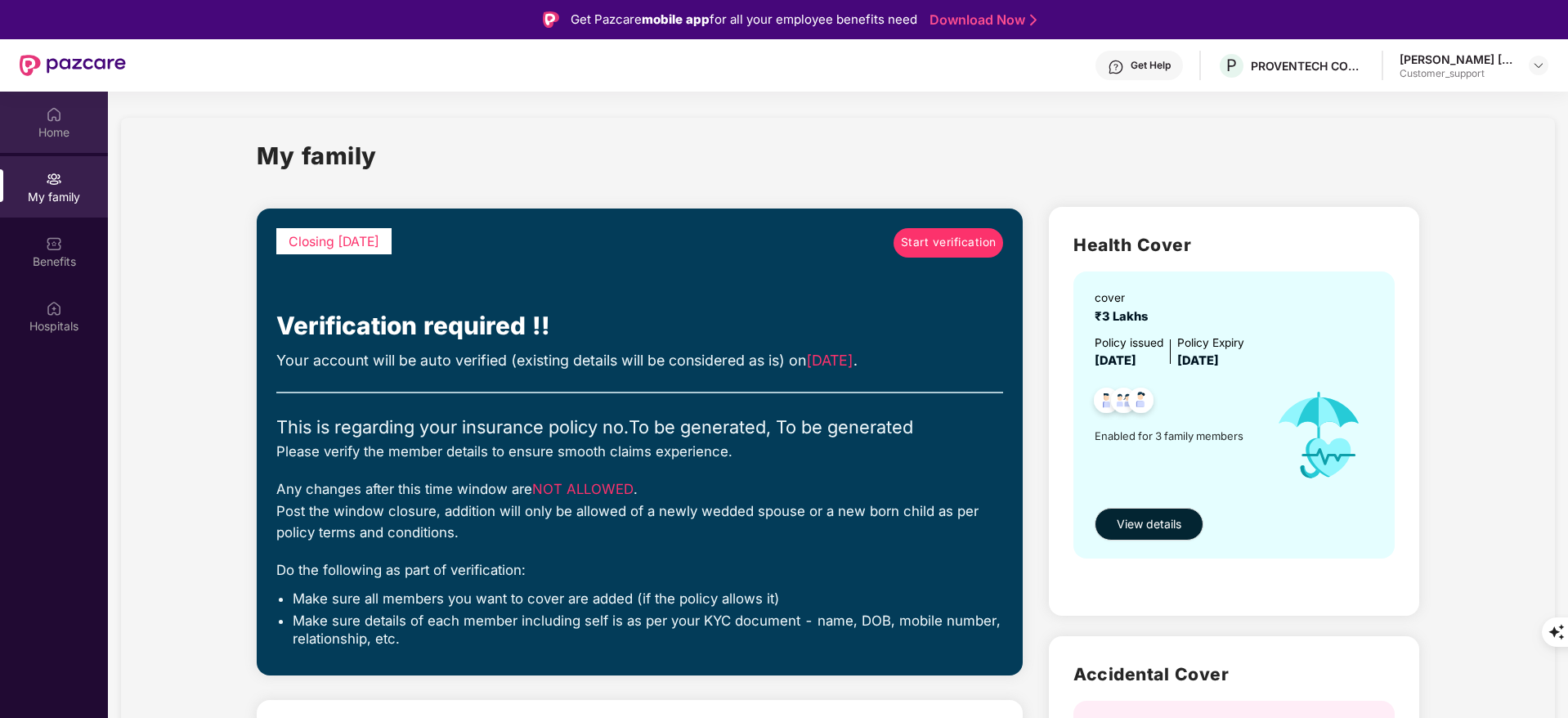
click at [68, 126] on div "Home" at bounding box center [54, 132] width 107 height 16
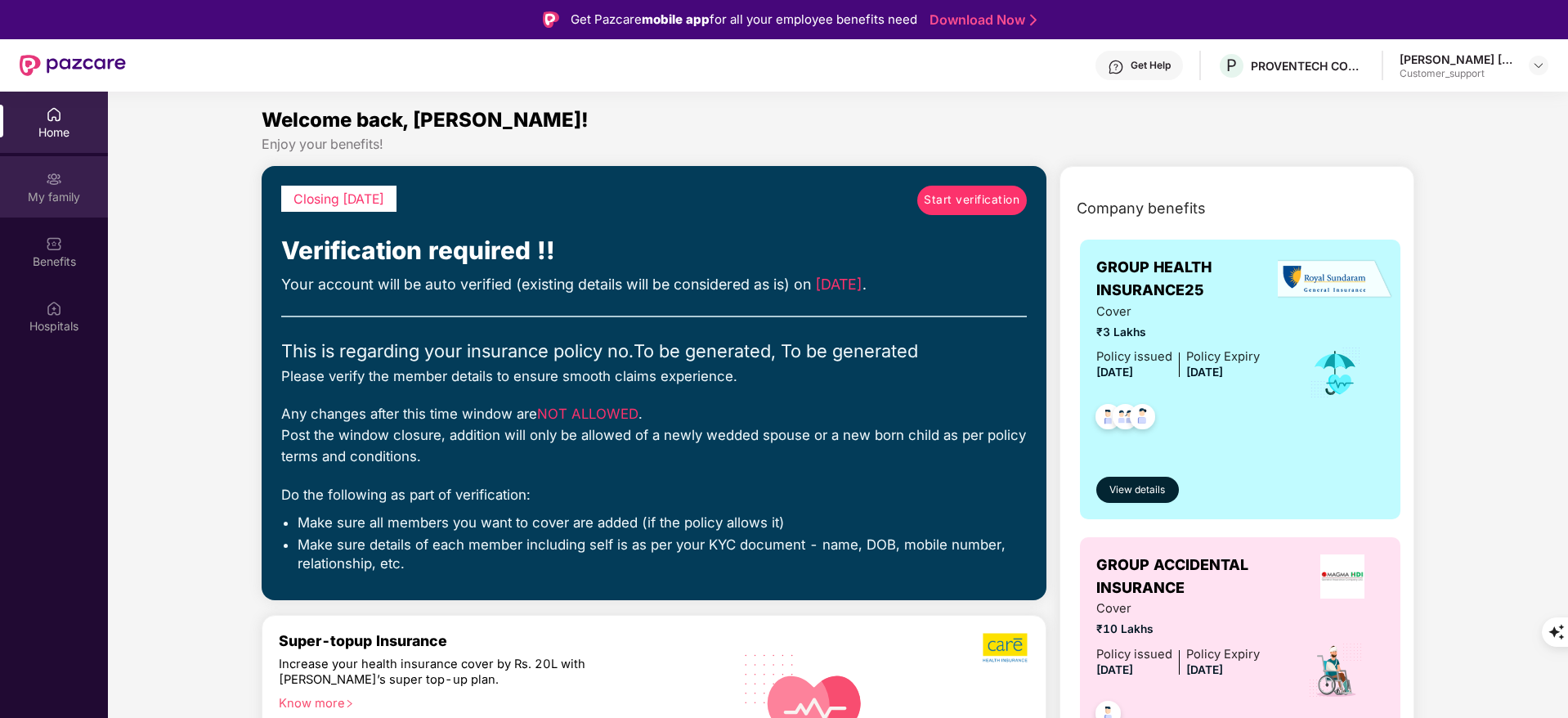
click at [56, 176] on img at bounding box center [54, 180] width 16 height 16
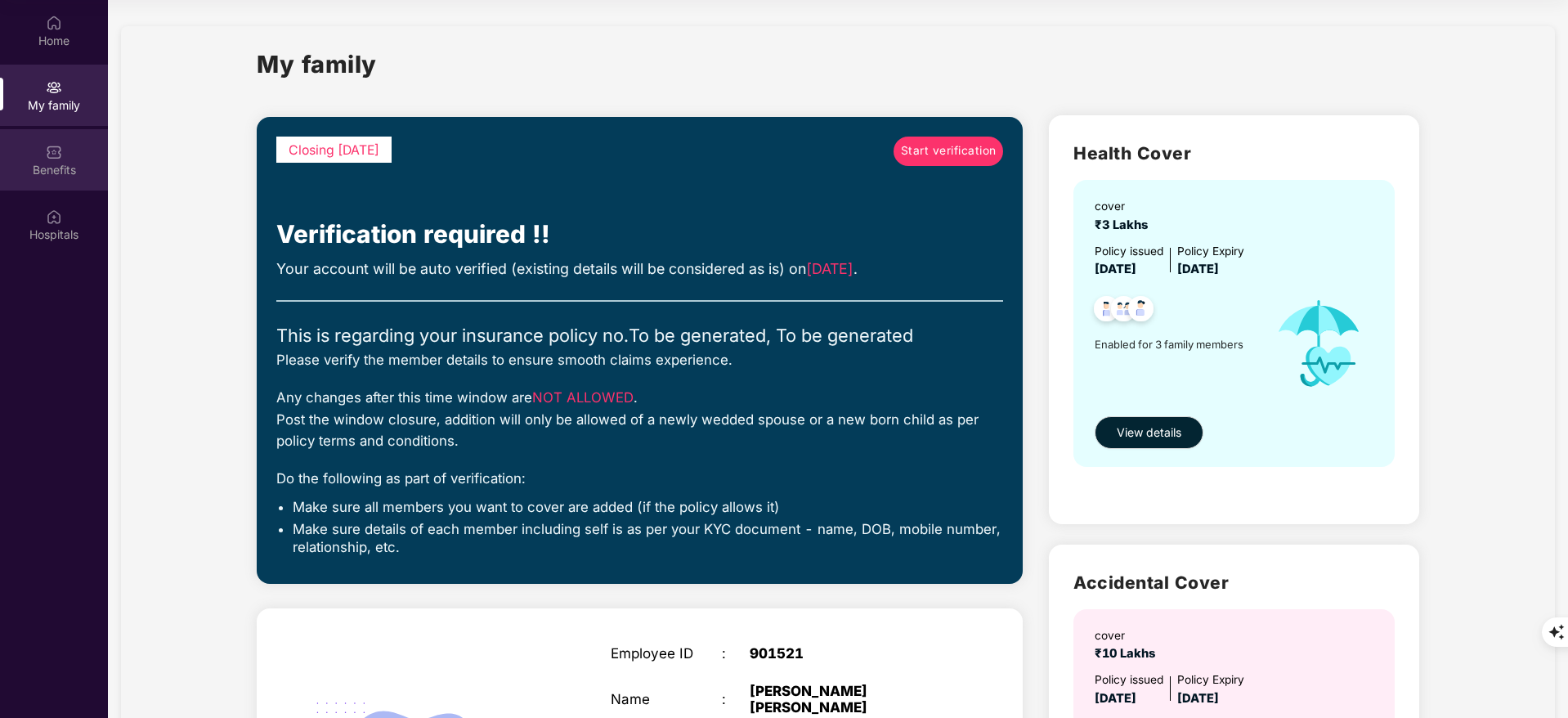
click at [40, 153] on div "Benefits" at bounding box center [54, 159] width 107 height 61
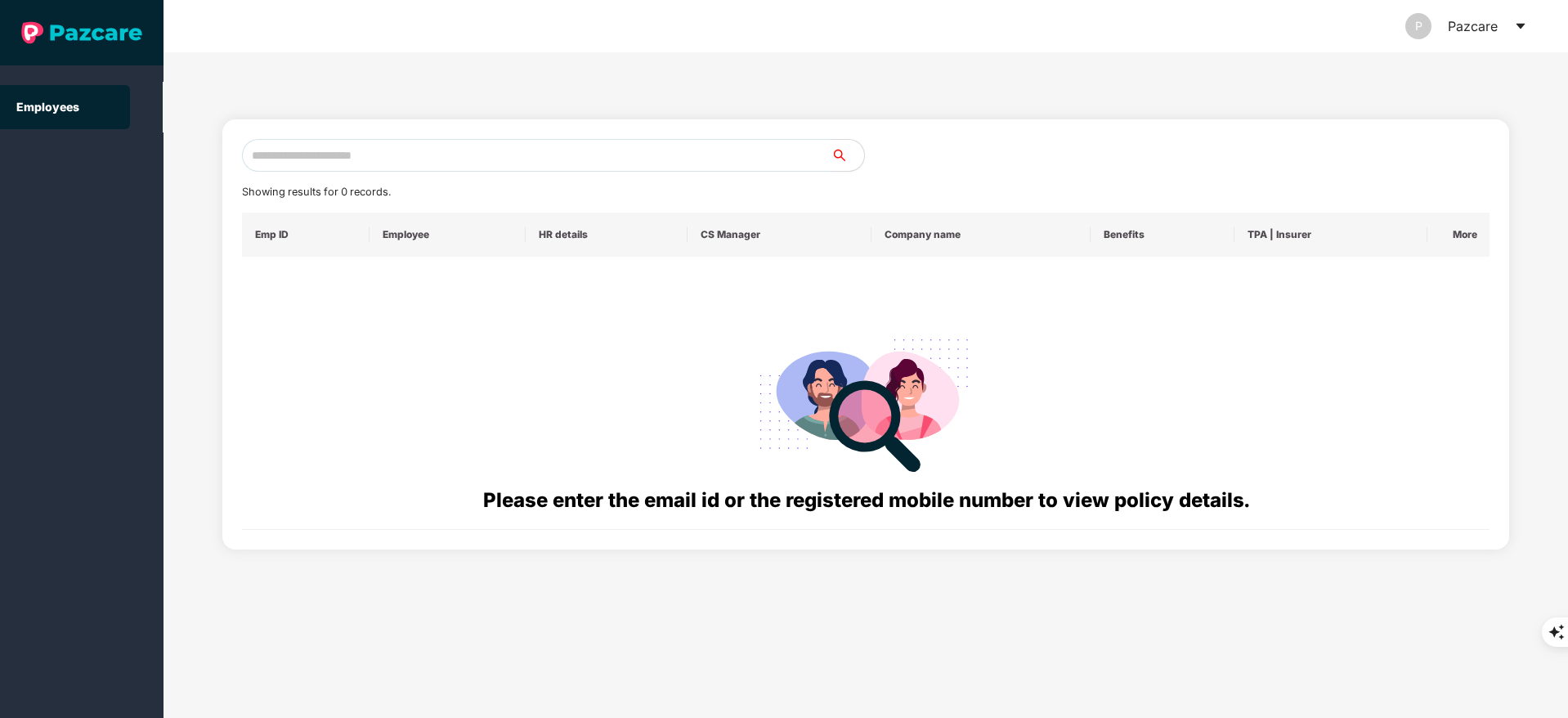
click at [412, 156] on input "text" at bounding box center [536, 156] width 589 height 33
paste input "**********"
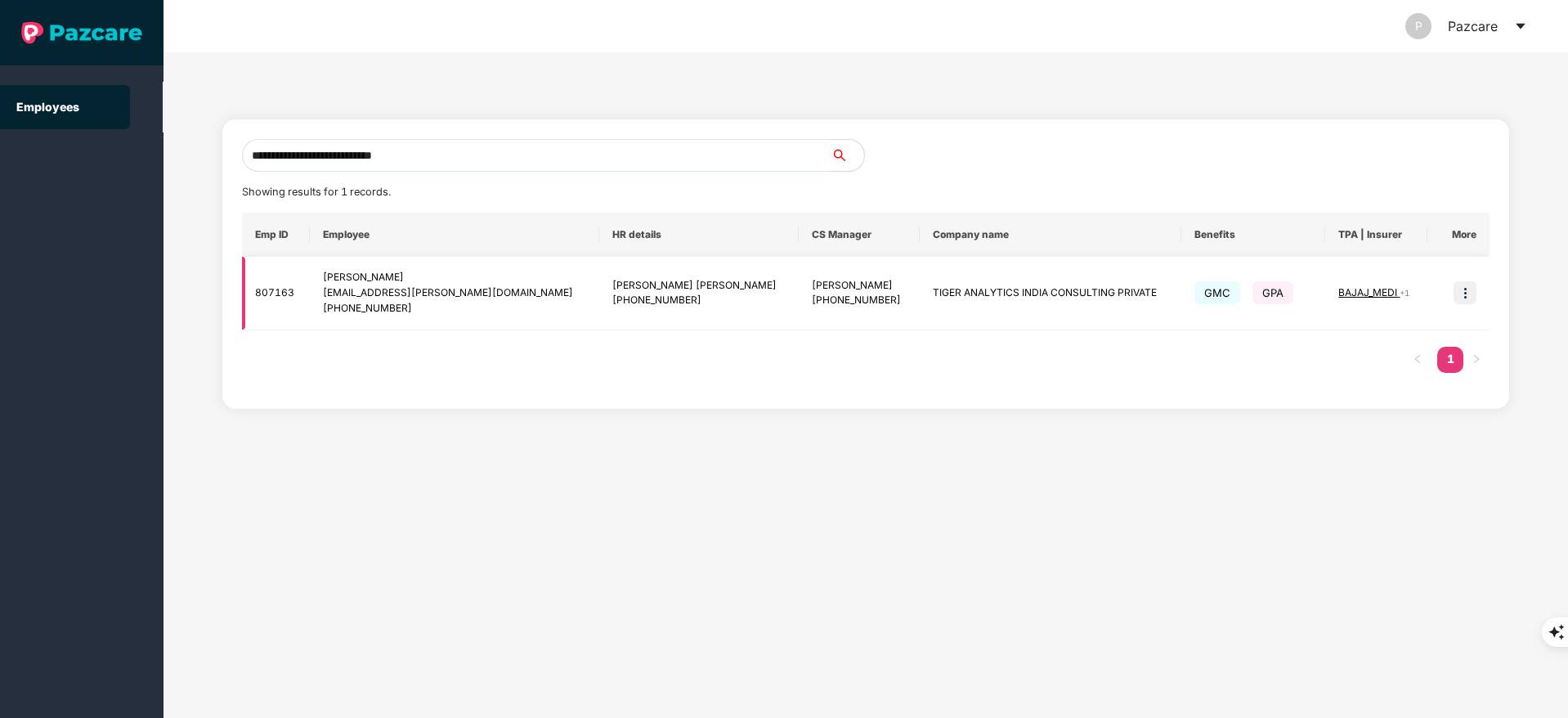
type input "**********"
click at [1469, 292] on img at bounding box center [1464, 292] width 23 height 23
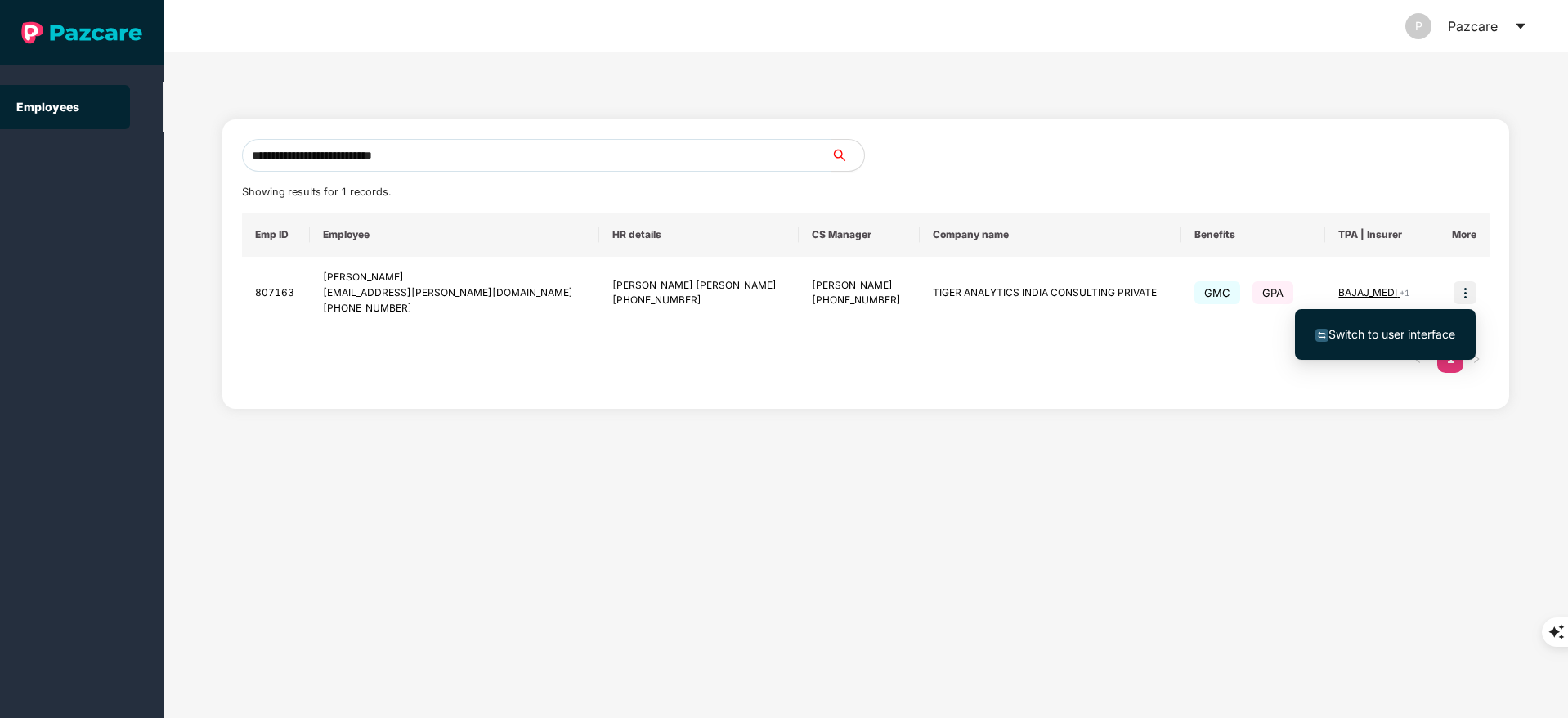
click at [1413, 331] on span "Switch to user interface" at bounding box center [1391, 333] width 127 height 14
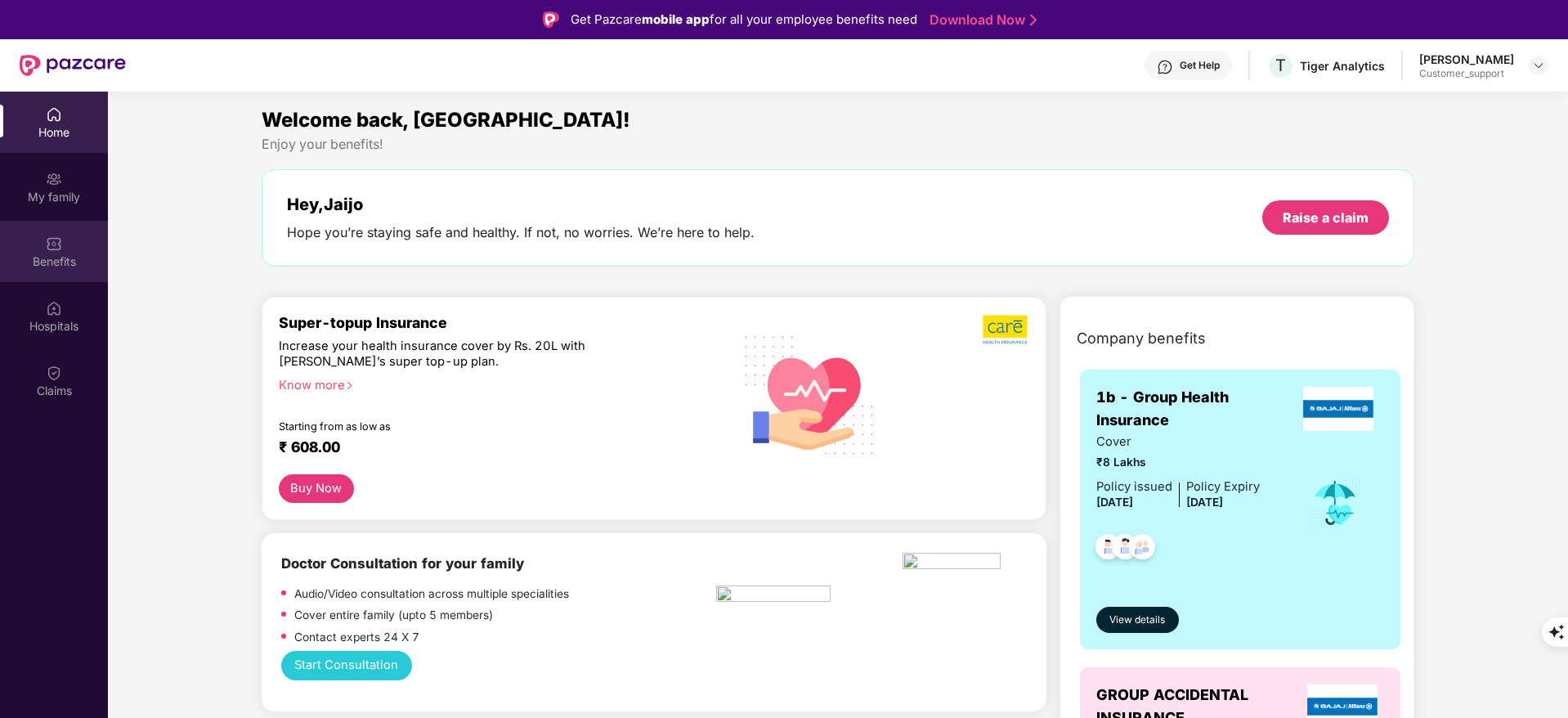
click at [46, 244] on img at bounding box center [54, 244] width 16 height 16
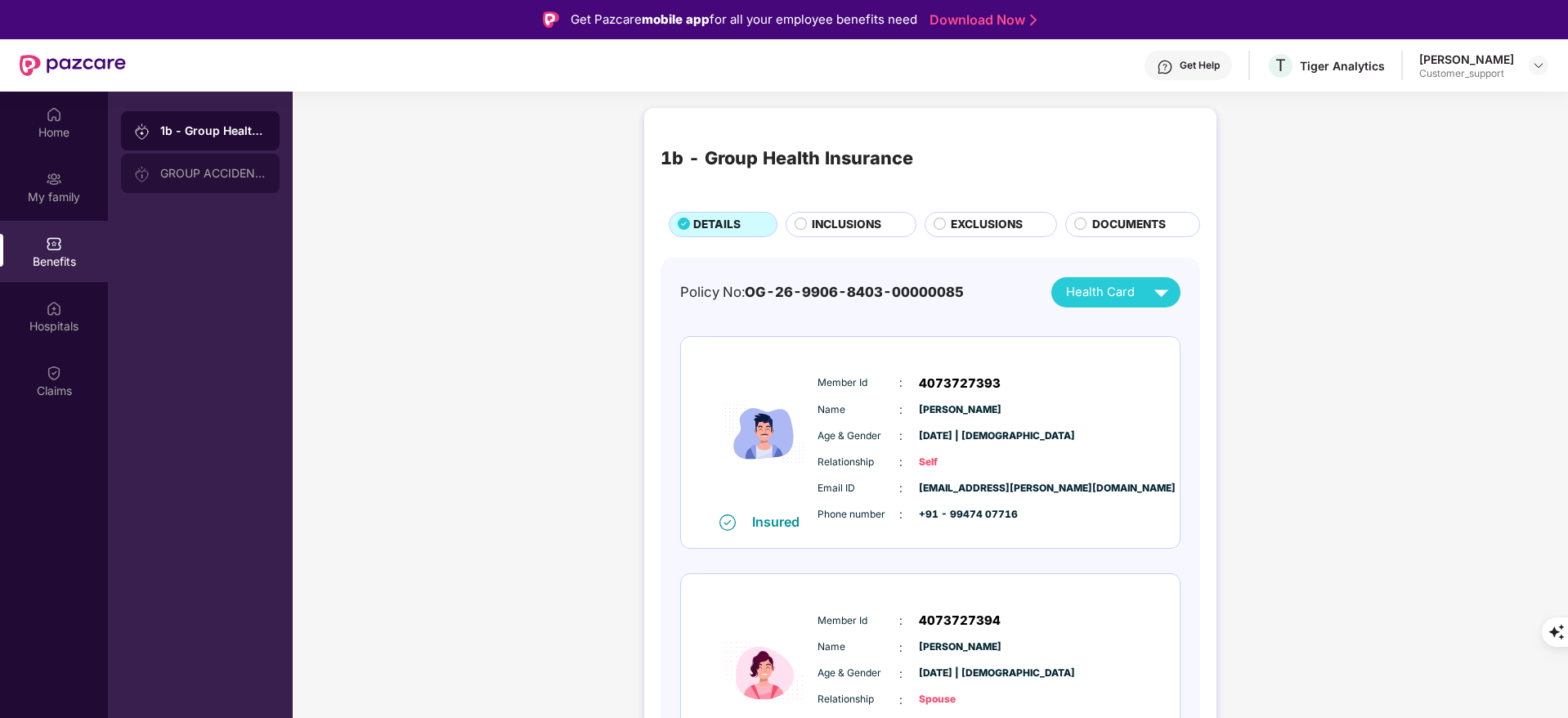
click at [233, 167] on div "GROUP ACCIDENTAL INSURANCE" at bounding box center [213, 173] width 107 height 13
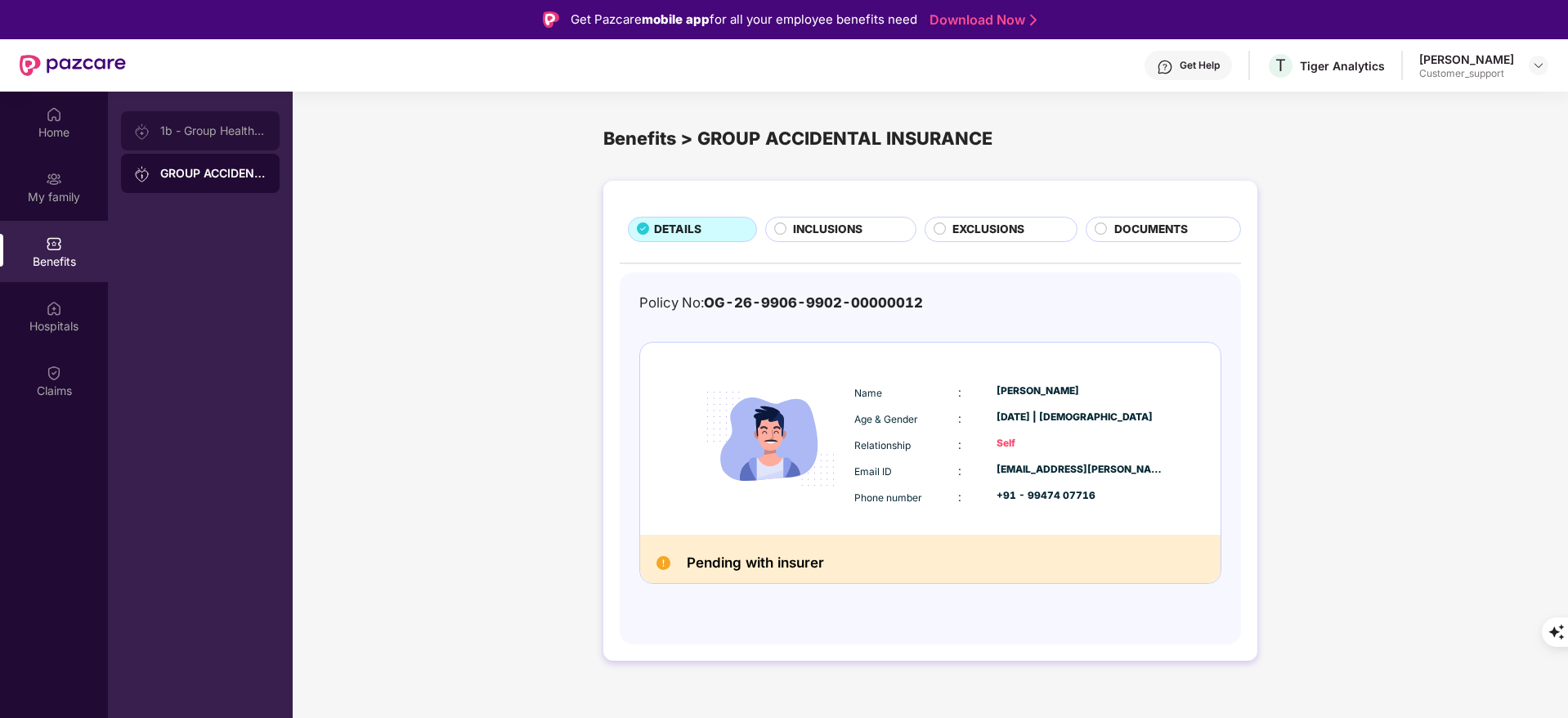
click at [221, 133] on div "1b - Group Health Insurance" at bounding box center [213, 130] width 107 height 13
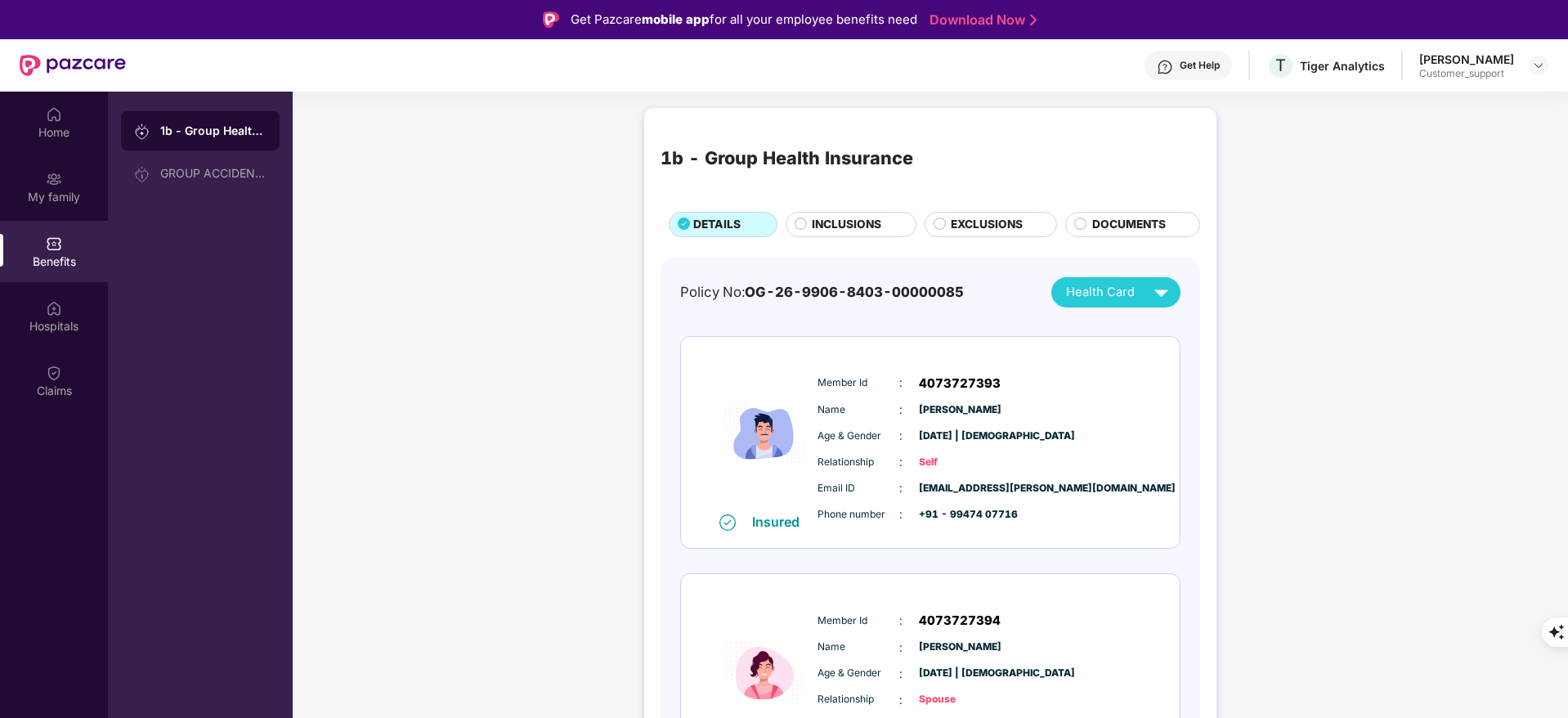
click at [988, 223] on span "EXCLUSIONS" at bounding box center [986, 225] width 72 height 18
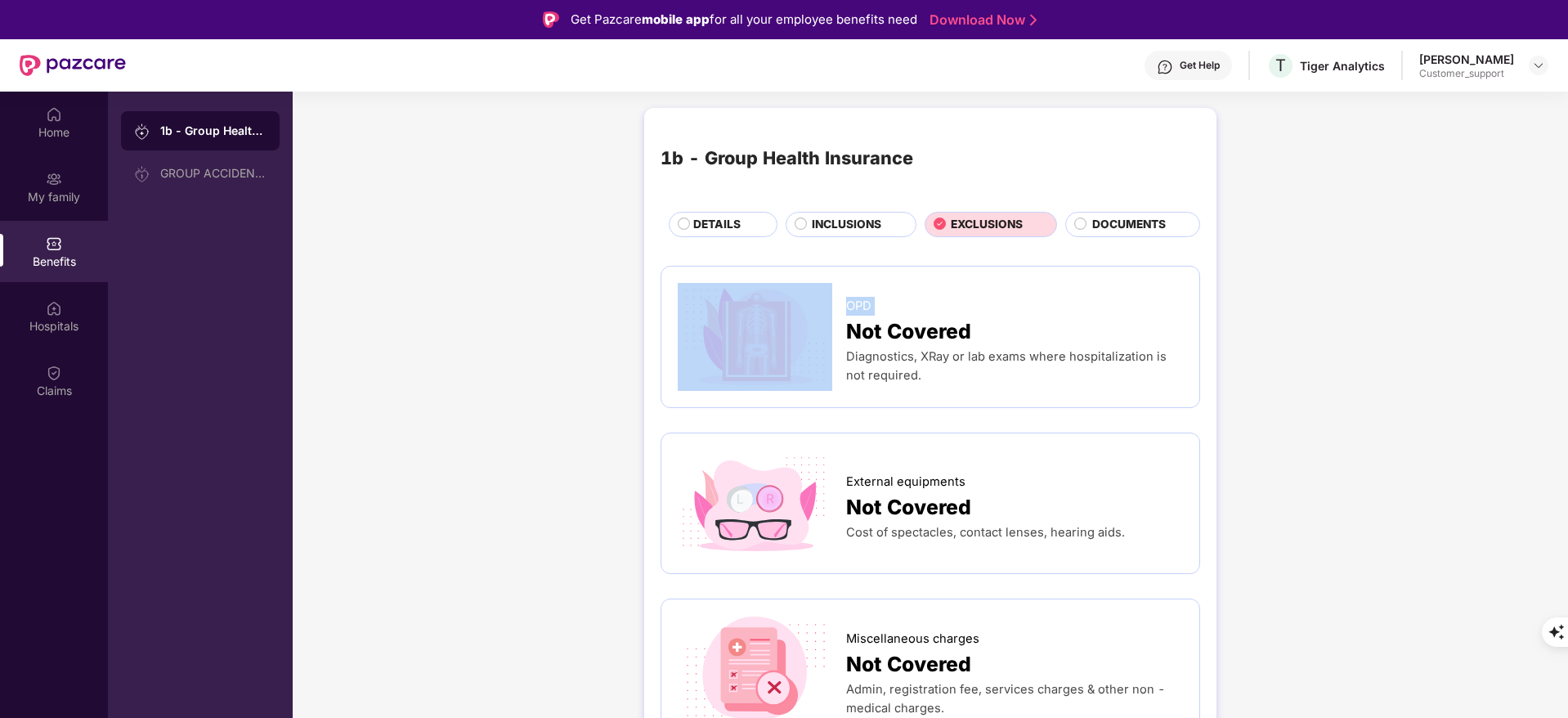
drag, startPoint x: 843, startPoint y: 344, endPoint x: 851, endPoint y: 331, distance: 15.3
click at [851, 331] on div "OPD Not Covered Diagnostics, XRay or lab exams where hospitalization is not req…" at bounding box center [930, 337] width 505 height 108
click at [851, 331] on span "Not Covered" at bounding box center [908, 332] width 125 height 32
drag, startPoint x: 843, startPoint y: 354, endPoint x: 902, endPoint y: 372, distance: 61.7
click at [902, 372] on div "OPD Not Covered Diagnostics, XRay or lab exams where hospitalization is not req…" at bounding box center [930, 337] width 505 height 108
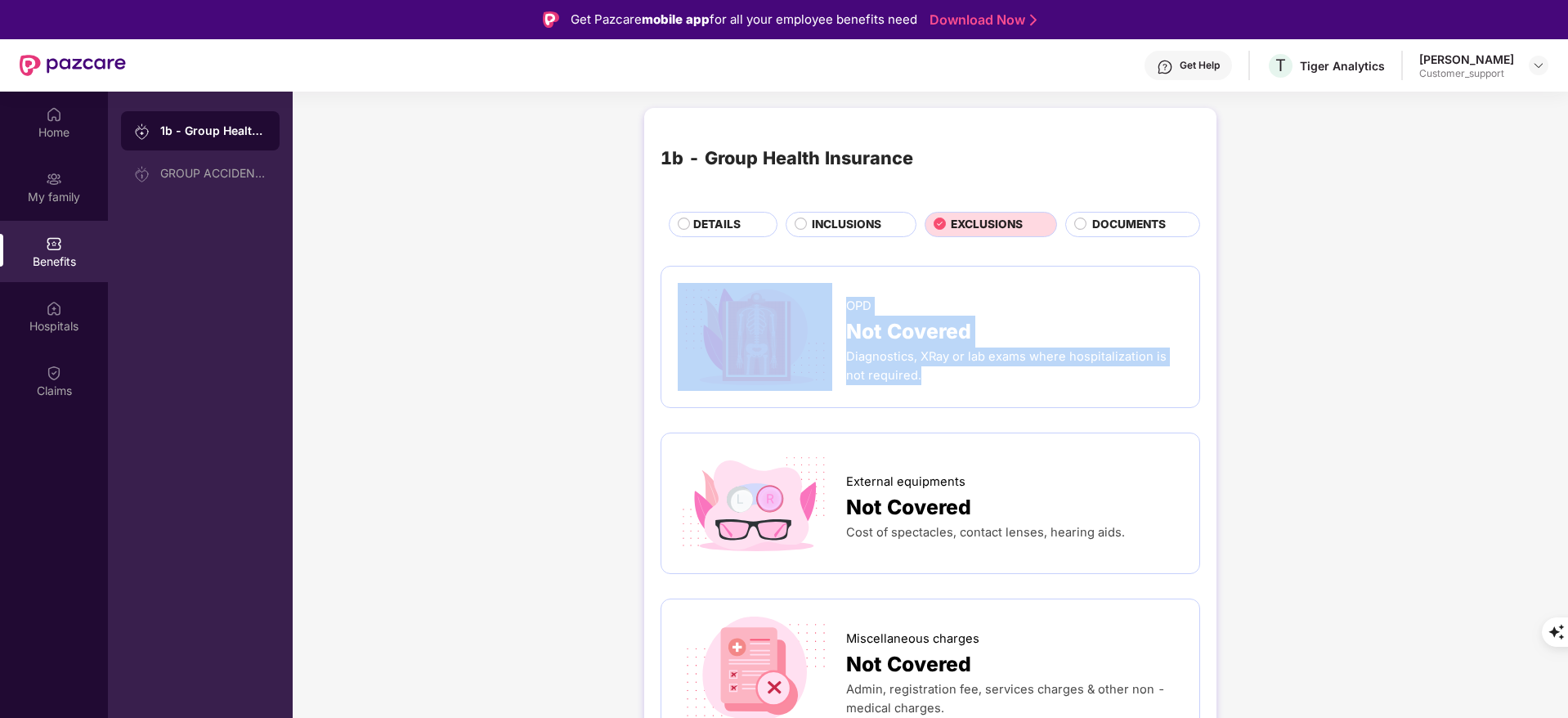
click at [902, 372] on div "Diagnostics, XRay or lab exams where hospitalization is not required." at bounding box center [1014, 366] width 337 height 37
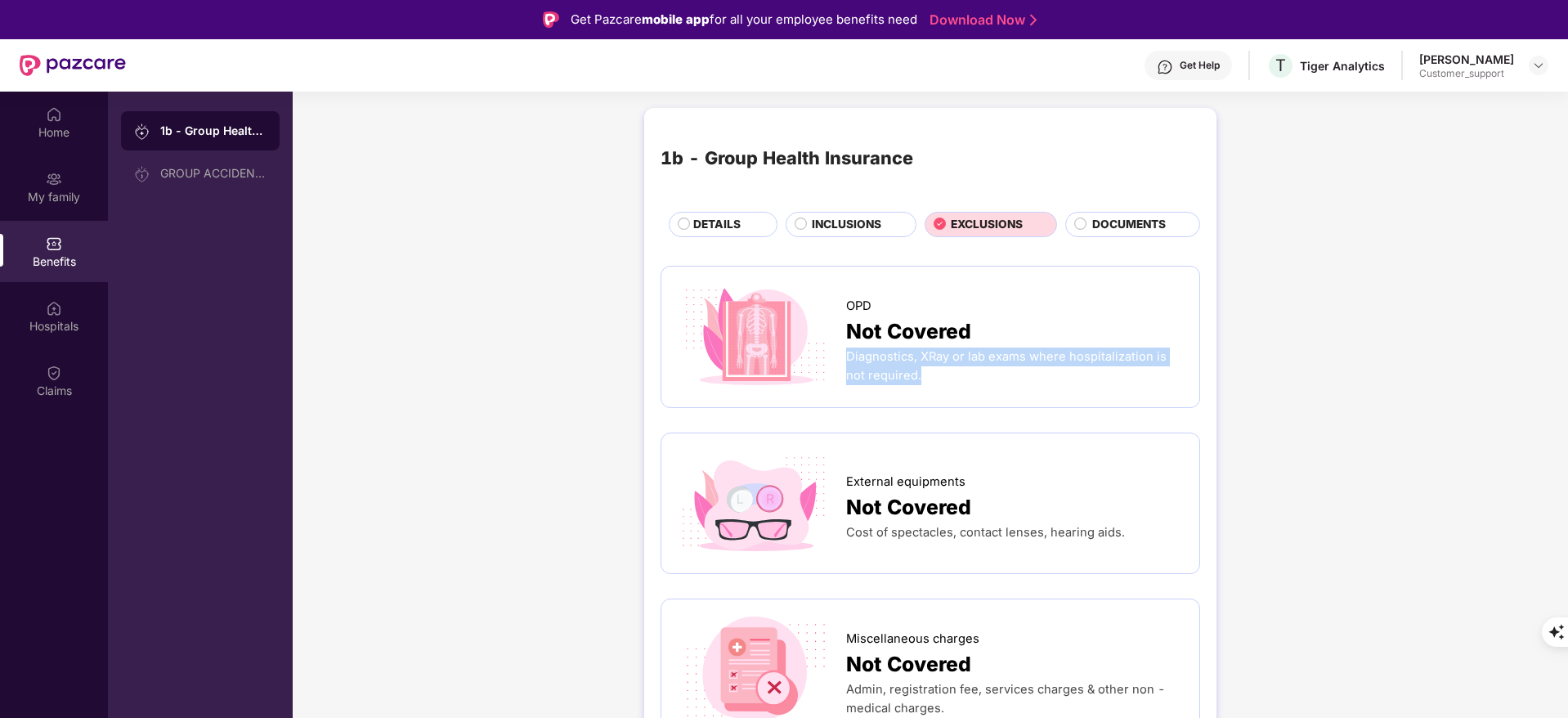
drag, startPoint x: 845, startPoint y: 353, endPoint x: 909, endPoint y: 388, distance: 72.9
click at [909, 388] on div "OPD Not Covered Diagnostics, XRay or lab exams where hospitalization is not req…" at bounding box center [930, 337] width 505 height 108
copy span "Diagnostics, XRay or lab exams where hospitalization is not required."
click at [1204, 69] on div "Get Help" at bounding box center [1199, 66] width 40 height 13
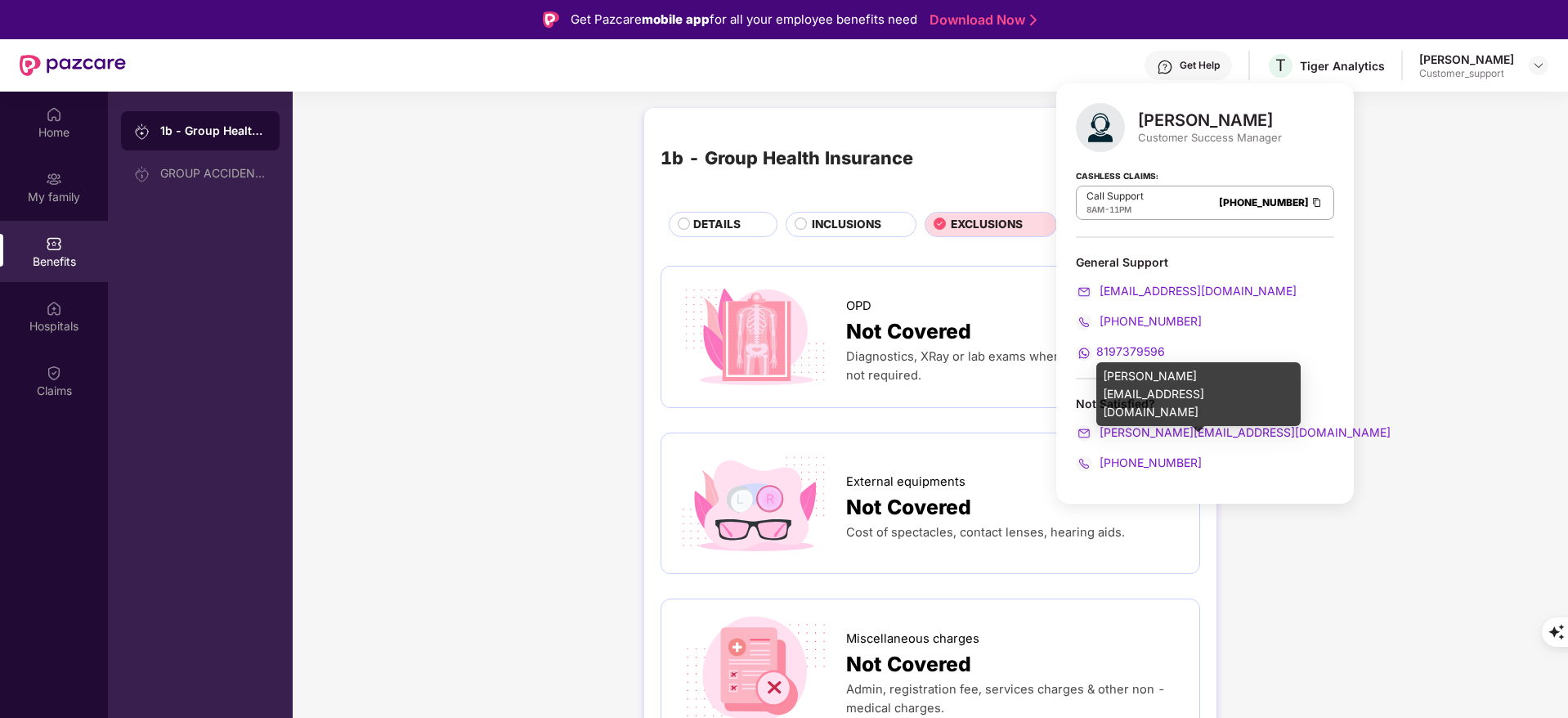
click at [1098, 435] on span "[PERSON_NAME][EMAIL_ADDRESS][DOMAIN_NAME]" at bounding box center [1243, 432] width 294 height 14
copy span "[PERSON_NAME][EMAIL_ADDRESS][DOMAIN_NAME]"
drag, startPoint x: 1303, startPoint y: 436, endPoint x: 1100, endPoint y: 443, distance: 203.1
click at [1100, 443] on div "Not Satisfied? [PERSON_NAME][EMAIL_ADDRESS][DOMAIN_NAME] [PHONE_NUMBER]" at bounding box center [1205, 433] width 259 height 76
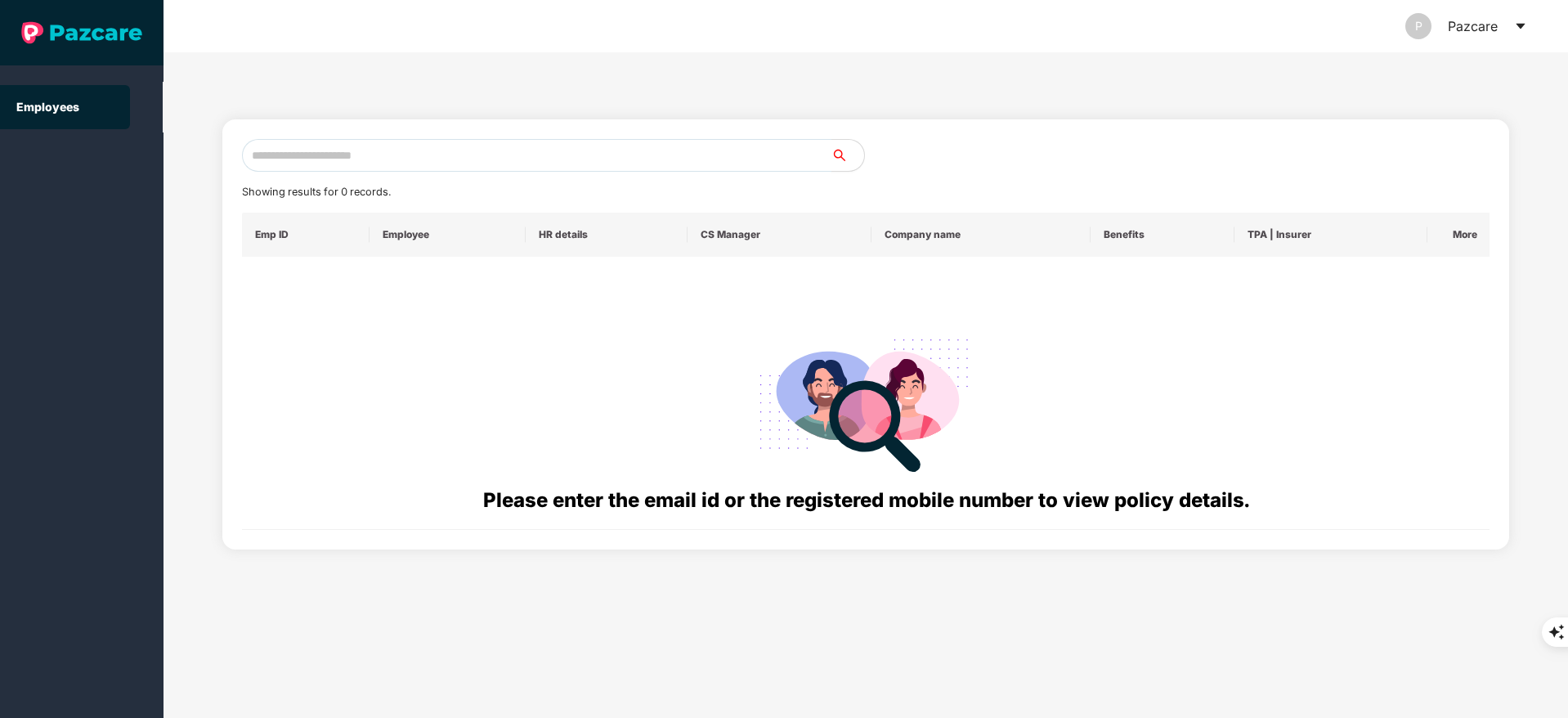
click at [377, 153] on input "text" at bounding box center [536, 156] width 589 height 33
paste input "**********"
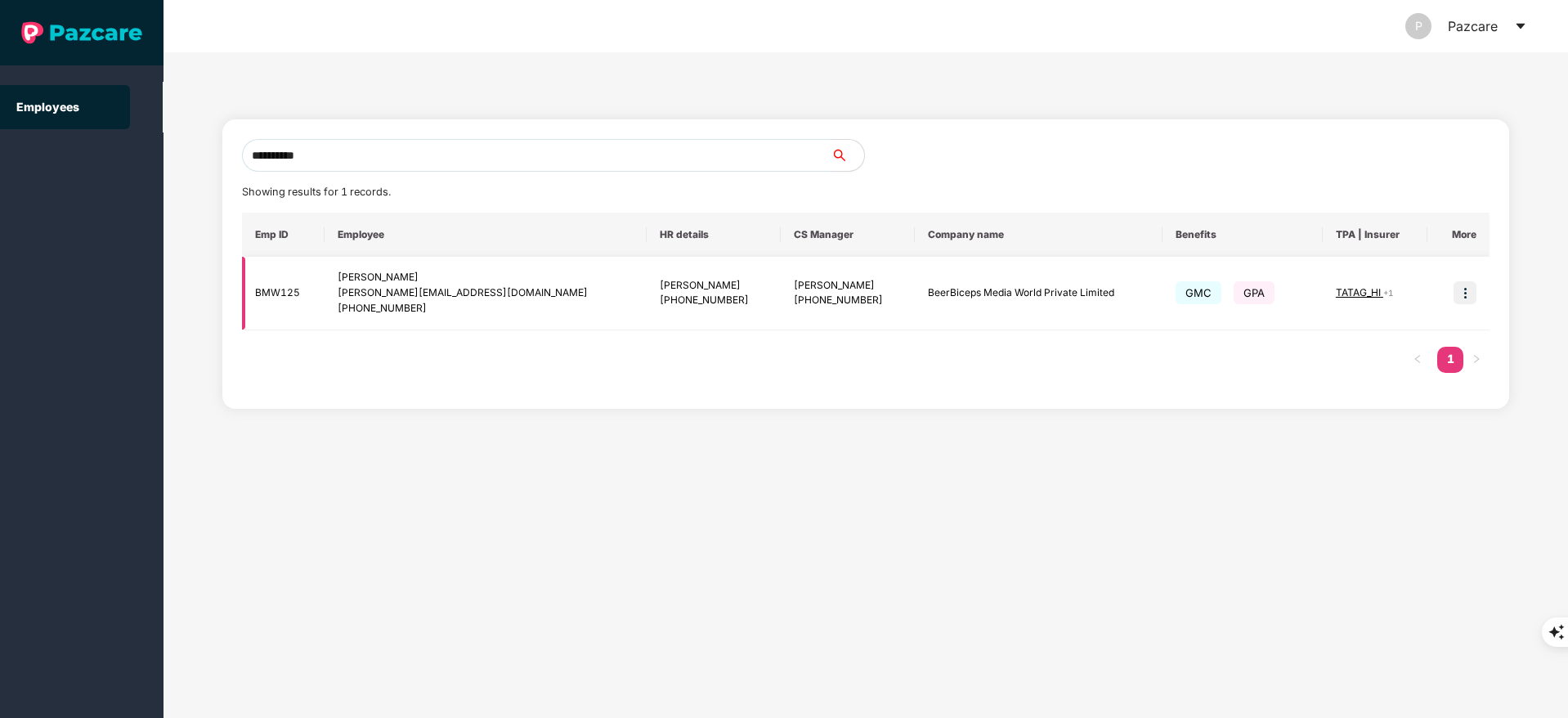
type input "**********"
click at [1473, 302] on img at bounding box center [1464, 292] width 23 height 23
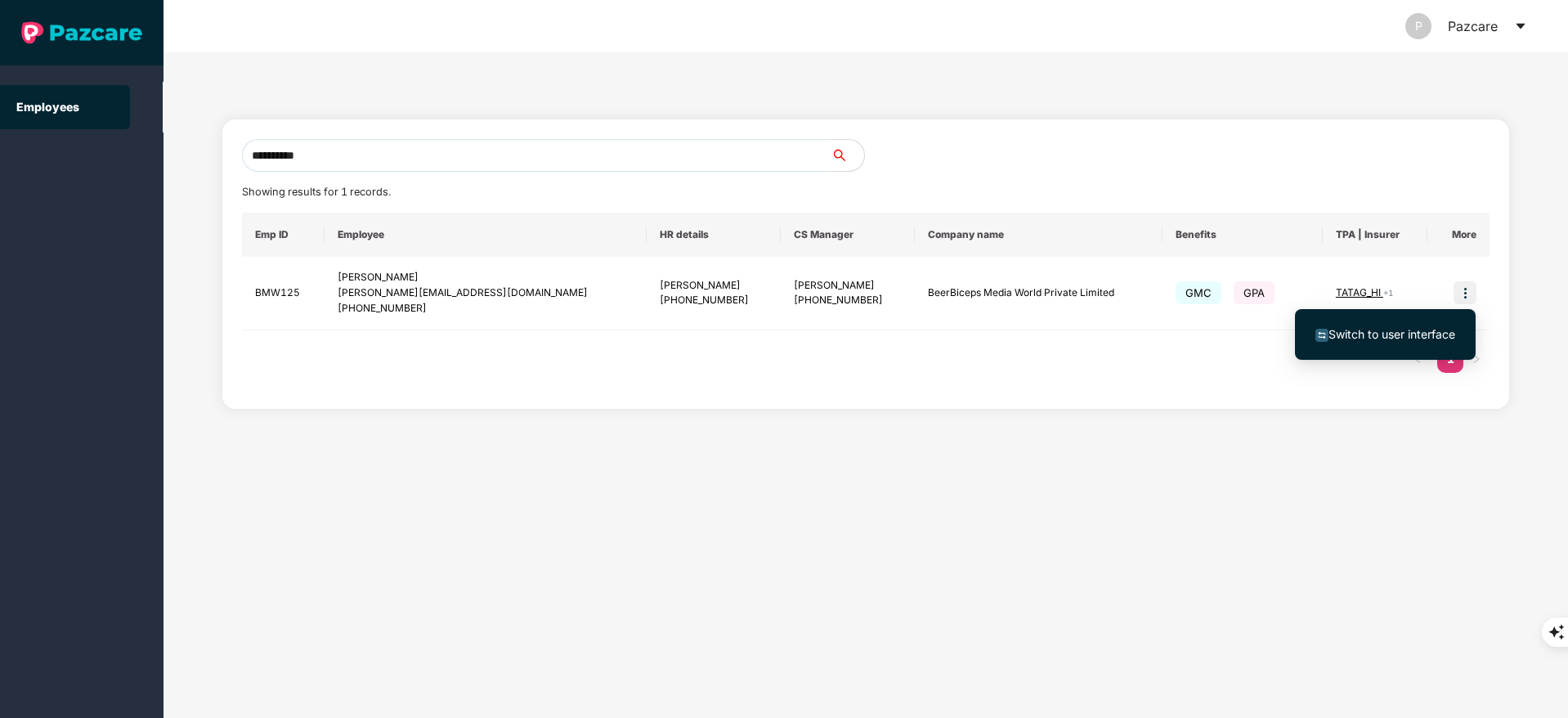
click at [1426, 335] on span "Switch to user interface" at bounding box center [1391, 333] width 127 height 14
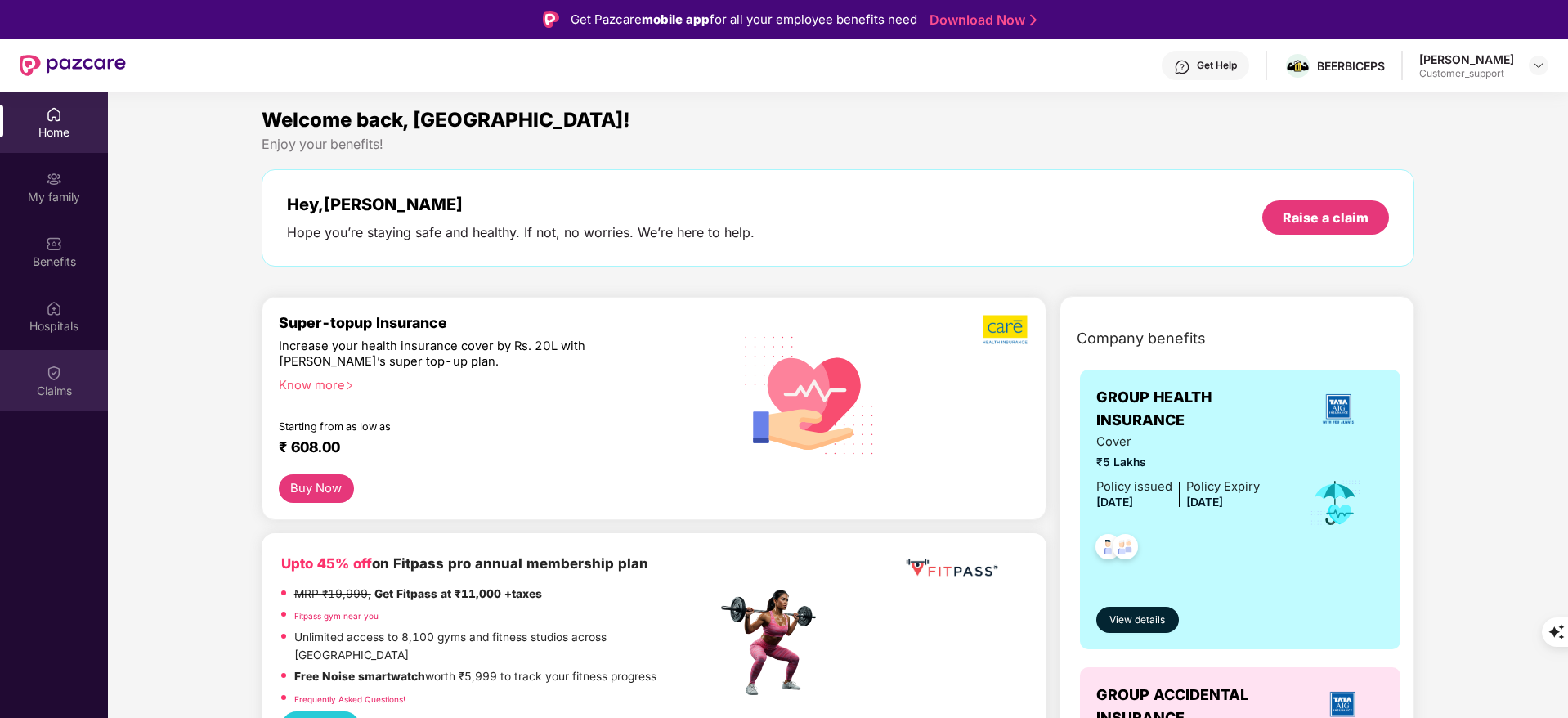
click at [66, 396] on div "Claims" at bounding box center [54, 391] width 107 height 16
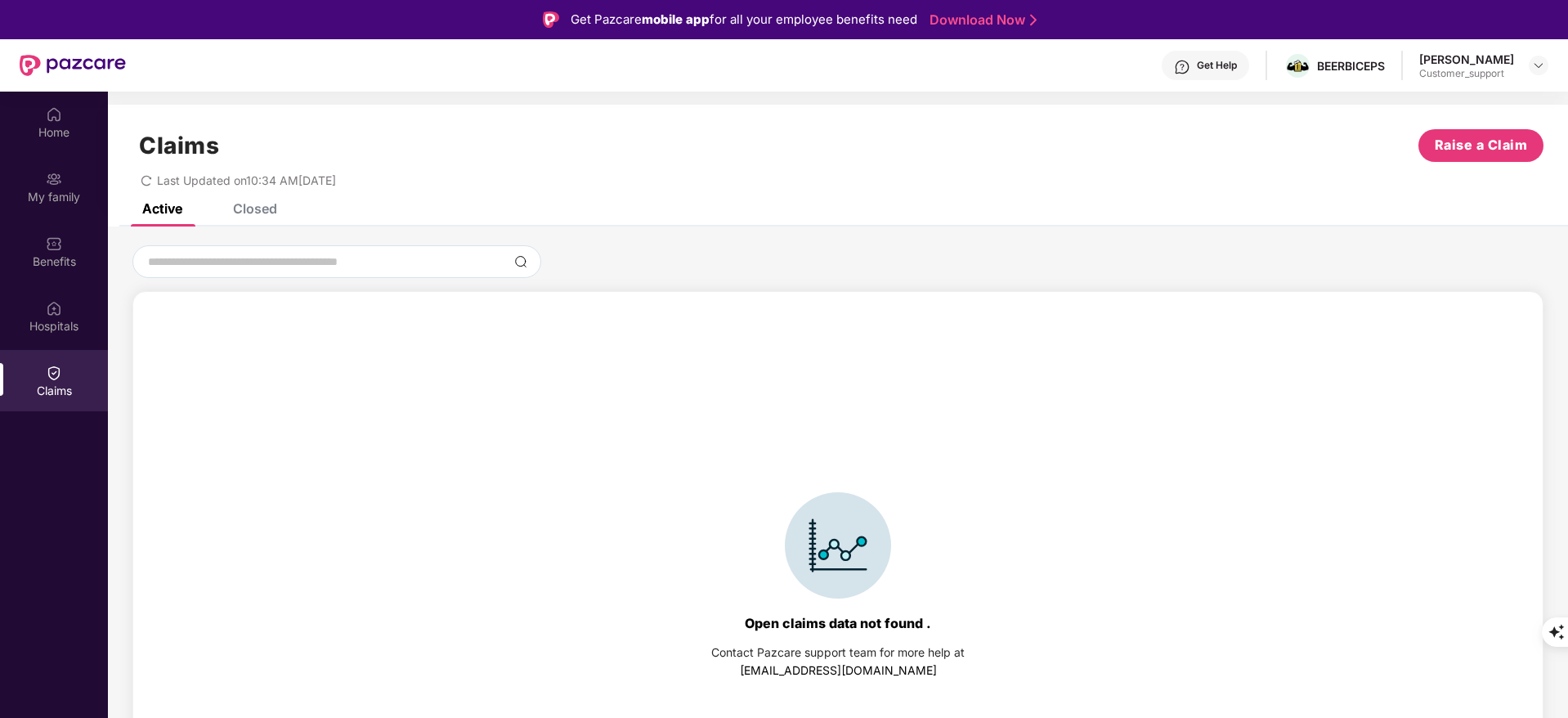
click at [263, 218] on div "Closed" at bounding box center [242, 208] width 68 height 36
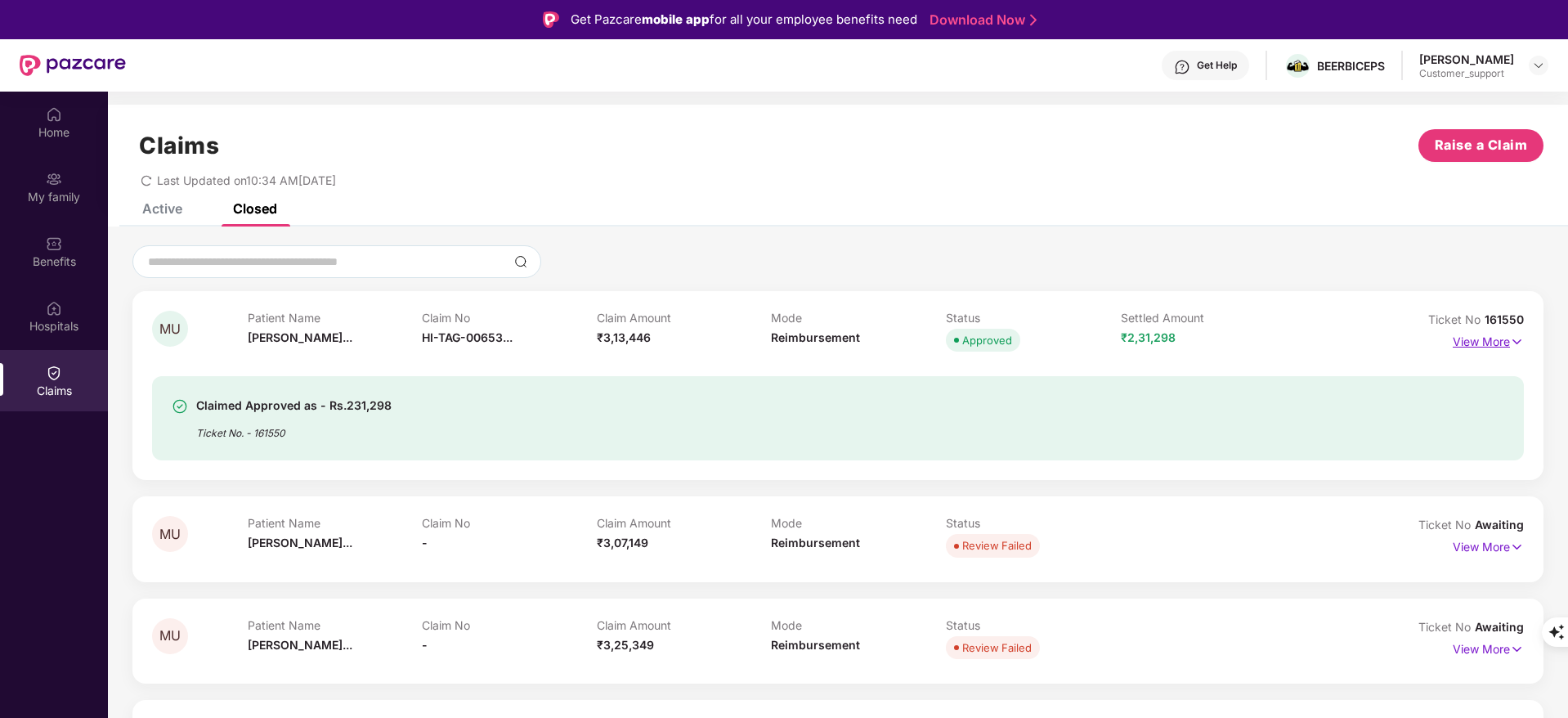
click at [1504, 339] on p "View More" at bounding box center [1488, 340] width 71 height 22
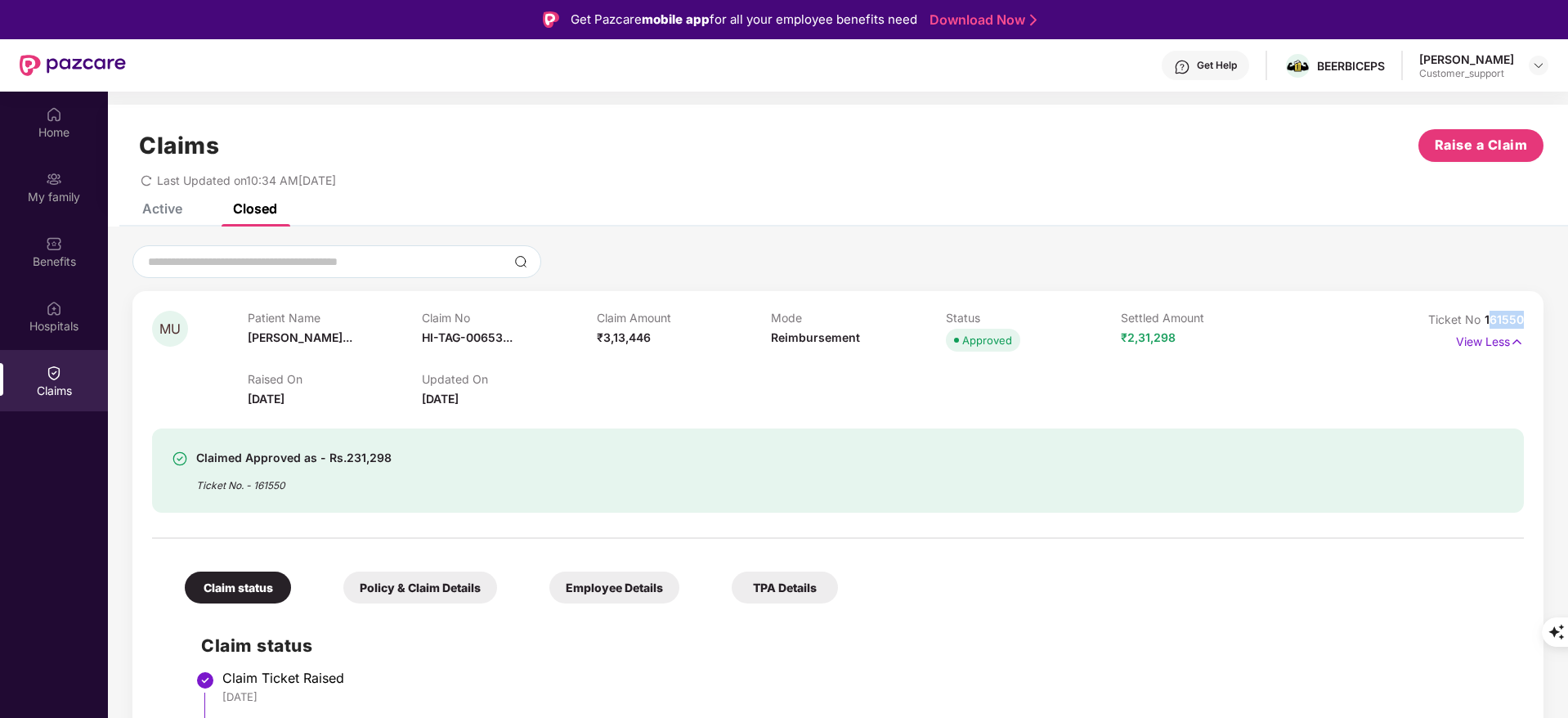
drag, startPoint x: 1487, startPoint y: 316, endPoint x: 1546, endPoint y: 322, distance: 59.3
click at [1507, 347] on p "View Less" at bounding box center [1490, 340] width 68 height 22
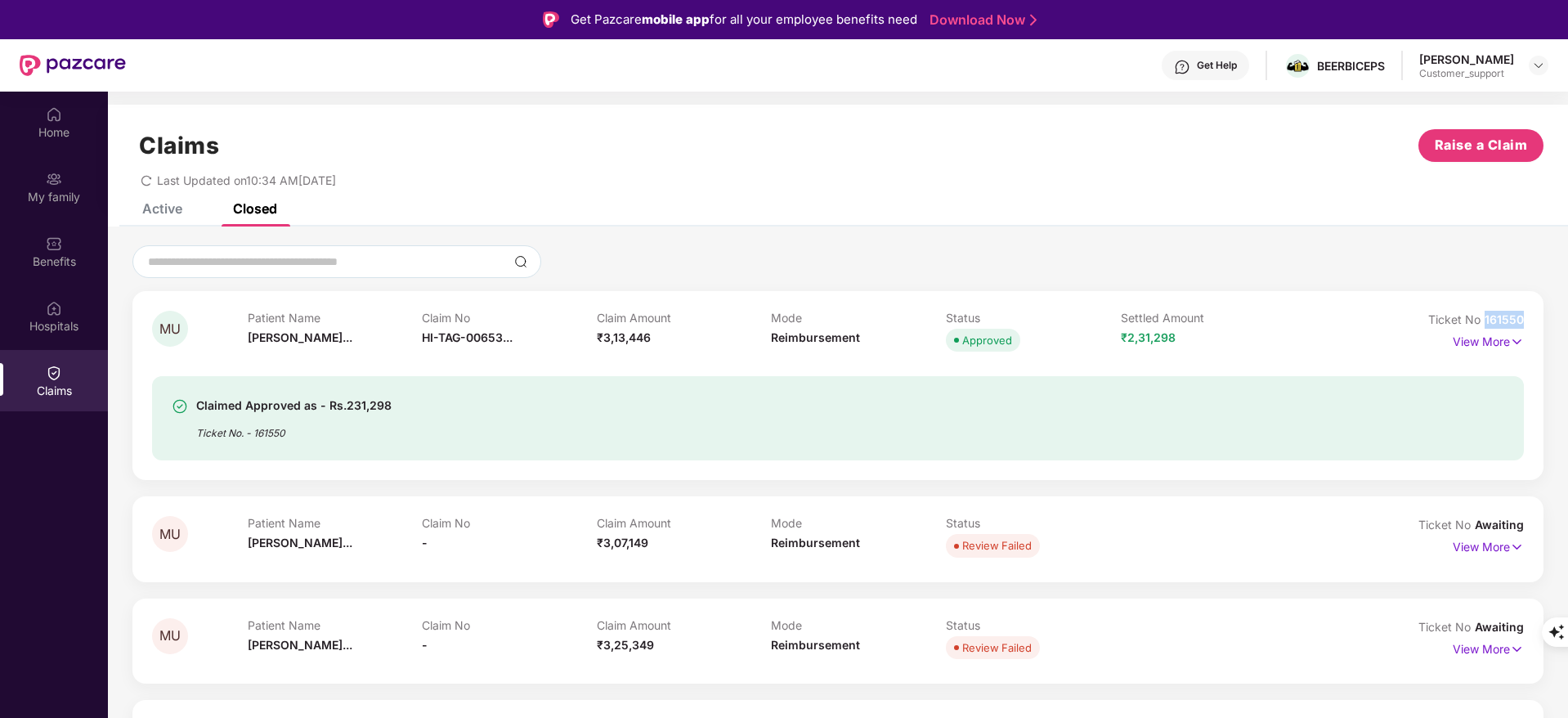
drag, startPoint x: 1485, startPoint y: 316, endPoint x: 1566, endPoint y: 322, distance: 81.2
click at [1566, 322] on div "MU Patient Name [PERSON_NAME]... Claim No HI-TAG-00653... Claim Amount ₹3,13,44…" at bounding box center [837, 515] width 1460 height 540
copy span "161550"
